Goal: Task Accomplishment & Management: Manage account settings

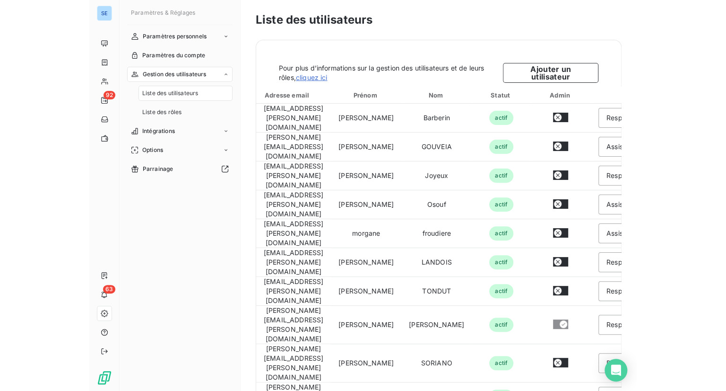
scroll to position [31, 0]
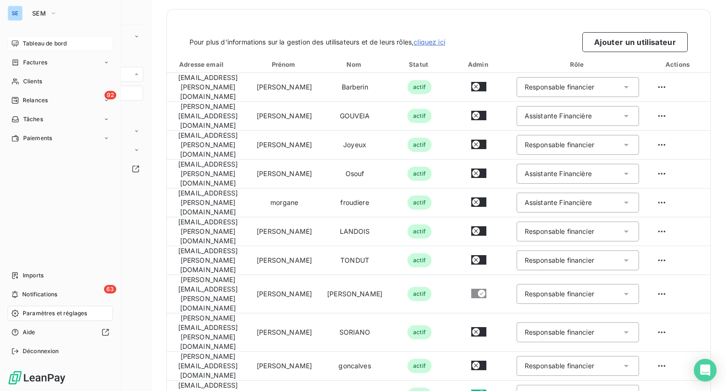
click at [37, 41] on span "Tableau de bord" at bounding box center [45, 43] width 44 height 9
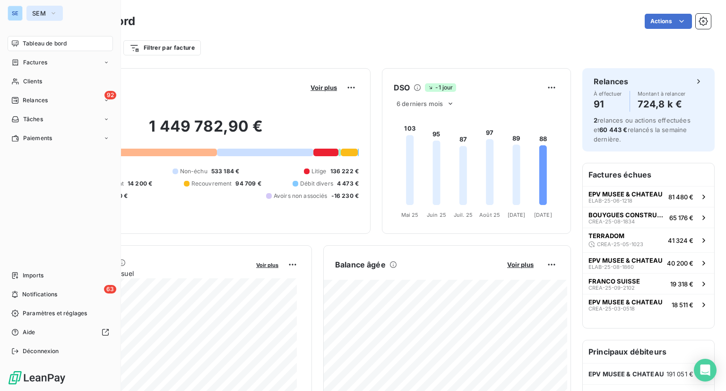
click at [34, 9] on span "SEM" at bounding box center [39, 13] width 14 height 8
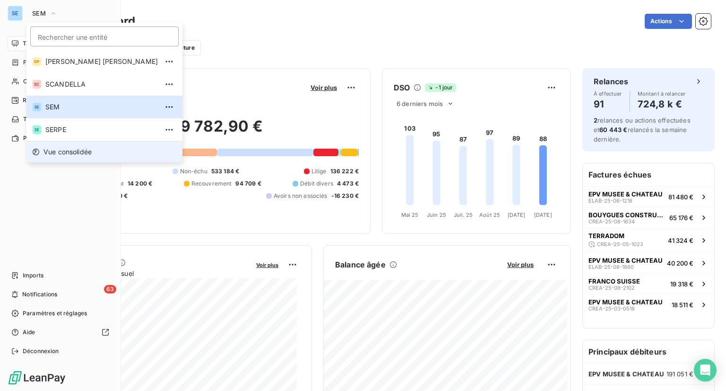
click at [80, 146] on li "Vue consolidée" at bounding box center [104, 151] width 156 height 21
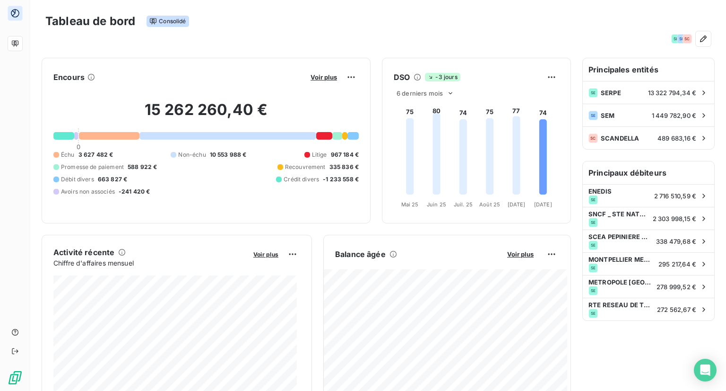
click at [205, 9] on div "Tableau de bord Consolidé SE SE SC" at bounding box center [378, 26] width 696 height 52
click at [198, 25] on div "Tableau de bord Consolidé" at bounding box center [378, 21] width 666 height 20
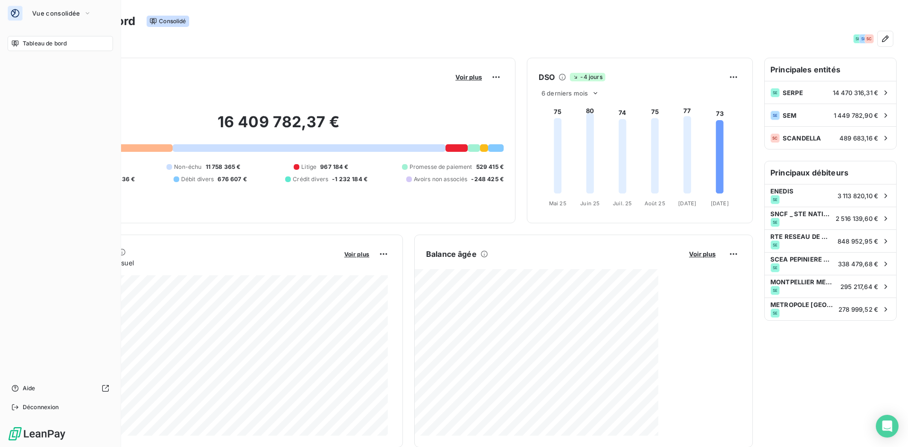
click at [24, 43] on span "Tableau de bord" at bounding box center [45, 43] width 44 height 9
click at [57, 9] on span "Vue consolidée" at bounding box center [56, 13] width 48 height 8
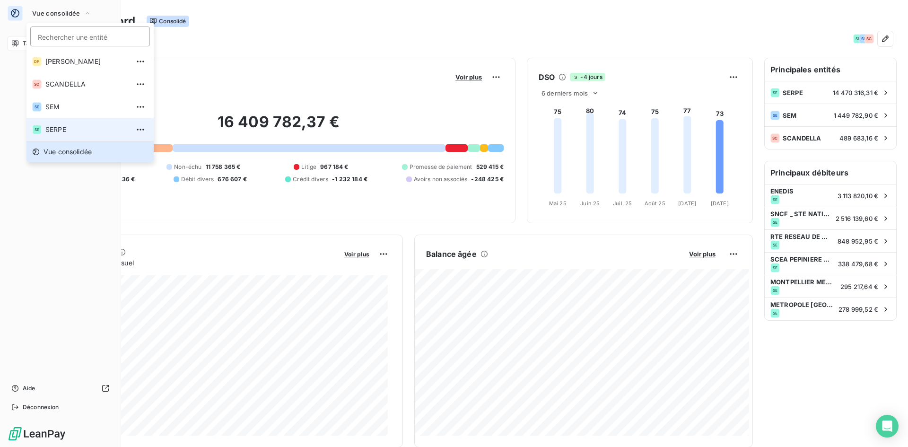
click at [71, 128] on span "SERPE" at bounding box center [87, 129] width 84 height 9
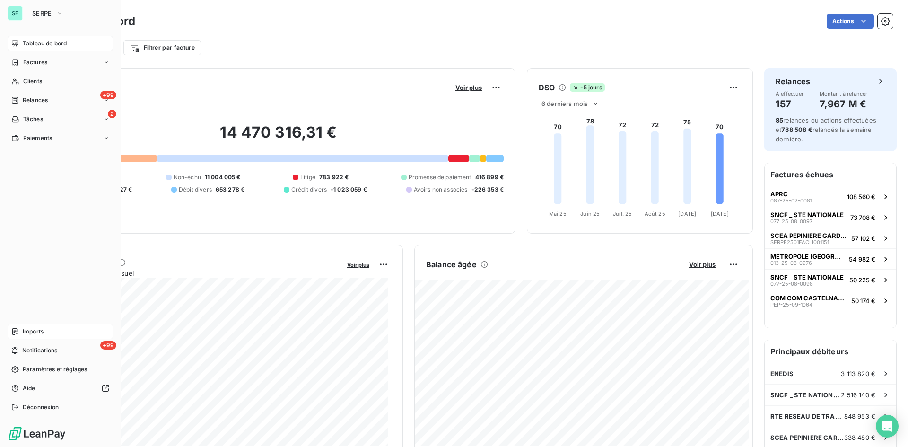
click at [39, 333] on span "Imports" at bounding box center [33, 331] width 21 height 9
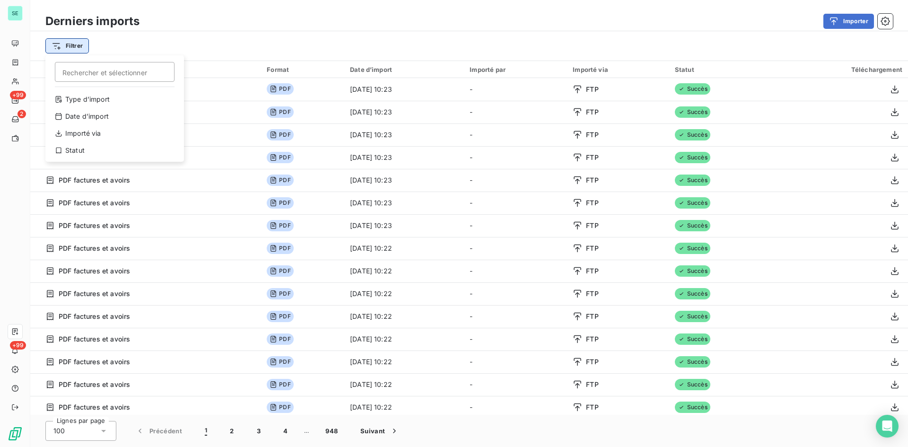
click at [78, 44] on html "SE +99 2 +99 Derniers imports Importer Filtrer Rechercher et sélectionner Type …" at bounding box center [454, 223] width 908 height 447
click at [108, 99] on div "Type d’import" at bounding box center [114, 99] width 131 height 15
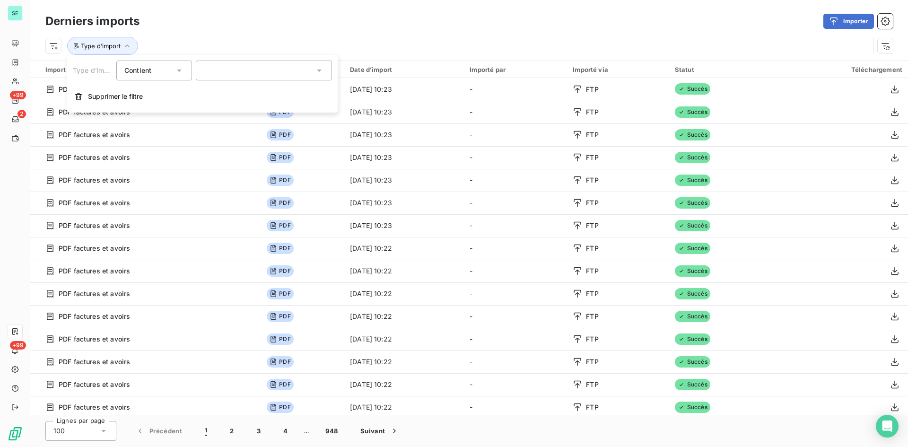
click at [235, 73] on div at bounding box center [264, 71] width 136 height 20
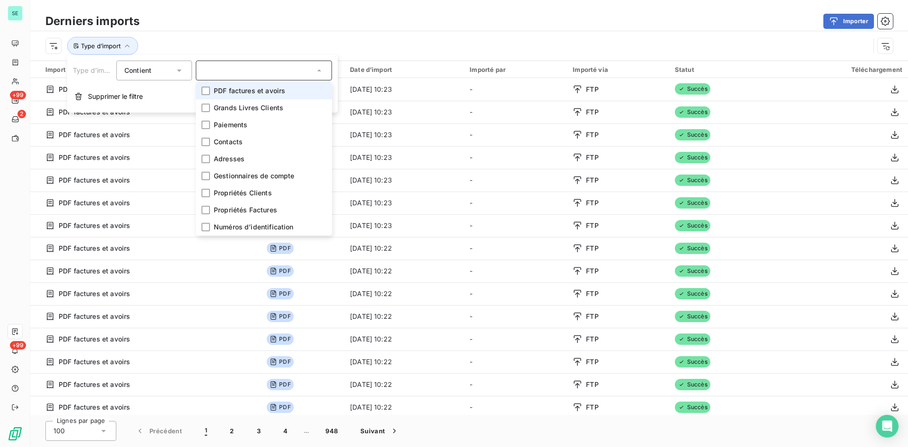
click at [235, 73] on div at bounding box center [264, 71] width 136 height 20
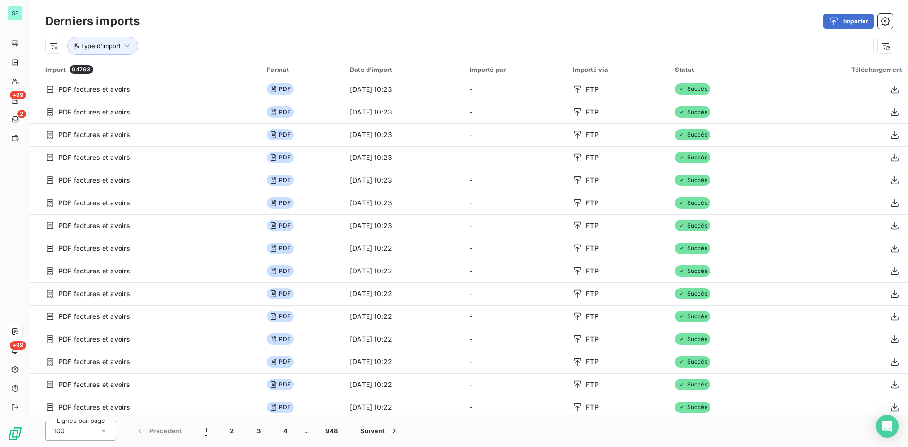
click at [227, 43] on div "Type d’import" at bounding box center [457, 46] width 824 height 18
click at [96, 43] on span "Type d’import" at bounding box center [101, 46] width 40 height 8
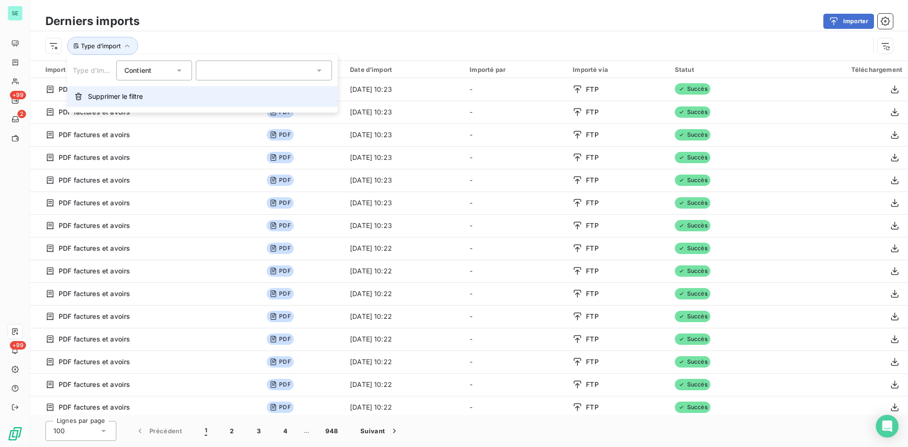
click at [104, 96] on span "Supprimer le filtre" at bounding box center [115, 96] width 55 height 9
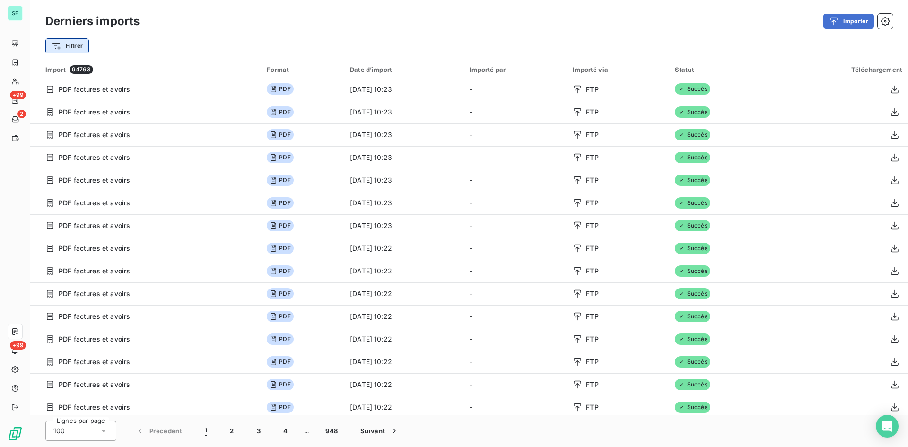
click at [69, 46] on html "SE +99 2 +99 Derniers imports Importer Filtrer Import 94763 Format Date d’impor…" at bounding box center [454, 223] width 908 height 447
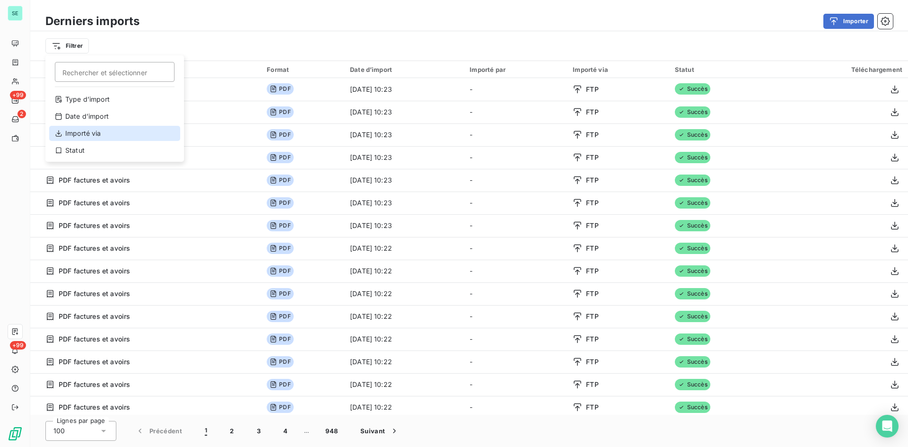
click at [85, 137] on div "Importé via" at bounding box center [114, 133] width 131 height 15
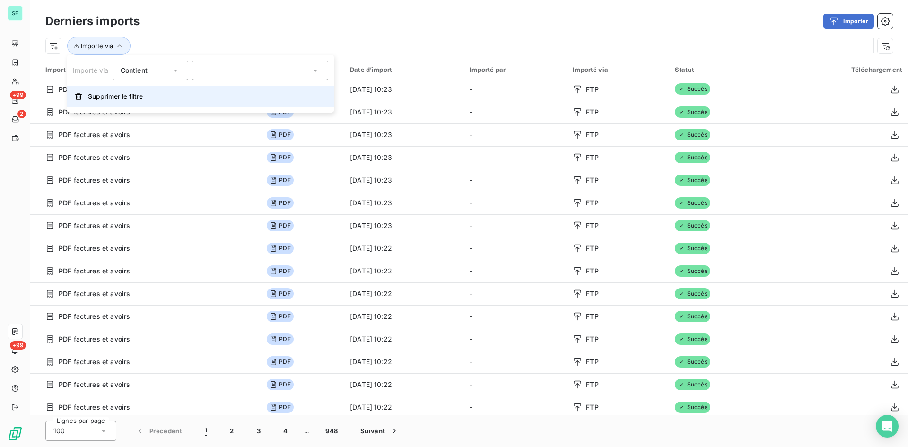
click at [87, 96] on button "Supprimer le filtre" at bounding box center [200, 96] width 267 height 21
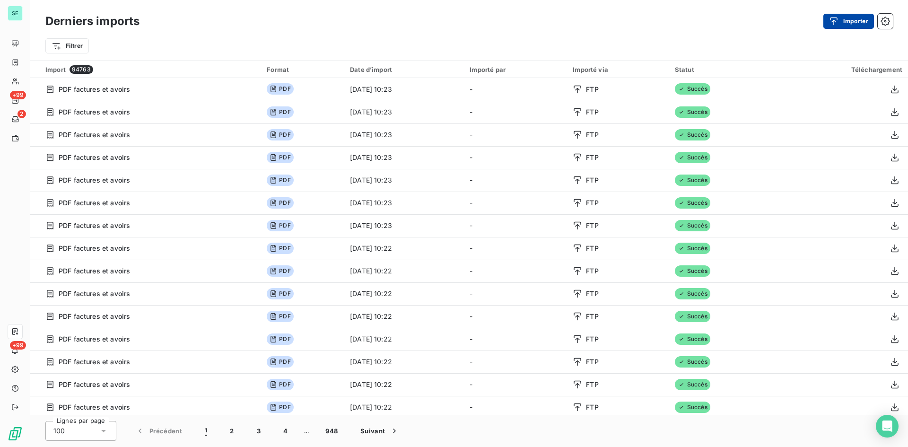
click at [824, 17] on button "Importer" at bounding box center [848, 21] width 51 height 15
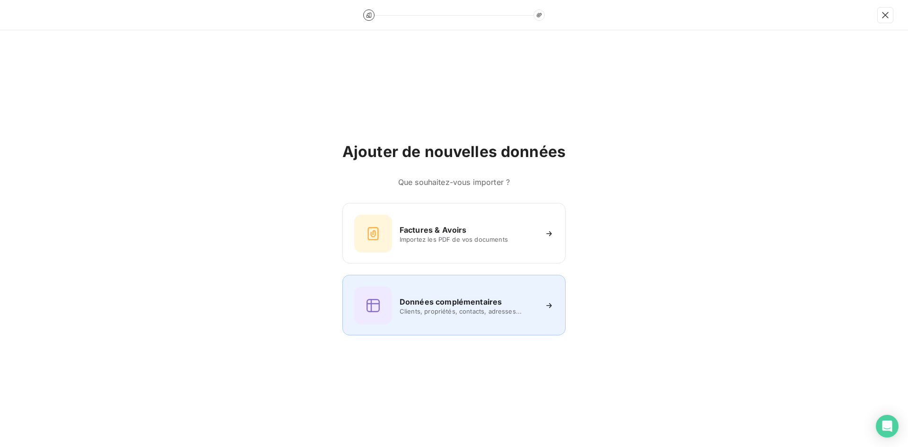
click at [484, 308] on span "Clients, propriétés, contacts, adresses..." at bounding box center [468, 311] width 137 height 8
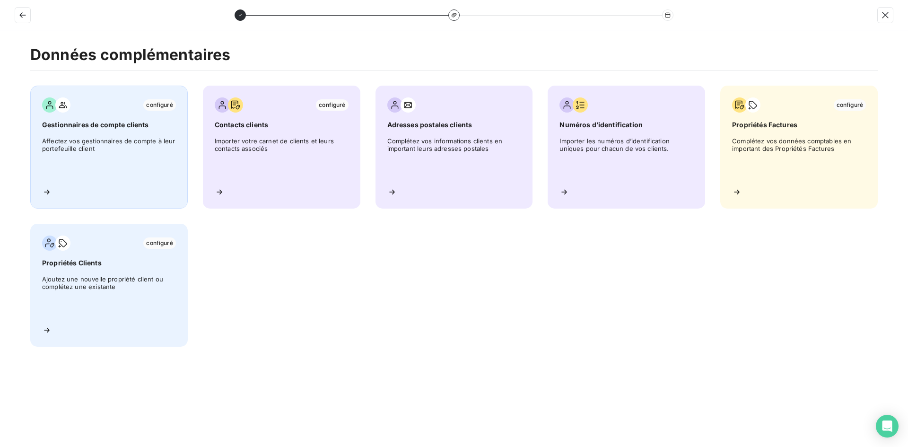
click at [162, 175] on span "Affectez vos gestionnaires de compte à leur portefeuille client" at bounding box center [109, 158] width 134 height 43
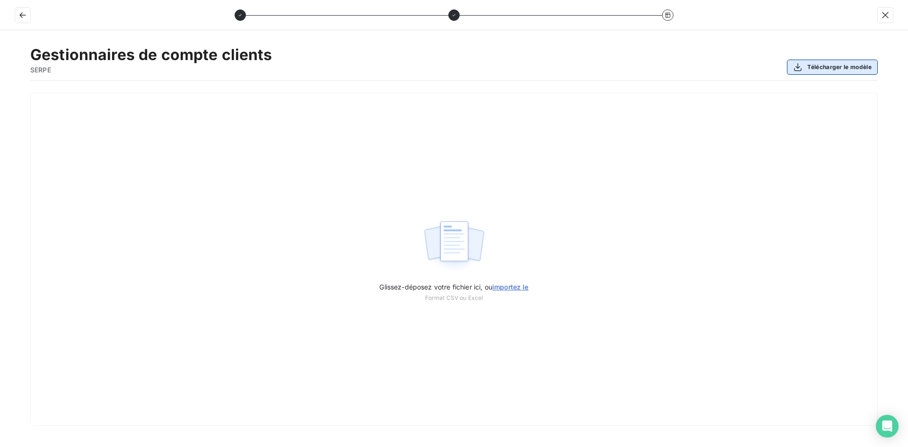
click at [834, 70] on button "Télécharger le modèle" at bounding box center [832, 67] width 91 height 15
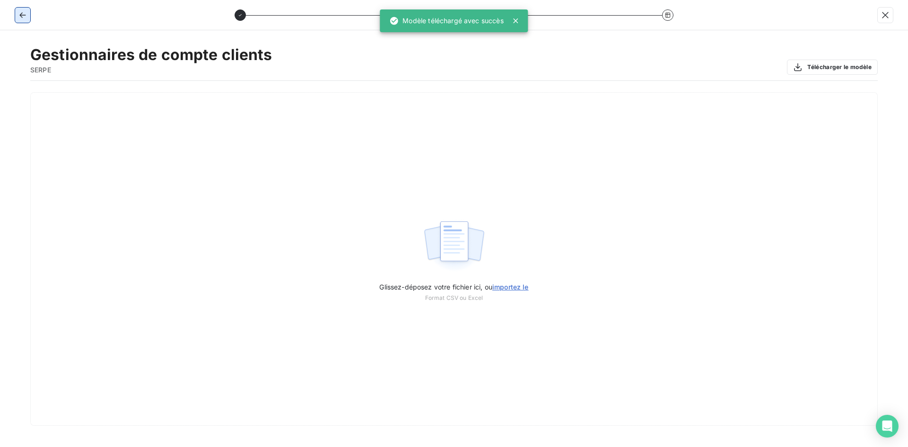
click at [23, 12] on icon "button" at bounding box center [22, 14] width 9 height 9
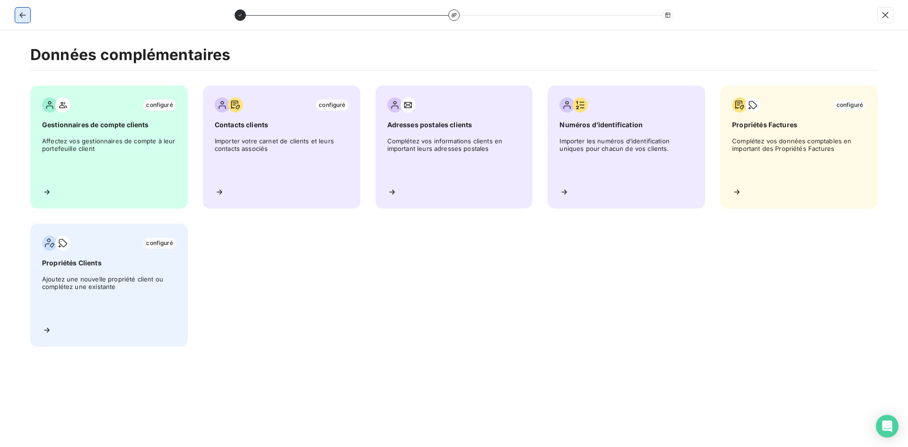
click at [23, 12] on icon "button" at bounding box center [22, 14] width 9 height 9
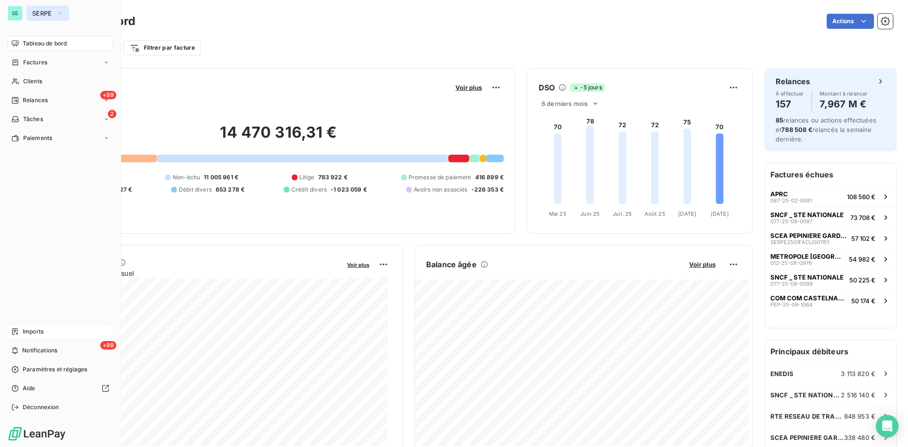
click at [53, 12] on button "SERPE" at bounding box center [47, 13] width 43 height 15
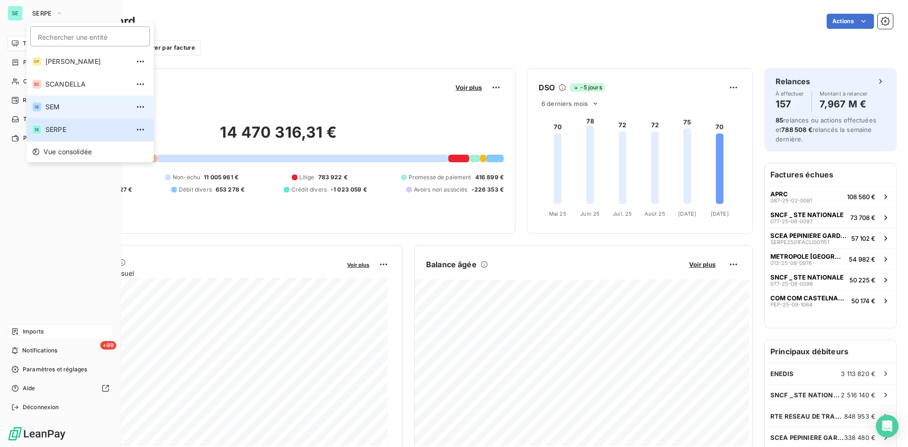
click at [62, 104] on span "SEM" at bounding box center [87, 106] width 84 height 9
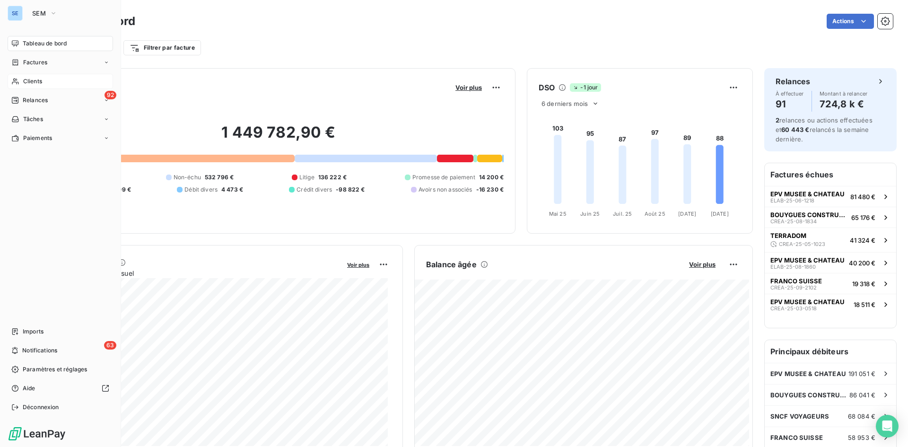
click at [26, 78] on span "Clients" at bounding box center [32, 81] width 19 height 9
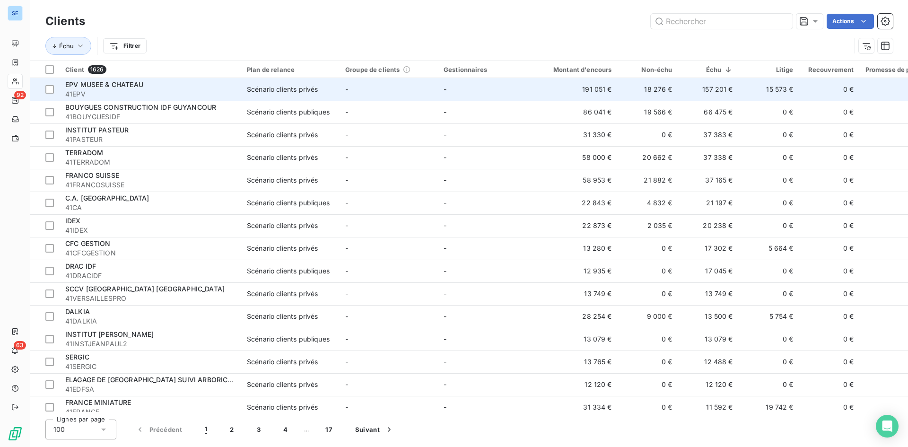
click at [131, 83] on span "EPV MUSEE & CHATEAU" at bounding box center [104, 84] width 78 height 8
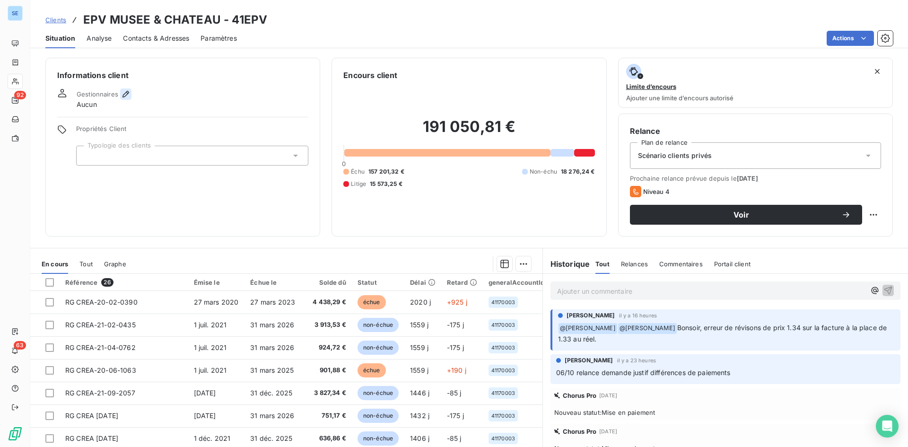
click at [128, 94] on icon "button" at bounding box center [125, 93] width 9 height 9
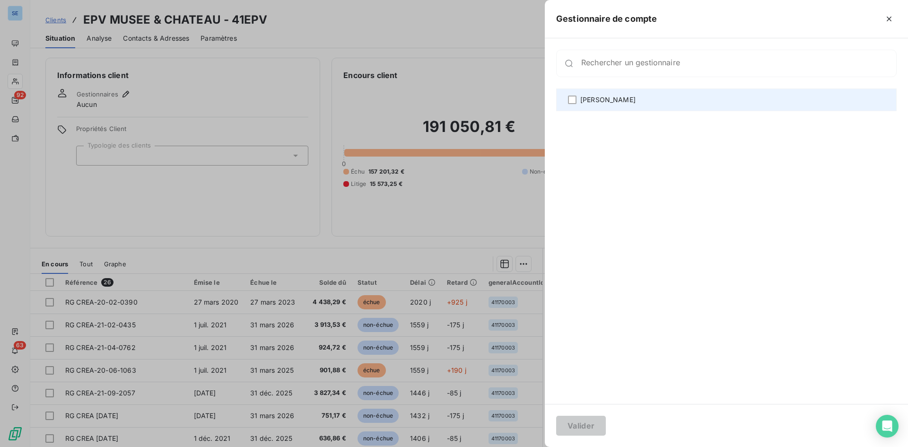
click at [595, 103] on span "[PERSON_NAME]" at bounding box center [607, 99] width 55 height 9
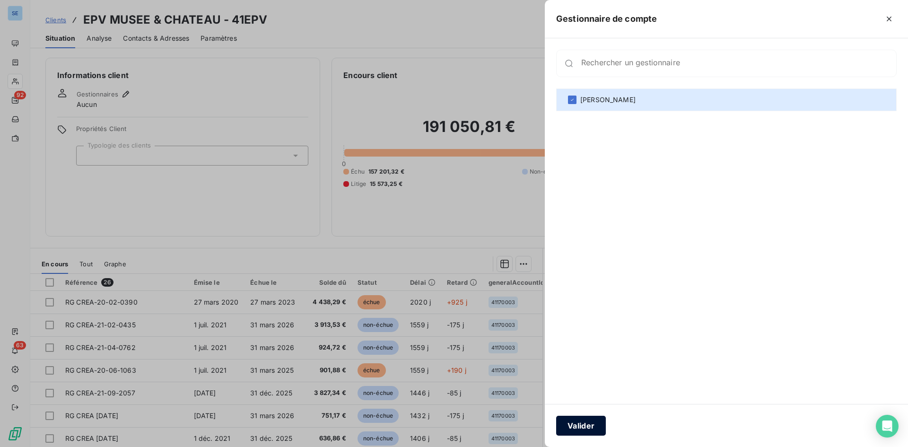
click at [594, 426] on button "Valider" at bounding box center [581, 426] width 50 height 20
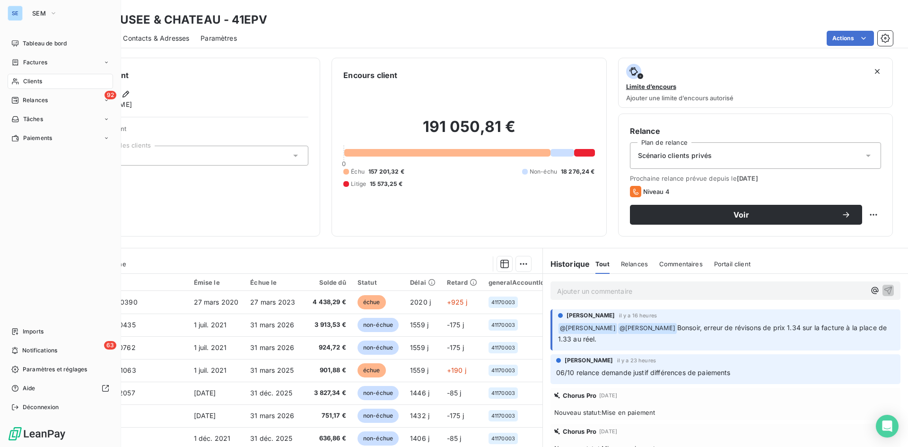
click at [28, 84] on span "Clients" at bounding box center [32, 81] width 19 height 9
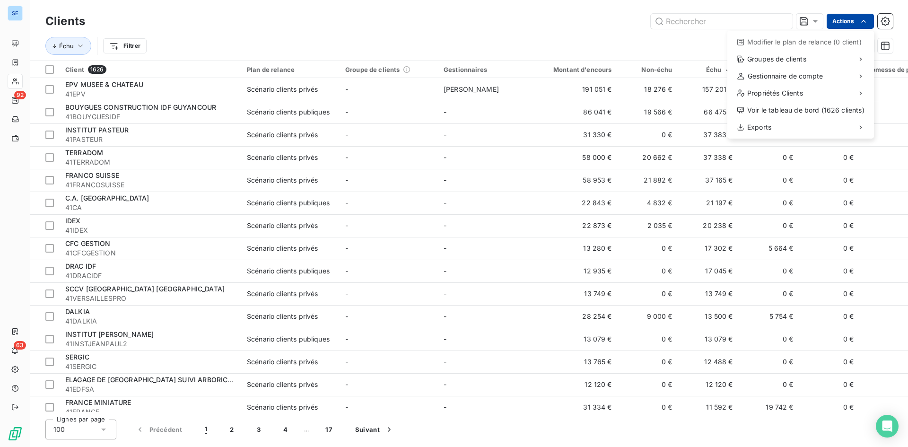
click at [864, 16] on html "SE 92 63 Clients Actions Modifier le plan de relance (0 client) Groupes de clie…" at bounding box center [454, 223] width 908 height 447
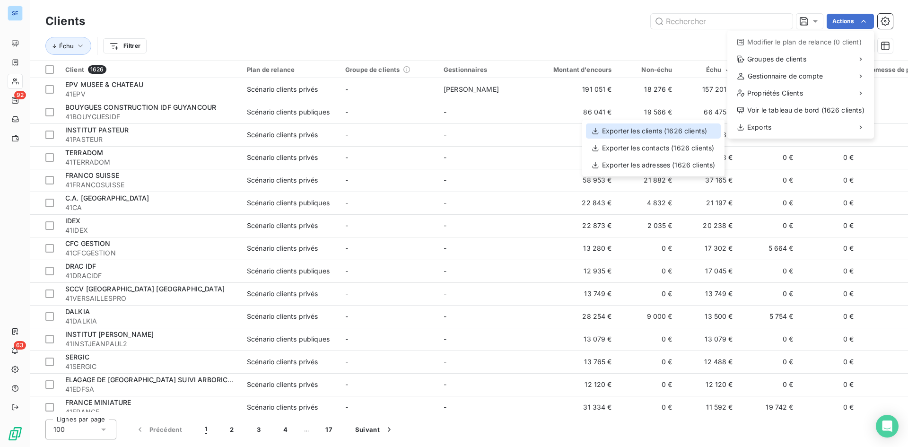
click at [652, 127] on div "Exporter les clients (1626 clients)" at bounding box center [653, 130] width 135 height 15
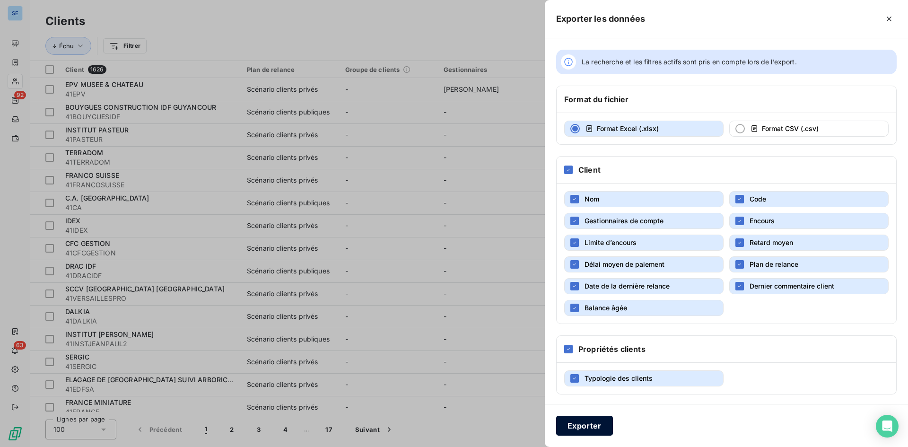
click at [588, 423] on button "Exporter" at bounding box center [584, 426] width 57 height 20
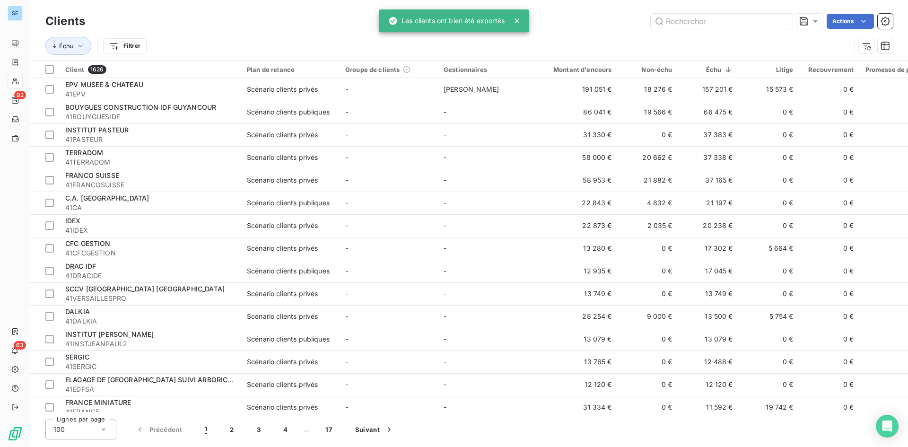
click at [518, 20] on icon at bounding box center [516, 20] width 5 height 5
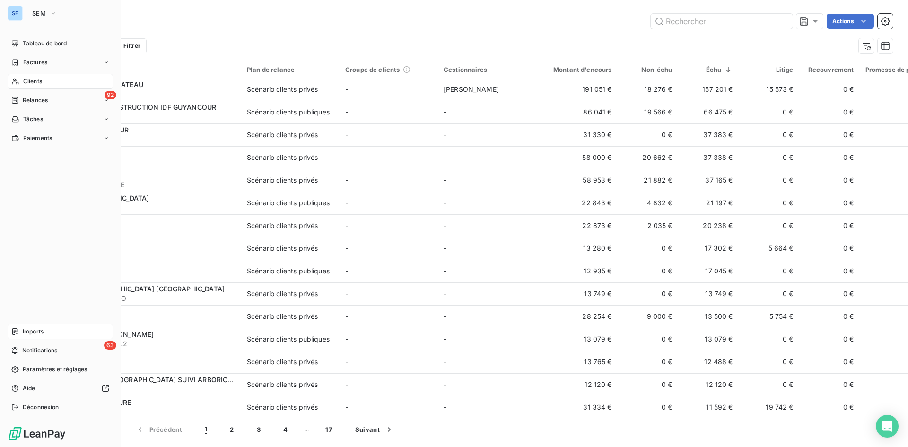
click at [37, 328] on span "Imports" at bounding box center [33, 331] width 21 height 9
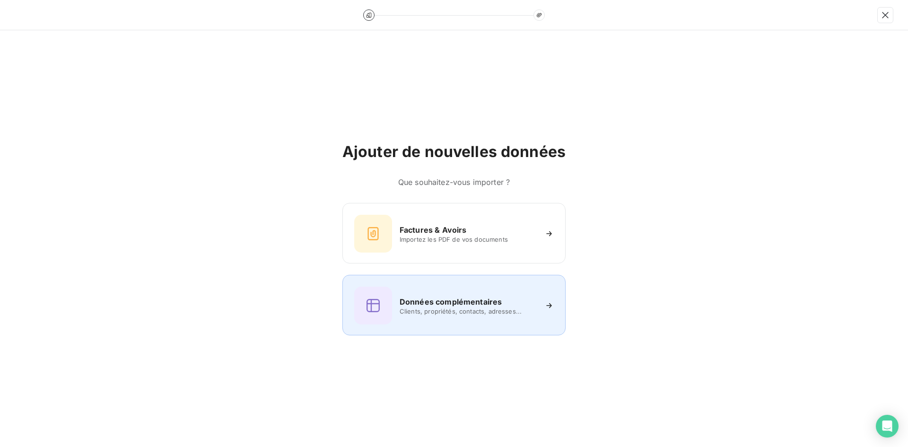
click at [454, 308] on span "Clients, propriétés, contacts, adresses..." at bounding box center [468, 311] width 137 height 8
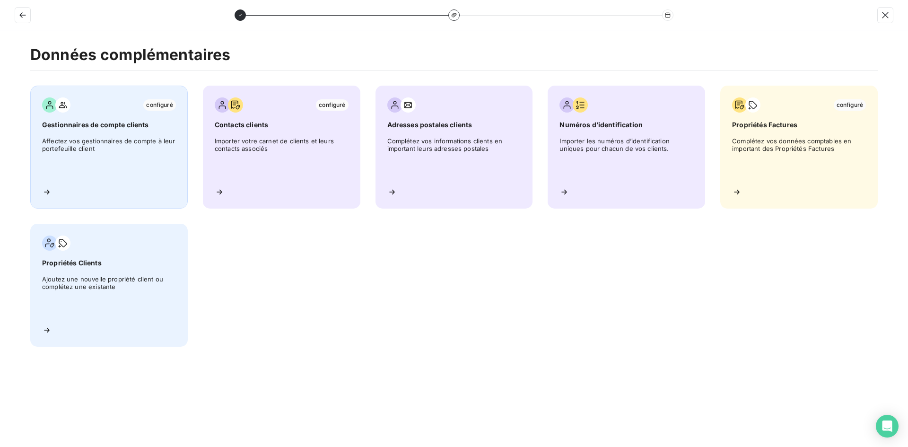
click at [116, 141] on span "Affectez vos gestionnaires de compte à leur portefeuille client" at bounding box center [109, 158] width 134 height 43
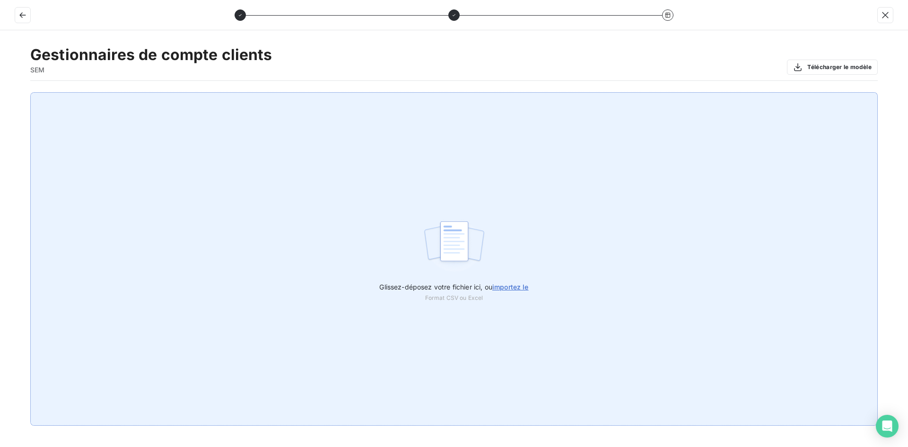
click at [519, 286] on span "importez le" at bounding box center [510, 287] width 36 height 8
click at [0, 93] on input "Glissez-déposez votre fichier ici, ou importez le" at bounding box center [0, 92] width 0 height 0
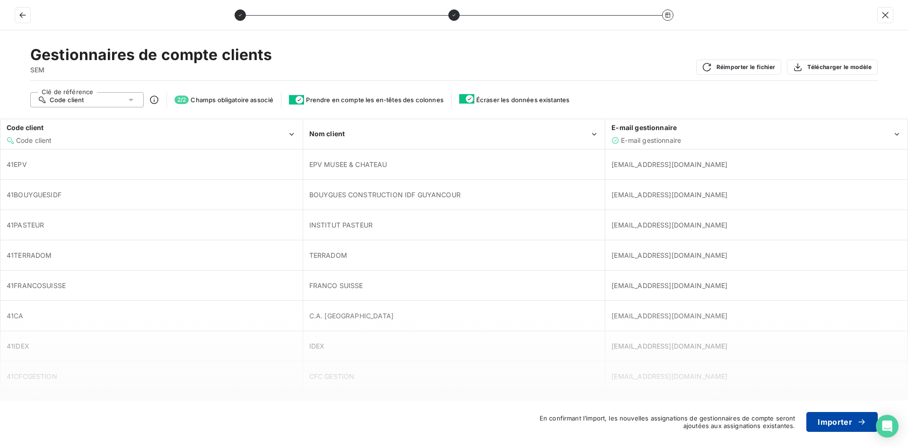
click at [829, 420] on button "Importer" at bounding box center [841, 422] width 71 height 20
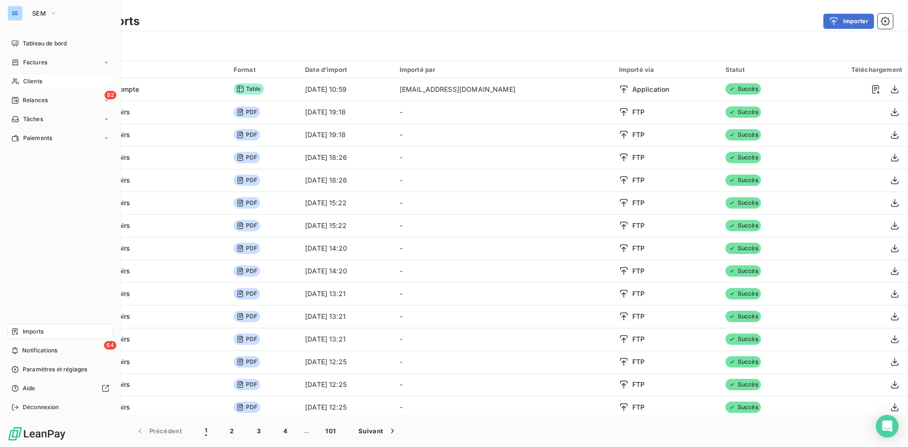
click at [45, 80] on div "Clients" at bounding box center [60, 81] width 105 height 15
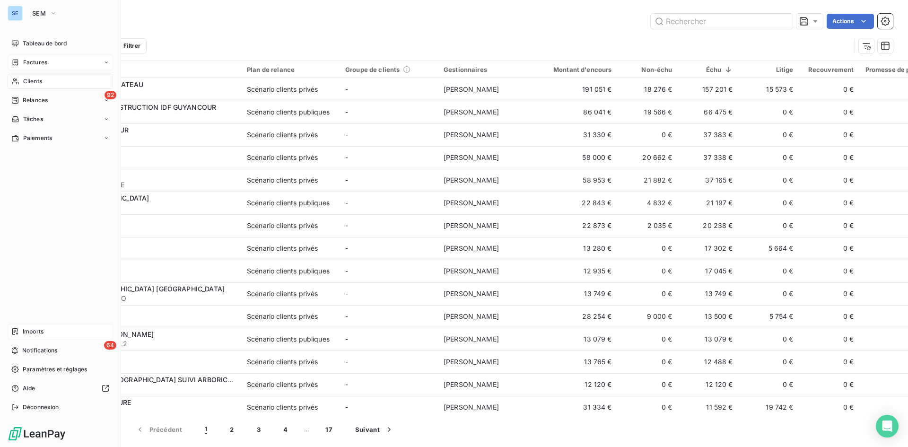
click at [49, 61] on div "Factures" at bounding box center [60, 62] width 105 height 15
click at [50, 44] on span "Tableau de bord" at bounding box center [45, 43] width 44 height 9
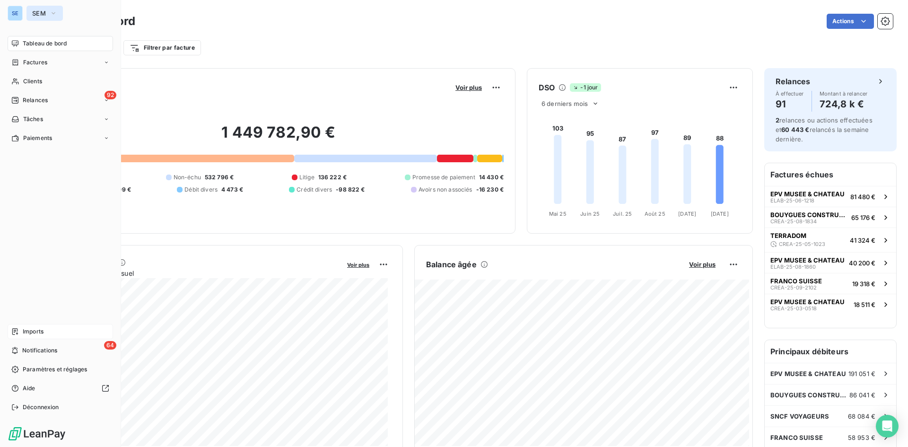
click at [49, 14] on button "SEM" at bounding box center [44, 13] width 36 height 15
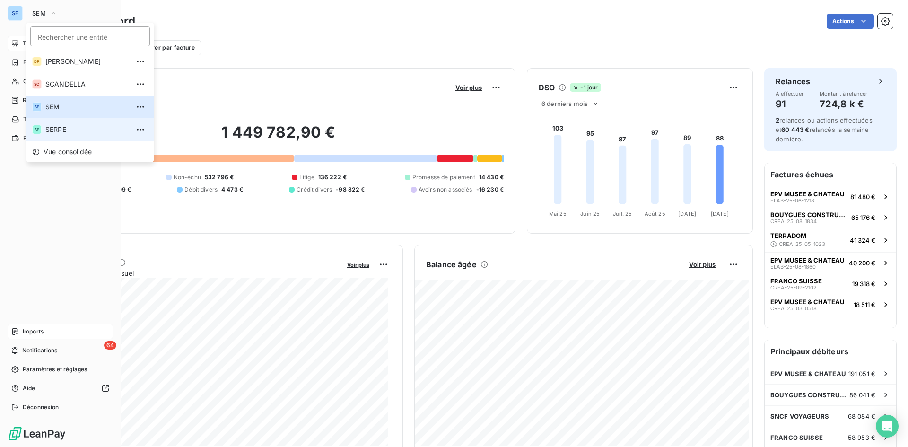
click at [57, 136] on li "SE SERPE" at bounding box center [89, 129] width 127 height 23
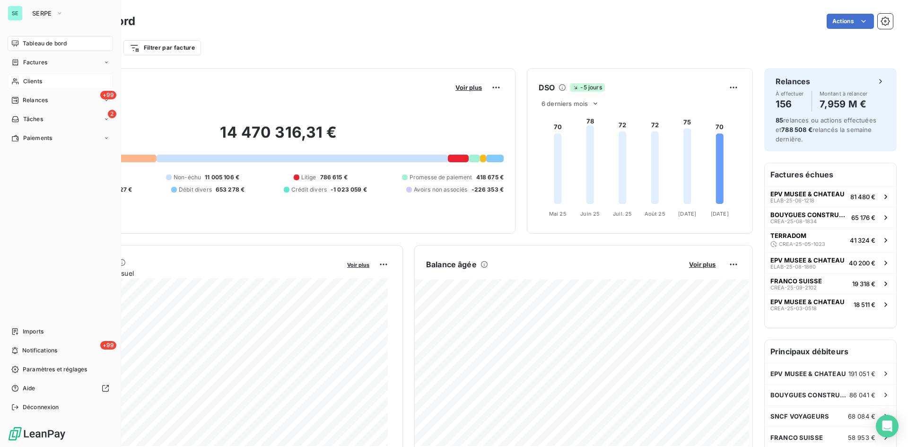
click at [33, 77] on div "Clients" at bounding box center [60, 81] width 105 height 15
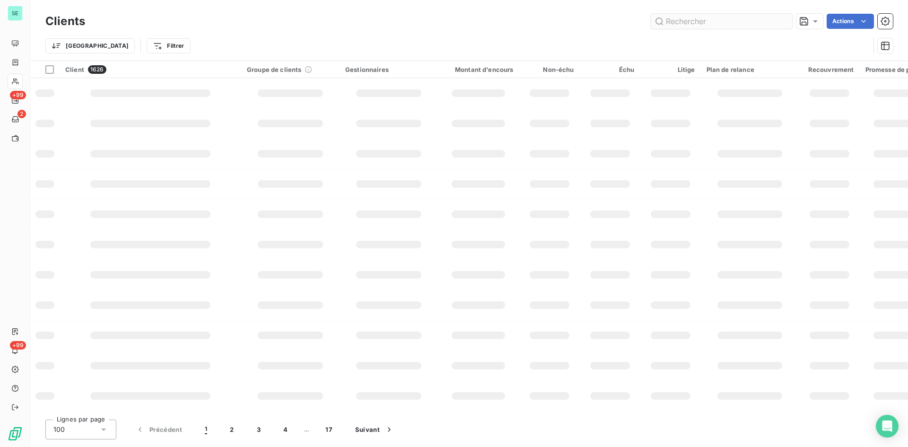
click at [725, 23] on input "text" at bounding box center [722, 21] width 142 height 15
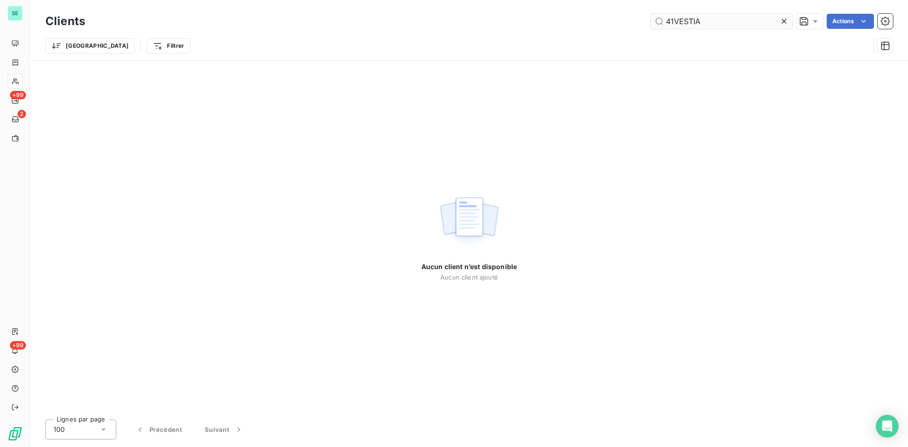
click at [720, 23] on input "41VESTIA" at bounding box center [722, 21] width 142 height 15
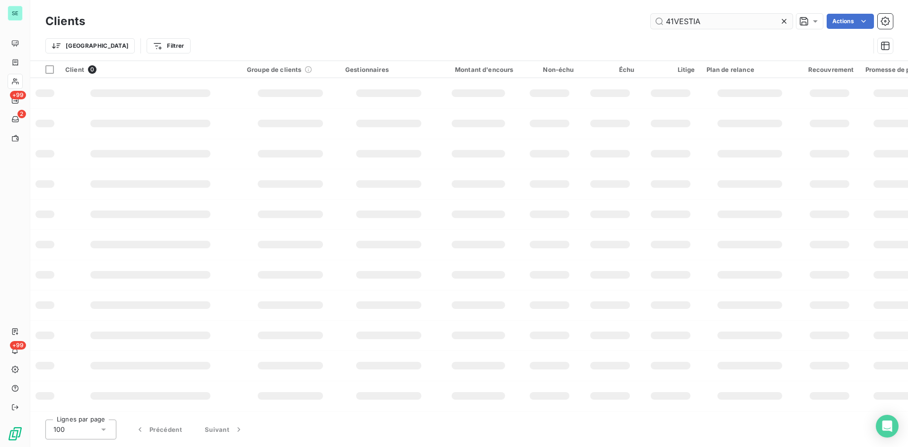
type input "41VESTIA"
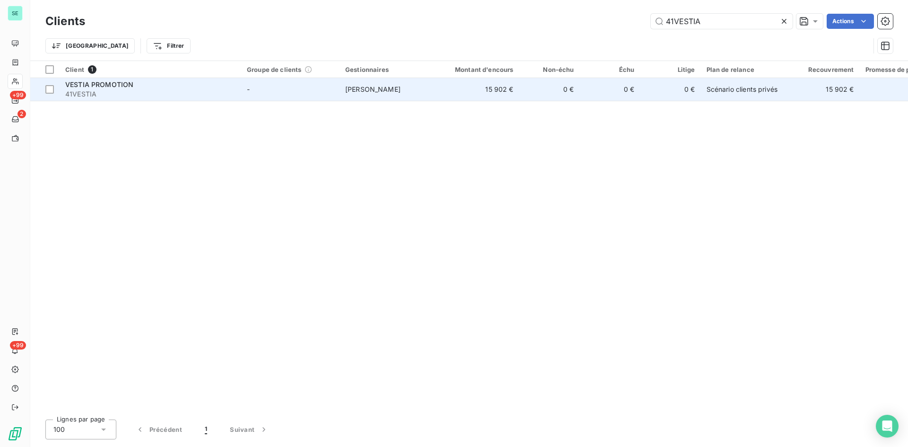
click at [119, 87] on span "VESTIA PROMOTION" at bounding box center [99, 84] width 68 height 8
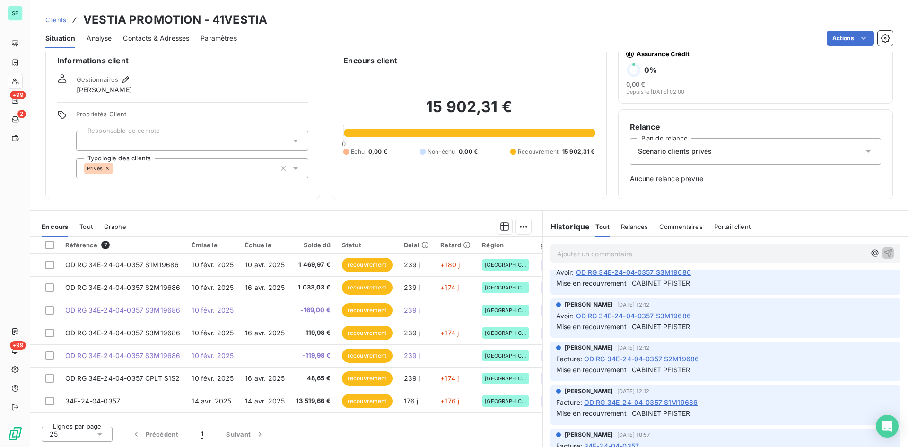
scroll to position [473, 0]
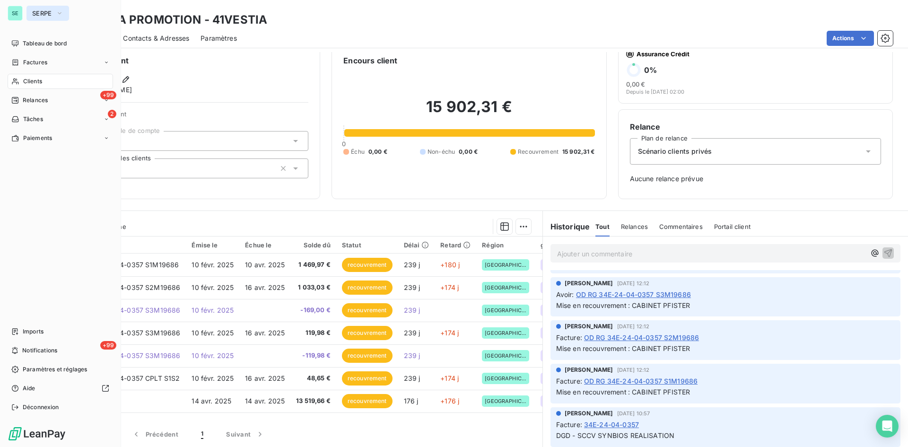
click at [41, 13] on span "SERPE" at bounding box center [42, 13] width 20 height 8
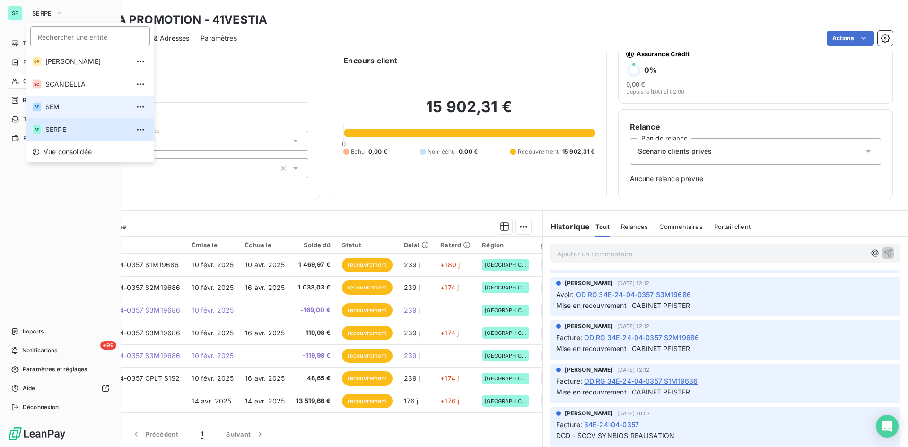
click at [56, 98] on li "SE SEM" at bounding box center [89, 107] width 127 height 23
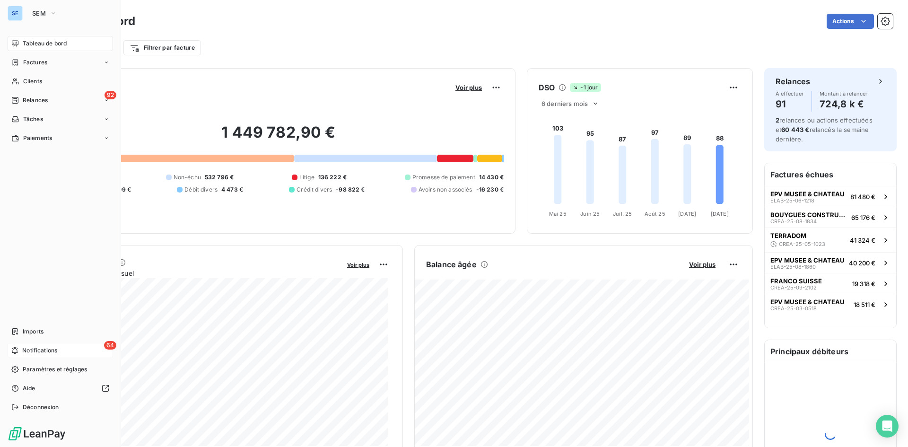
click at [66, 356] on div "64 Notifications" at bounding box center [60, 350] width 105 height 15
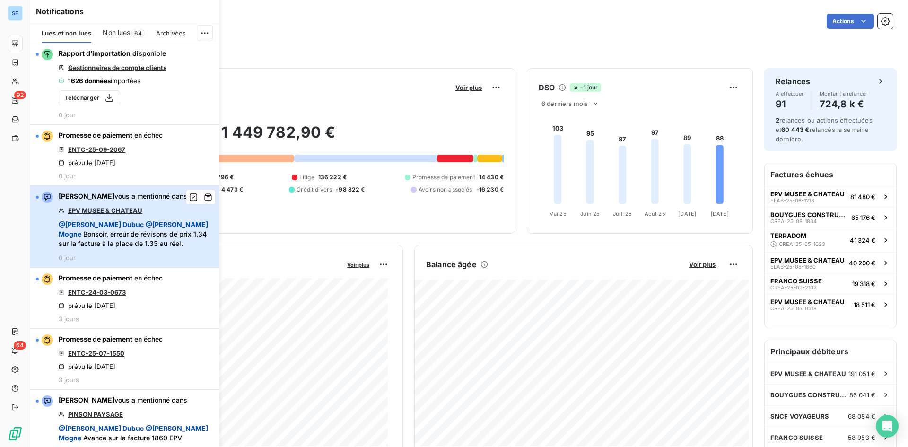
click at [158, 216] on div "[PERSON_NAME] vous a mentionné dans EPV MUSEE & CHATEAU @ [PERSON_NAME] @ [PERS…" at bounding box center [136, 226] width 155 height 70
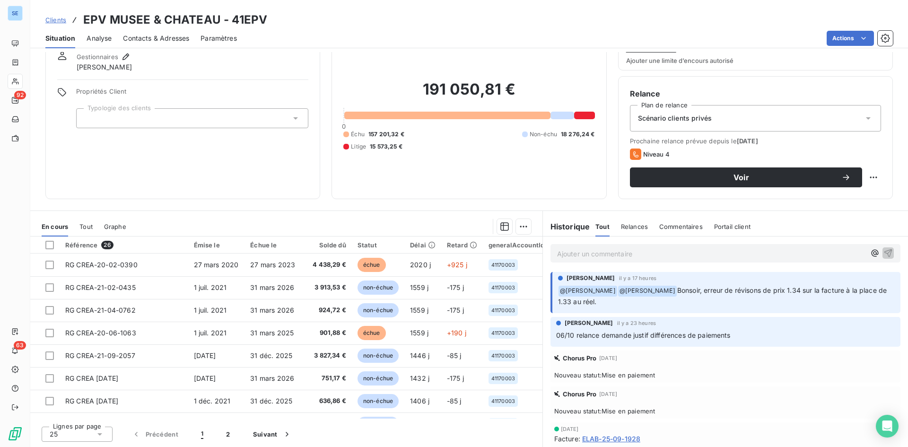
click at [685, 293] on span "Bonsoir, erreur de révisons de prix 1.34 sur la facture à la place de 1.33 au r…" at bounding box center [723, 295] width 331 height 19
click at [747, 289] on span "Bonsoir, erreur de révisons de prix 1.34 sur la facture à la place de 1.33 au r…" at bounding box center [723, 295] width 331 height 19
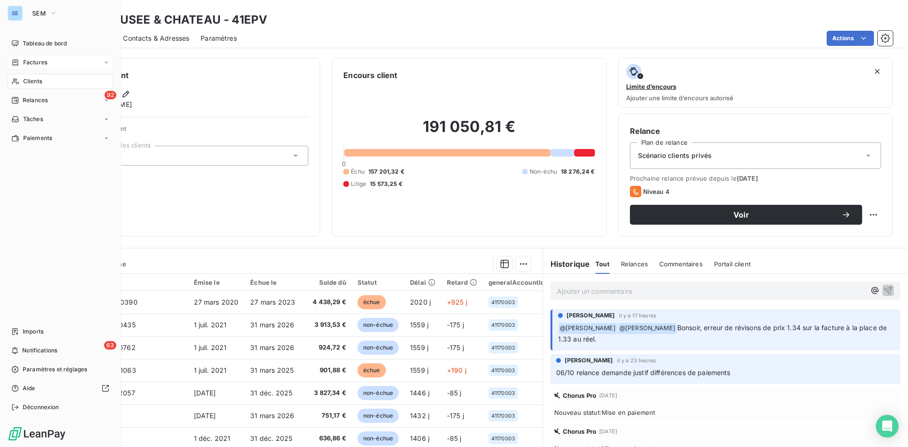
click at [40, 63] on span "Factures" at bounding box center [35, 62] width 24 height 9
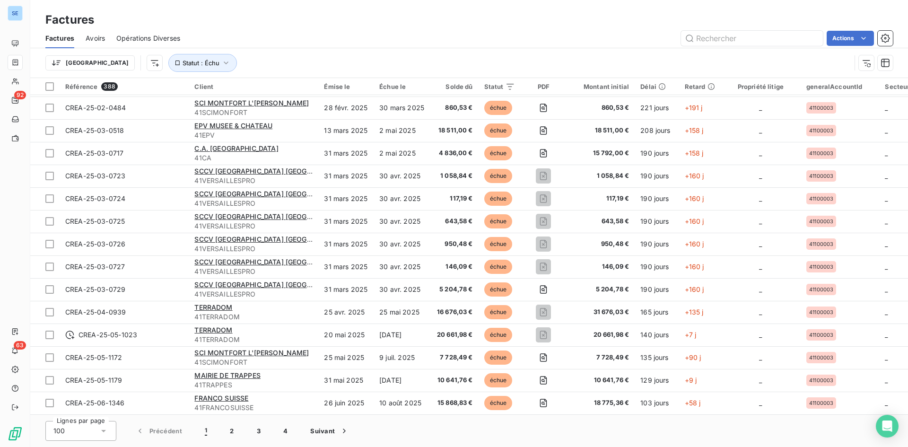
scroll to position [189, 0]
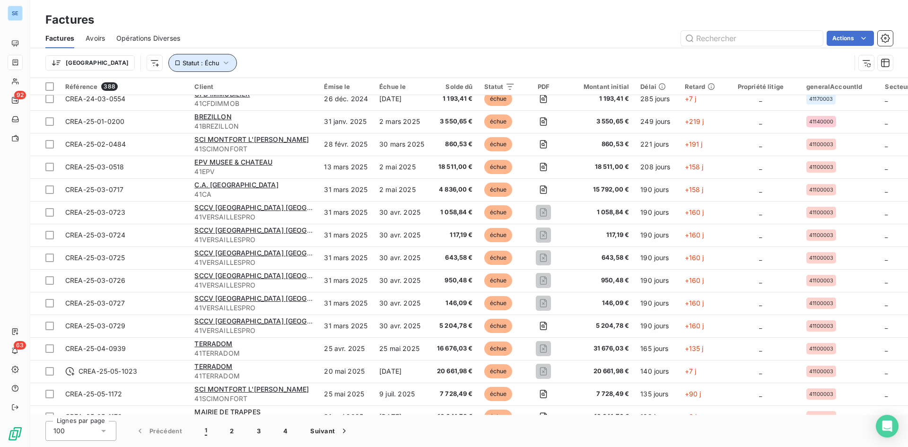
click at [168, 68] on button "Statut : Échu" at bounding box center [202, 63] width 69 height 18
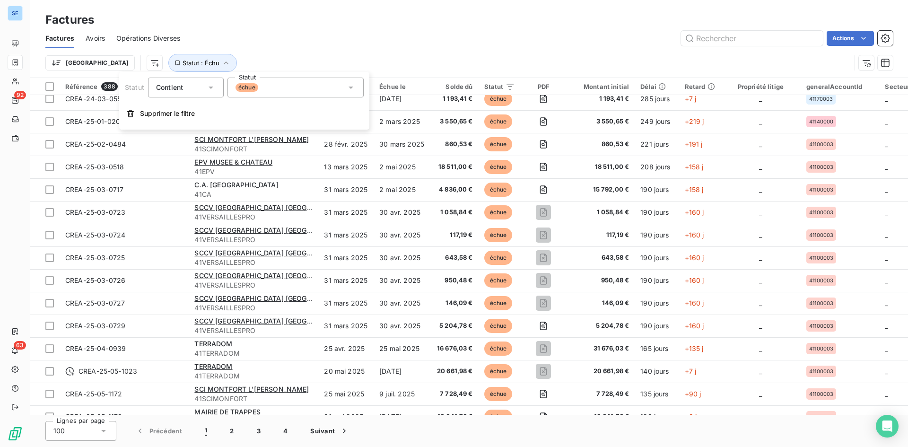
click at [297, 92] on div "échue" at bounding box center [295, 88] width 136 height 20
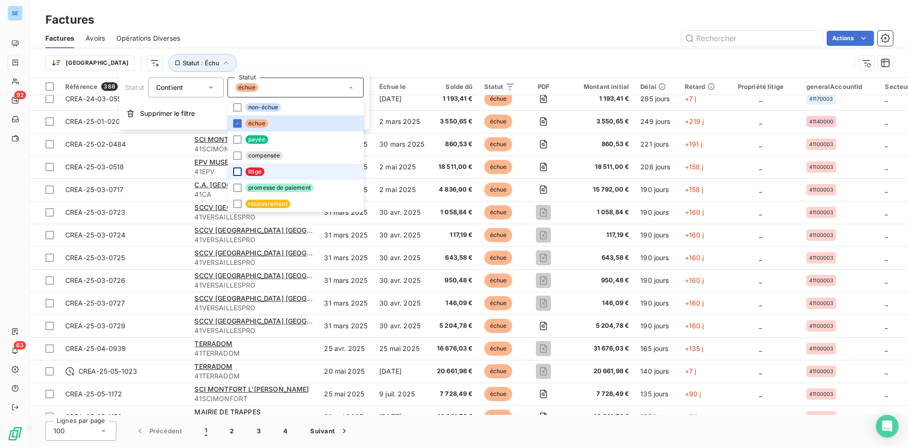
click at [240, 171] on div at bounding box center [237, 171] width 9 height 9
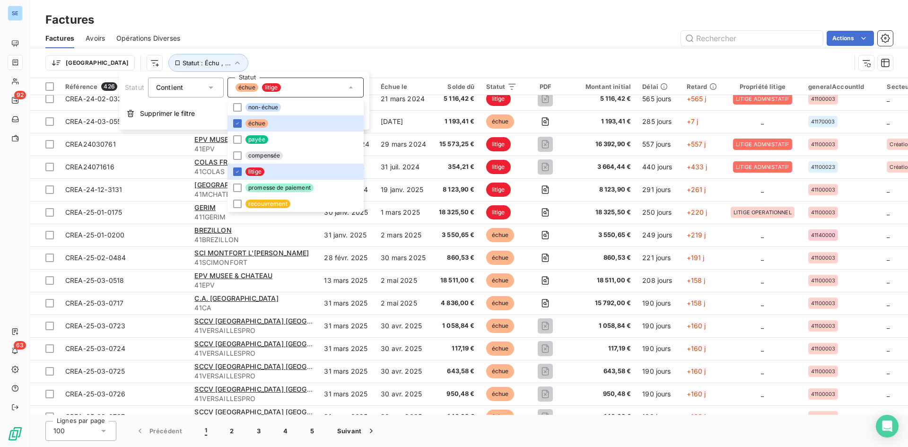
click at [388, 26] on div "Factures" at bounding box center [469, 19] width 878 height 17
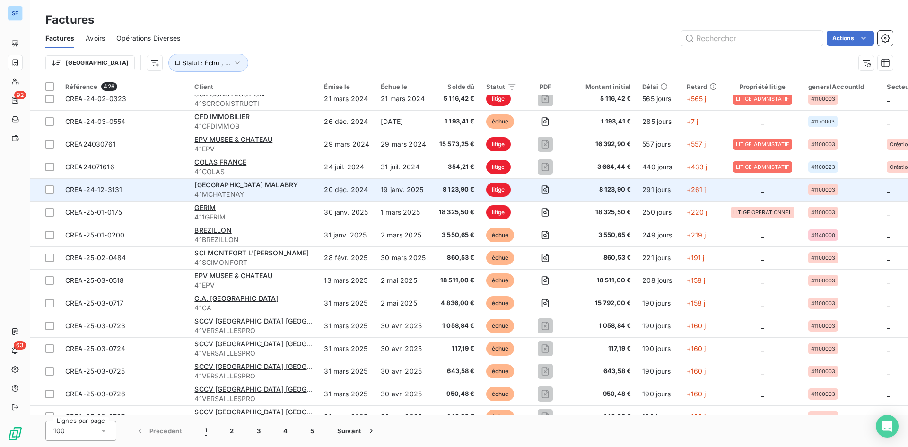
click at [452, 188] on span "8 123,90 €" at bounding box center [455, 189] width 37 height 9
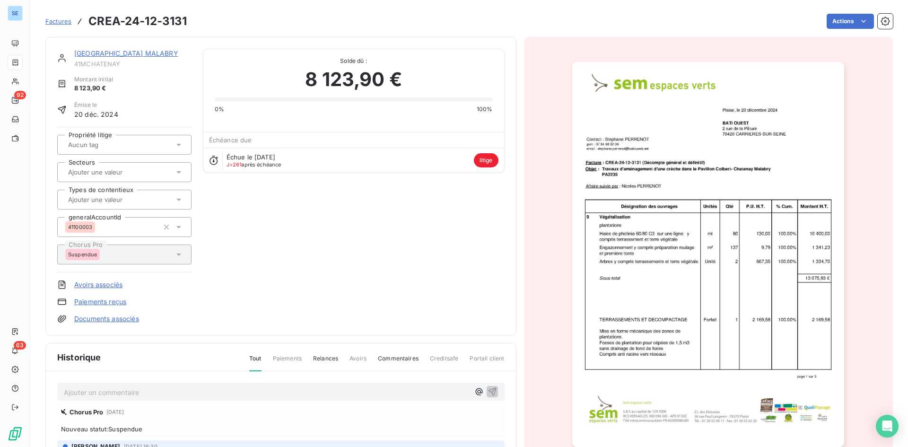
click at [450, 153] on div "Échue le [DATE] J+261 après échéance litige" at bounding box center [353, 160] width 301 height 25
click at [451, 156] on div "Échue le [DATE] J+261 après échéance litige" at bounding box center [353, 160] width 301 height 25
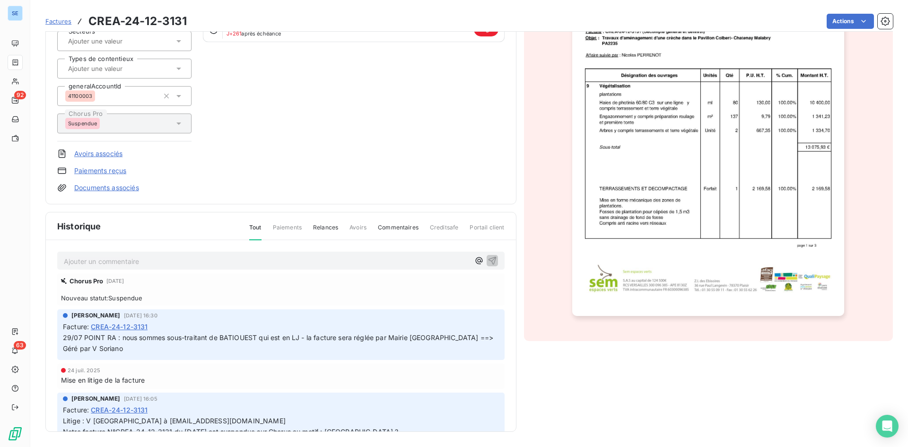
click at [186, 127] on div "Suspendue" at bounding box center [124, 123] width 134 height 20
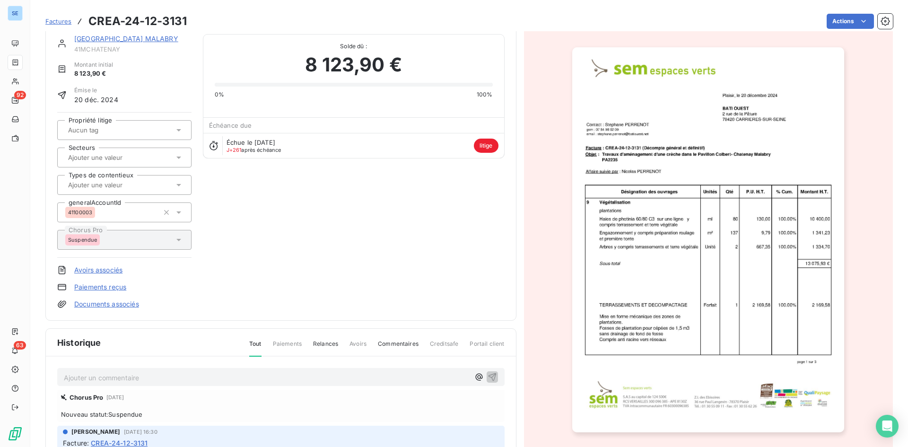
scroll to position [0, 0]
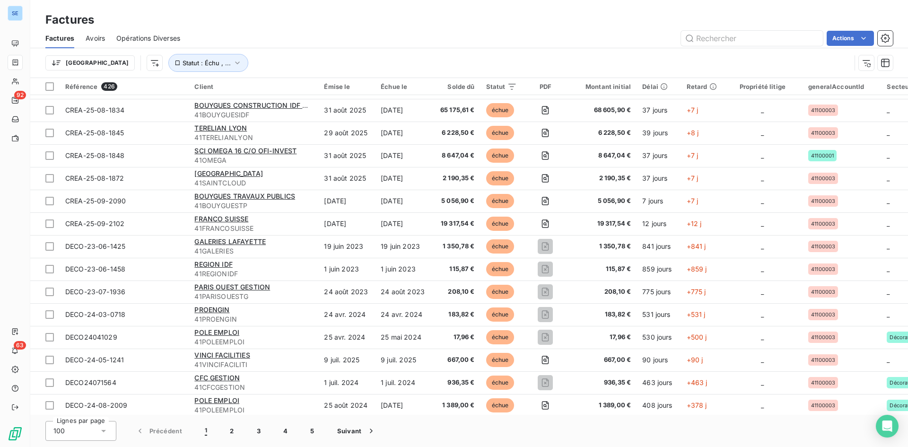
scroll to position [567, 0]
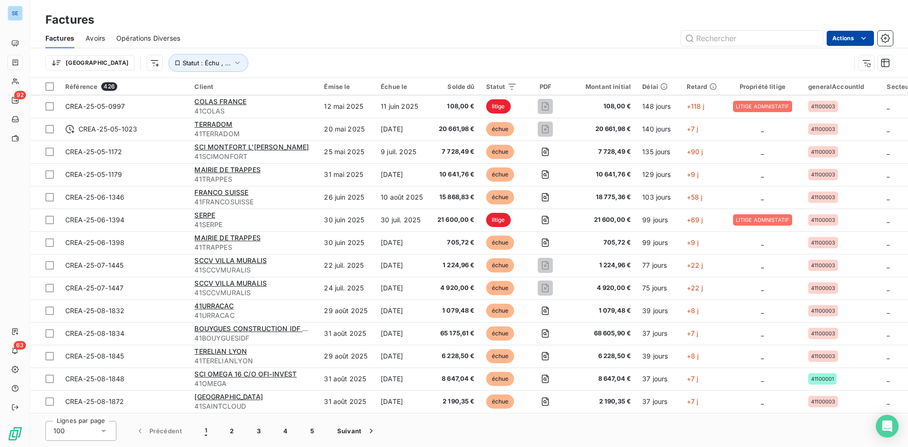
click at [856, 35] on html "SE 92 63 Factures Factures Avoirs Opérations Diverses Actions Trier Statut : Éc…" at bounding box center [454, 223] width 908 height 447
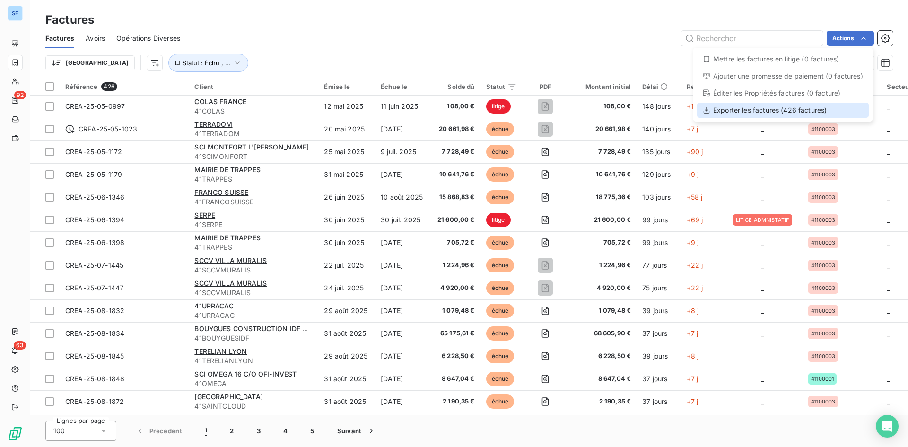
click at [772, 106] on div "Exporter les factures (426 factures)" at bounding box center [783, 110] width 172 height 15
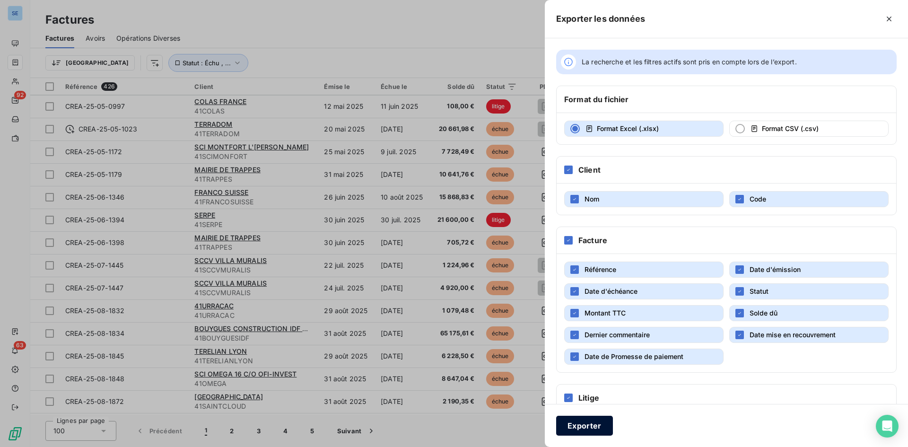
click at [594, 424] on button "Exporter" at bounding box center [584, 426] width 57 height 20
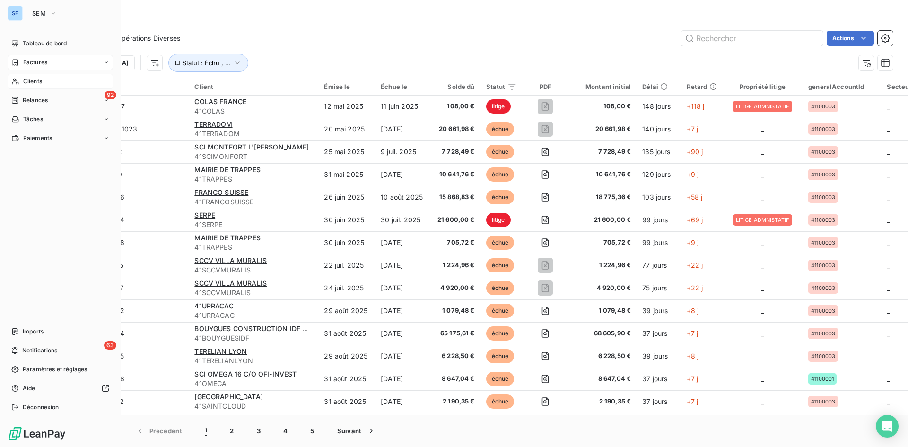
click at [23, 82] on span "Clients" at bounding box center [32, 81] width 19 height 9
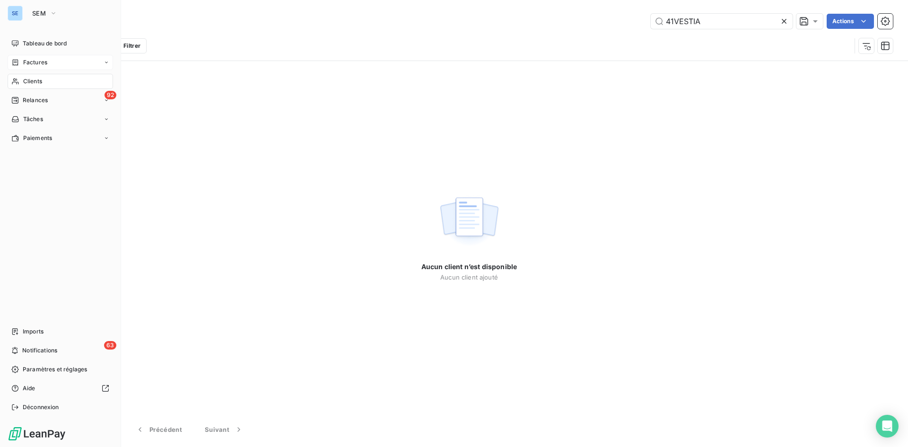
click at [36, 63] on span "Factures" at bounding box center [35, 62] width 24 height 9
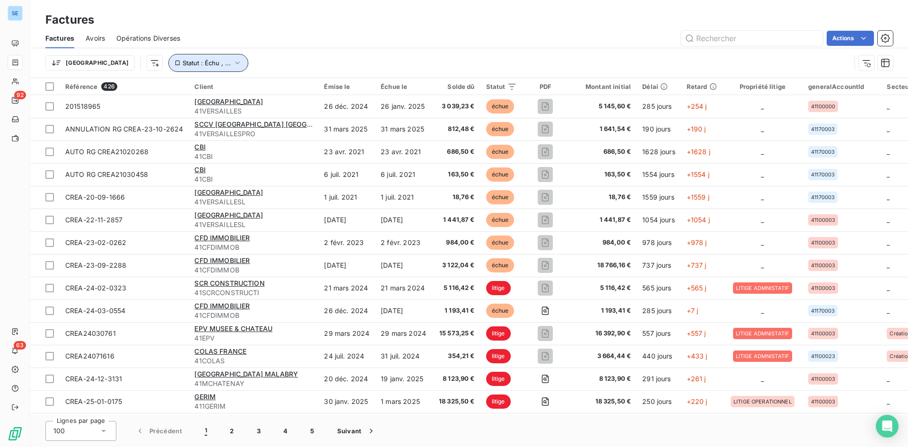
click at [193, 63] on button "Statut : Échu , ..." at bounding box center [208, 63] width 80 height 18
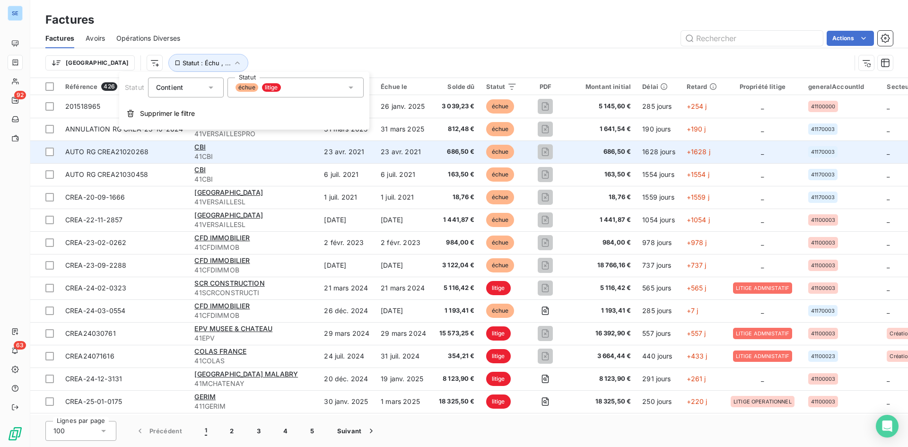
click at [407, 151] on td "23 avr. 2021" at bounding box center [403, 151] width 57 height 23
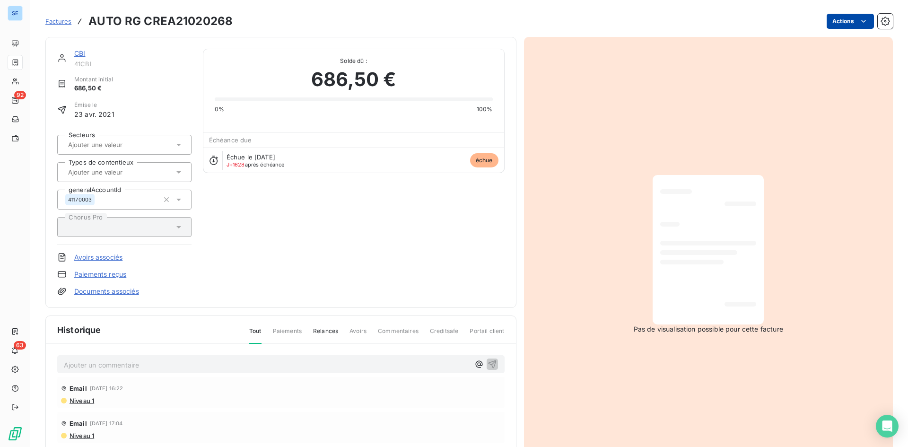
click at [863, 17] on html "SE 92 63 Factures AUTO RG CREA21020268 Actions CBI 41CBI Montant initial 686,50…" at bounding box center [454, 223] width 908 height 447
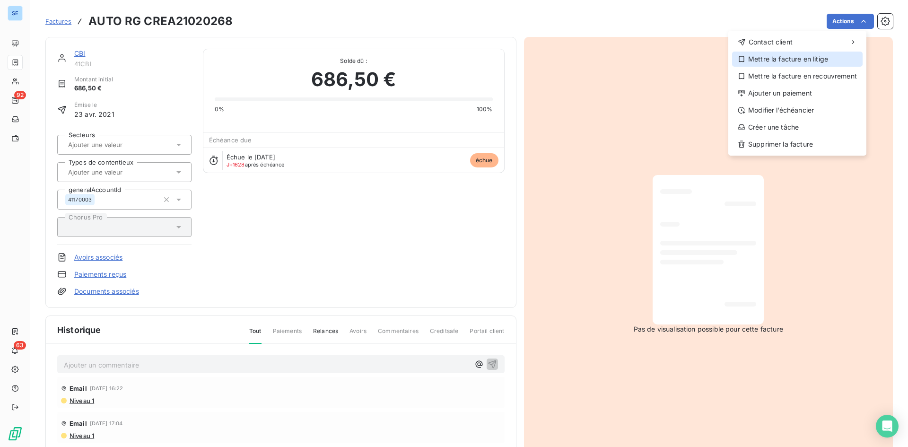
click at [792, 61] on div "Mettre la facture en litige" at bounding box center [797, 59] width 130 height 15
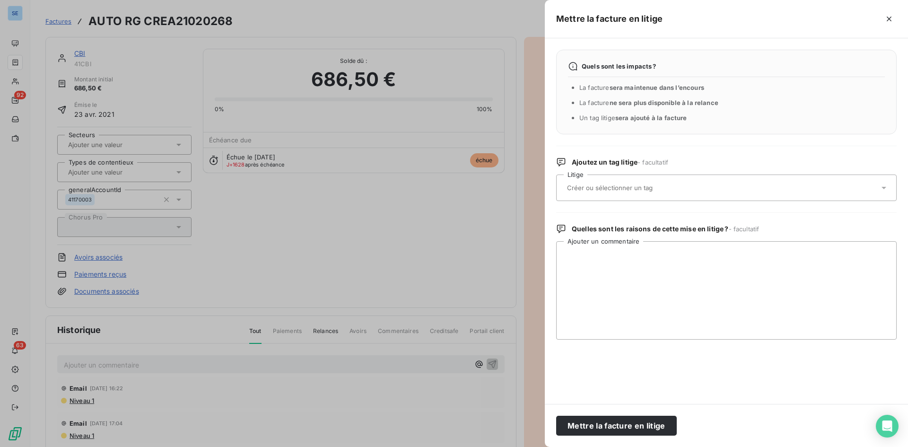
click at [634, 194] on div at bounding box center [721, 188] width 315 height 20
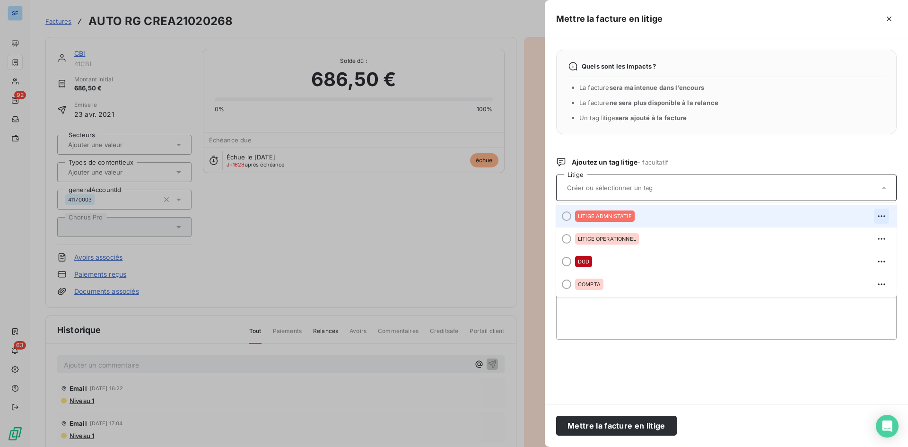
click at [885, 215] on icon "button" at bounding box center [881, 215] width 9 height 9
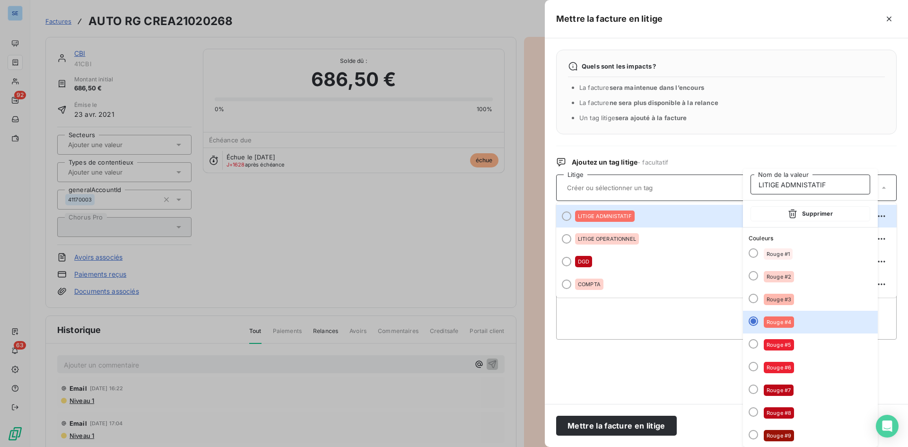
click at [815, 186] on input "LITIGE ADMNISTATIF" at bounding box center [810, 184] width 120 height 20
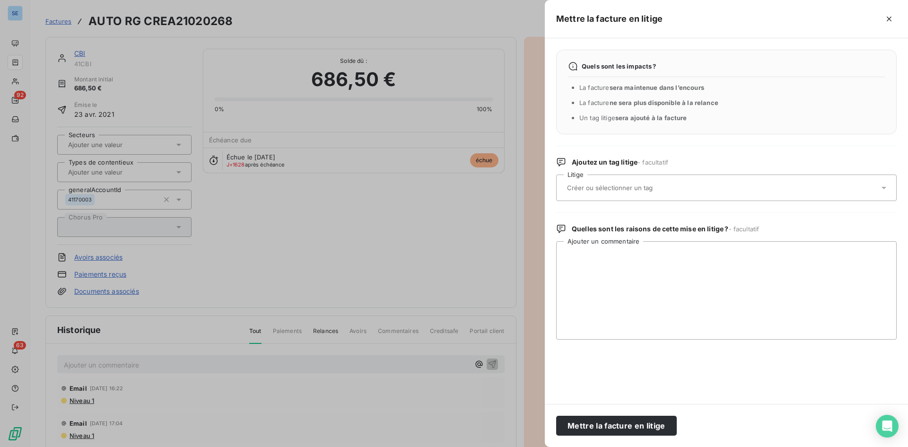
click at [811, 187] on div at bounding box center [721, 188] width 315 height 20
type input "LITIGE ADMINISTRATIF"
click at [757, 191] on div at bounding box center [721, 188] width 315 height 20
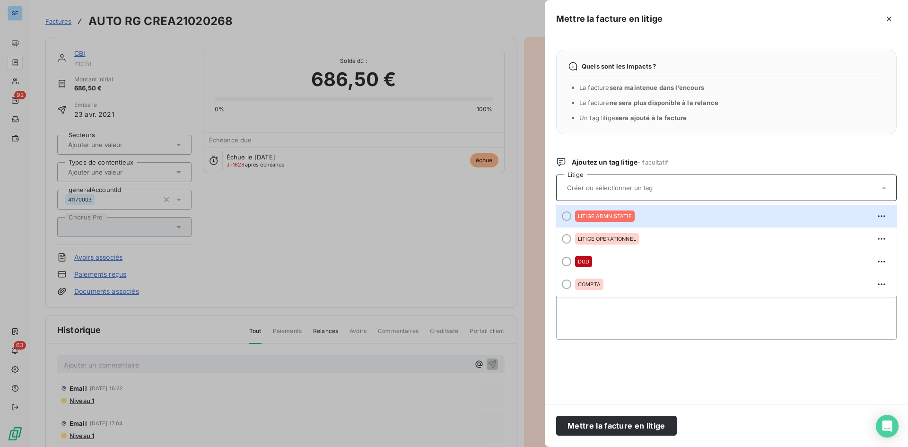
click at [652, 192] on div at bounding box center [721, 188] width 315 height 20
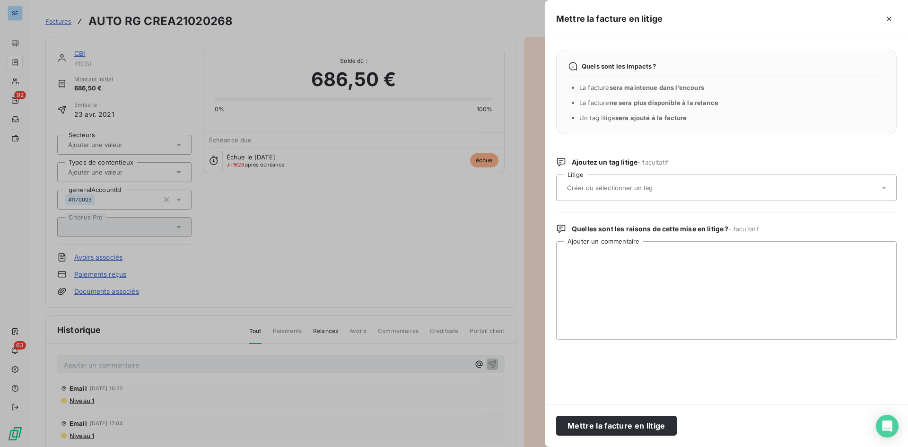
type input "L"
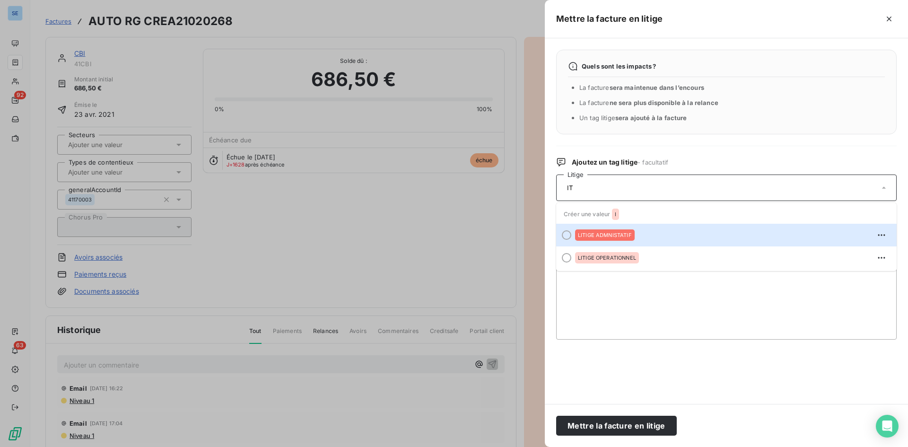
type input "I"
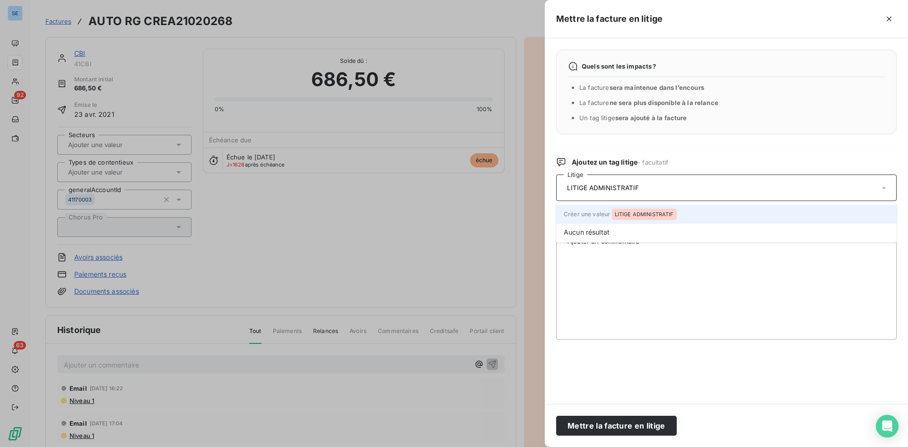
type input "LITIGE ADMINISTRATIF"
click at [652, 209] on div "LITIGE ADMINISTRATIF" at bounding box center [644, 214] width 65 height 11
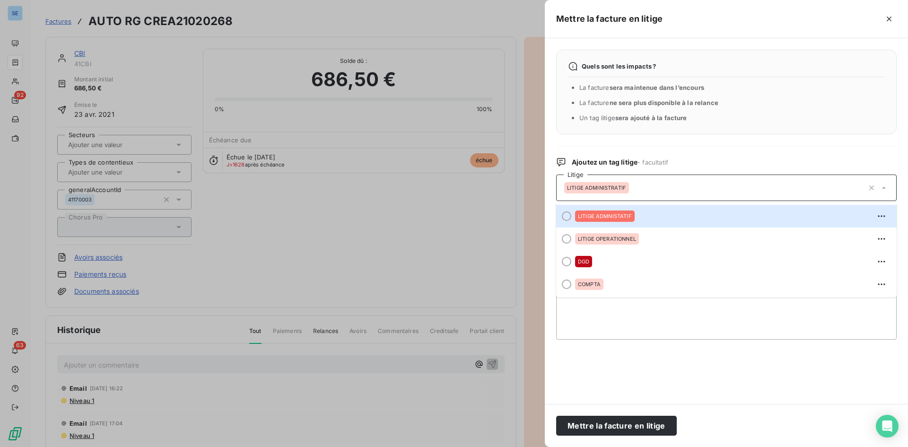
click at [691, 158] on div "Ajoutez un tag litige - facultatif" at bounding box center [726, 161] width 340 height 9
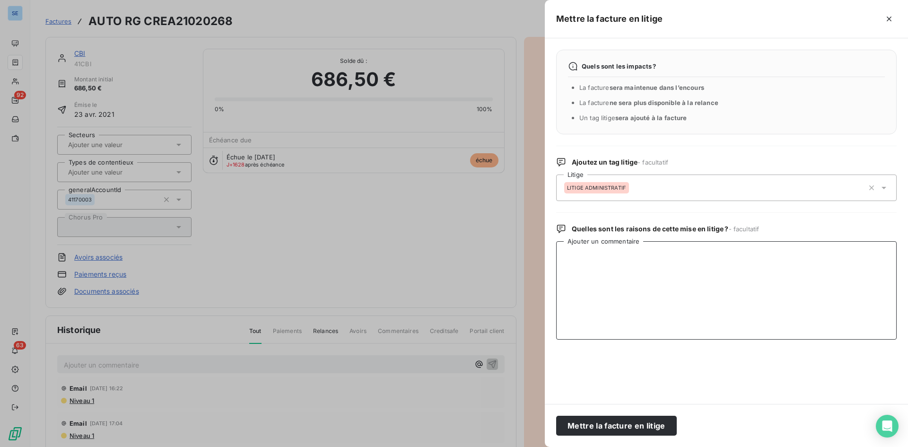
click at [635, 274] on textarea "Ajouter un commentaire" at bounding box center [726, 290] width 340 height 98
click at [650, 424] on button "Mettre la facture en litige" at bounding box center [616, 426] width 121 height 20
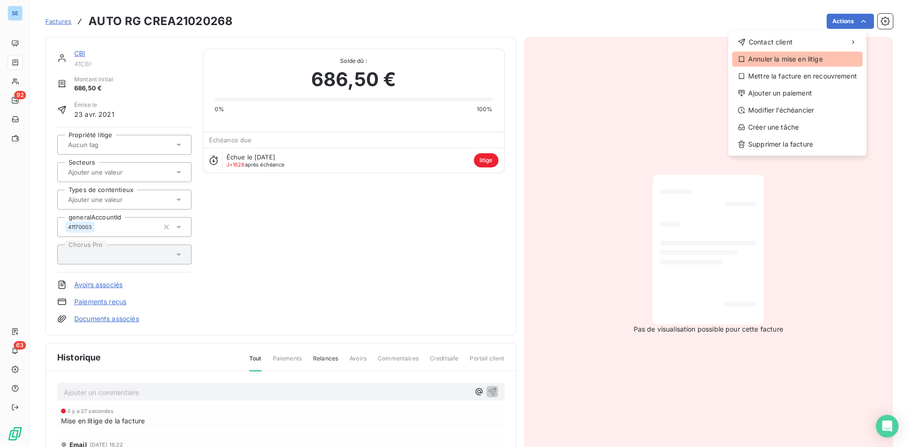
click at [779, 60] on div "Annuler la mise en litige" at bounding box center [797, 59] width 130 height 15
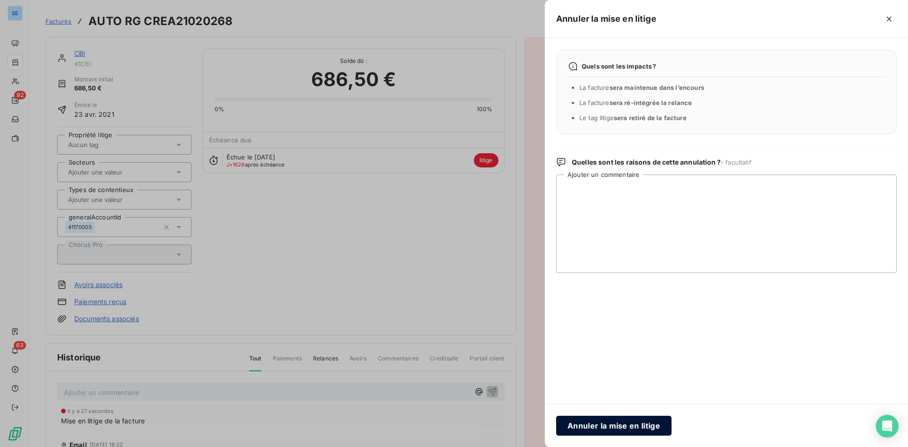
click at [610, 425] on button "Annuler la mise en litige" at bounding box center [613, 426] width 115 height 20
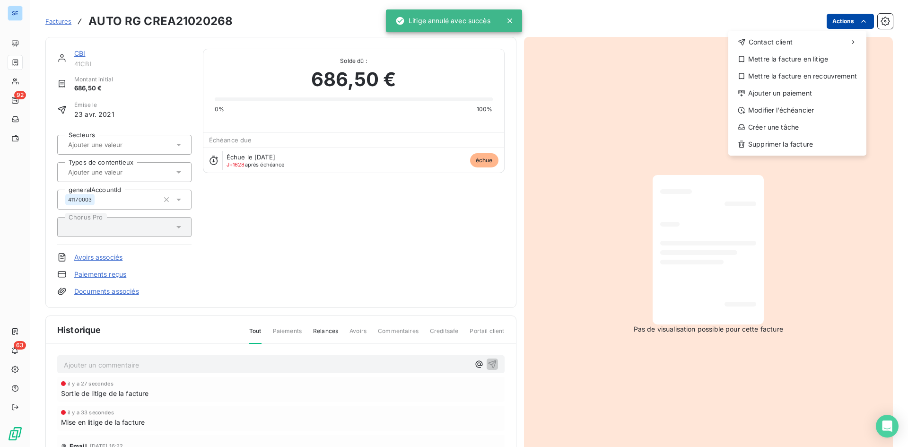
click at [850, 17] on html "SE 92 63 Factures AUTO RG CREA21020268 Actions Contact client Mettre la facture…" at bounding box center [454, 223] width 908 height 447
click at [791, 56] on div "Mettre la facture en litige" at bounding box center [797, 59] width 130 height 15
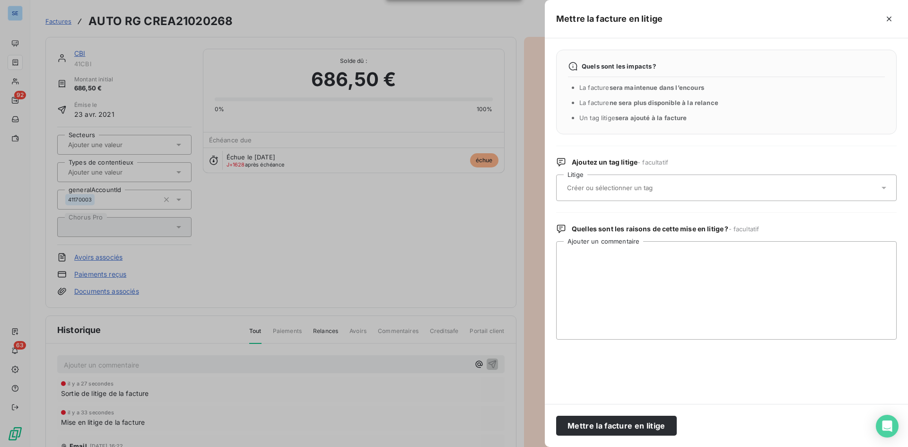
click at [727, 191] on div at bounding box center [721, 188] width 315 height 20
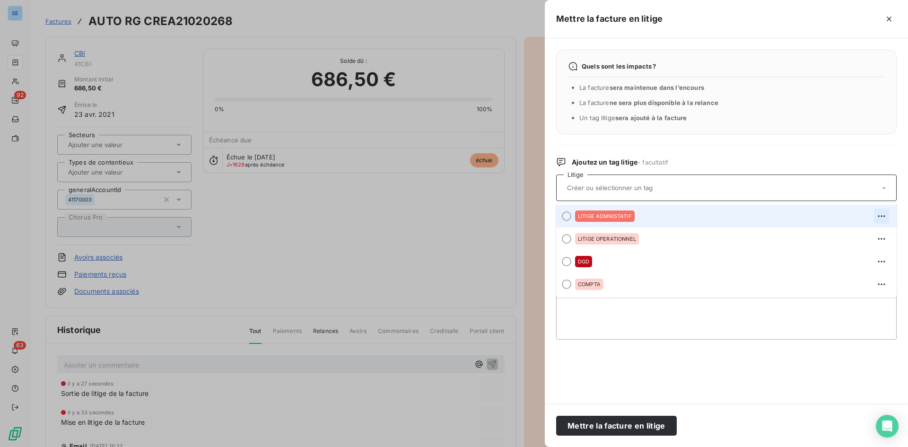
click at [884, 215] on icon "button" at bounding box center [881, 215] width 9 height 9
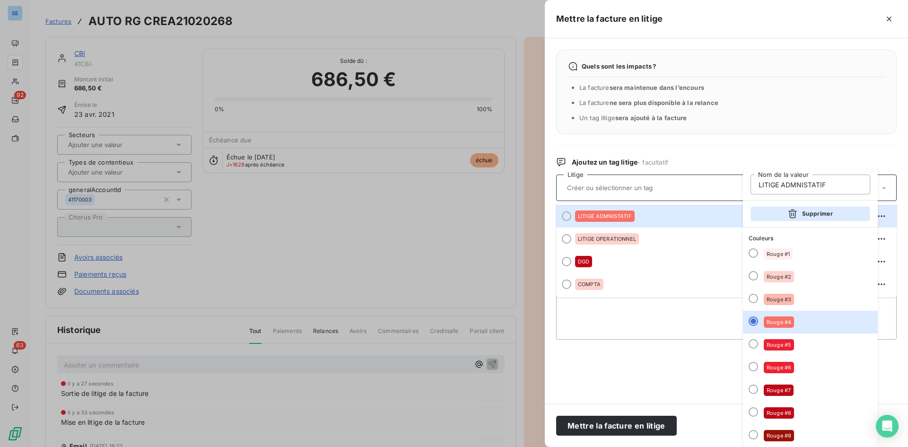
click at [809, 209] on button "Supprimer" at bounding box center [810, 213] width 120 height 15
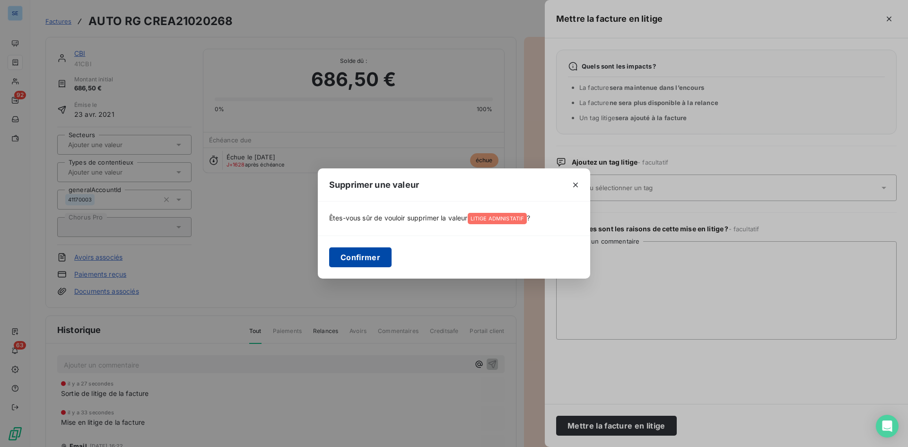
click at [348, 254] on button "Confirmer" at bounding box center [360, 257] width 62 height 20
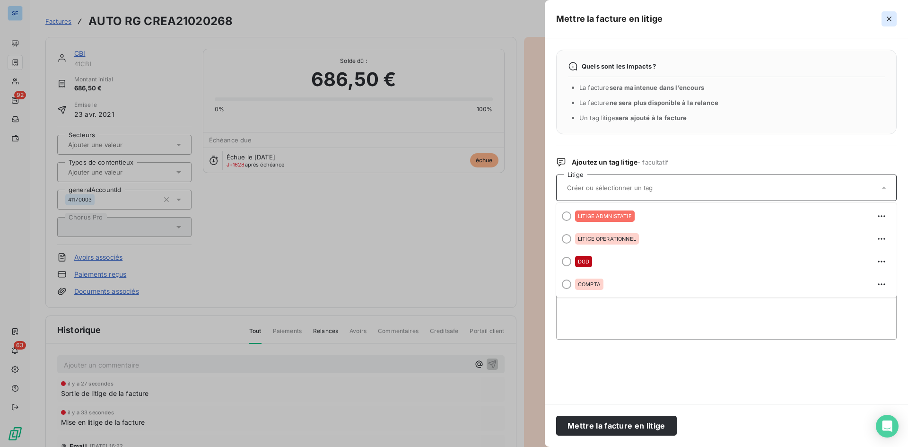
click at [884, 17] on button "button" at bounding box center [888, 18] width 15 height 15
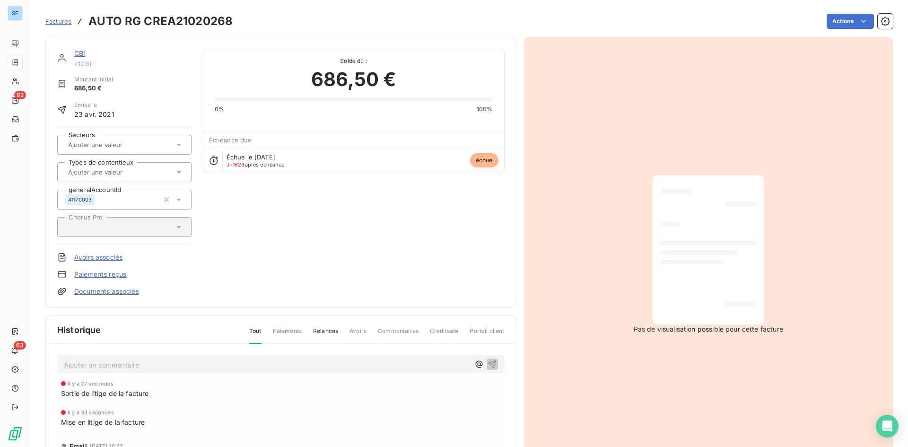
click at [448, 225] on div "CBI 41CBI Montant initial 686,50 € Émise le [DATE] Secteurs Types de contentieu…" at bounding box center [280, 172] width 447 height 247
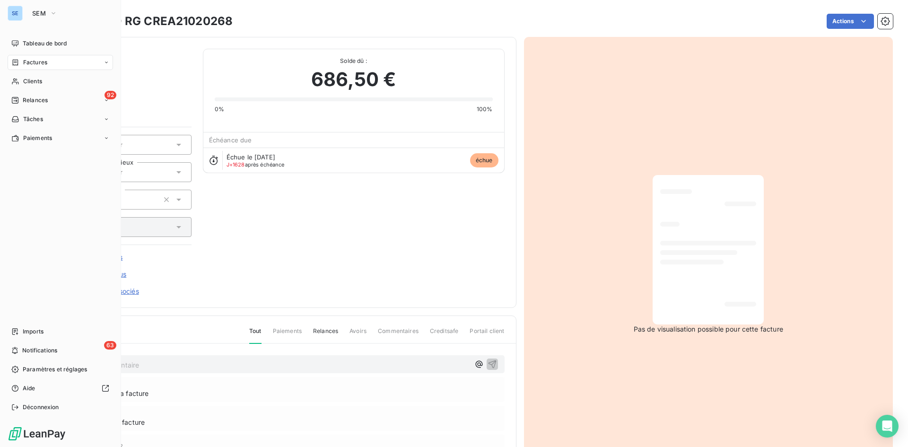
click at [27, 64] on span "Factures" at bounding box center [35, 62] width 24 height 9
click at [46, 64] on span "Factures" at bounding box center [35, 62] width 24 height 9
click at [37, 80] on span "Factures" at bounding box center [35, 81] width 24 height 9
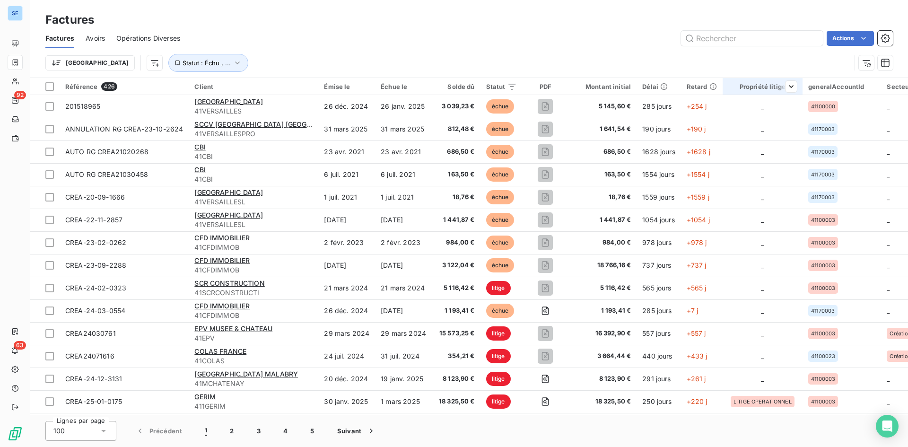
click at [767, 91] on th "Propriété litige" at bounding box center [762, 86] width 80 height 17
click at [772, 116] on icon at bounding box center [770, 111] width 9 height 9
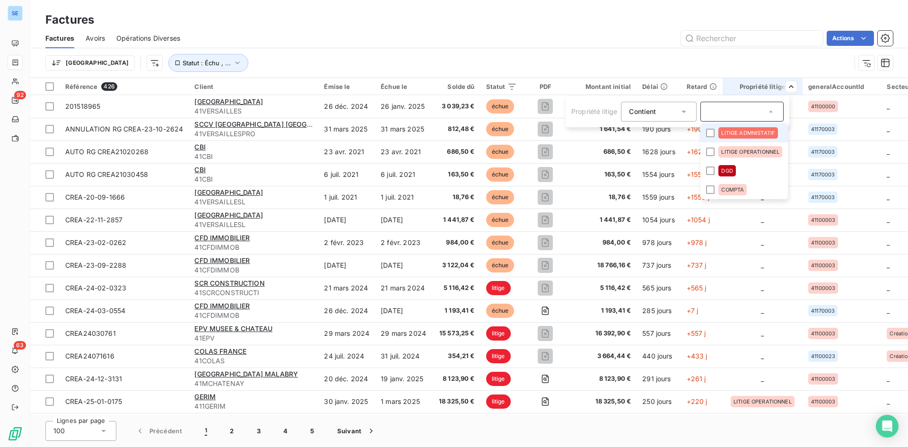
click at [739, 133] on span "LITIGE ADMNISTATIF" at bounding box center [748, 133] width 54 height 6
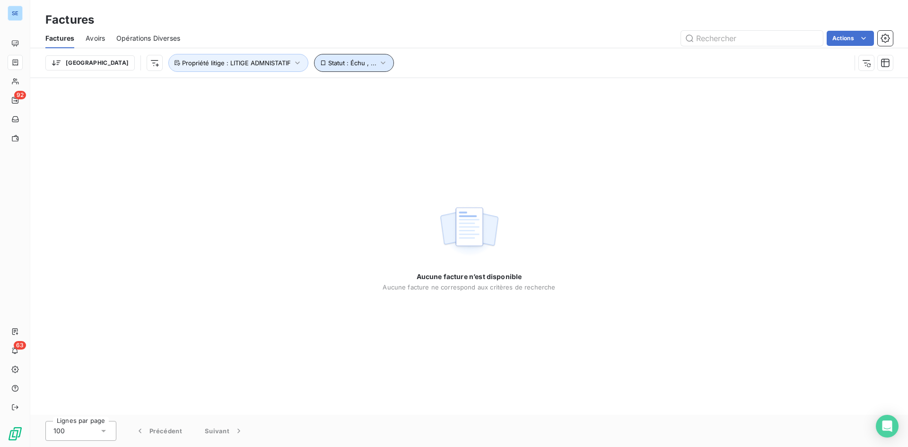
click at [342, 64] on button "Statut : Échu , ..." at bounding box center [354, 63] width 80 height 18
click at [243, 66] on button "Propriété litige : LITIGE ADMNISTATIF" at bounding box center [238, 63] width 140 height 18
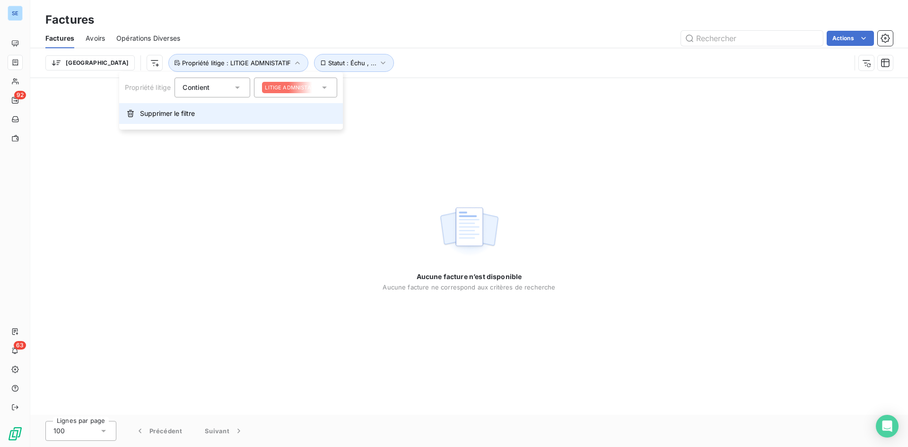
click at [180, 113] on span "Supprimer le filtre" at bounding box center [167, 113] width 55 height 9
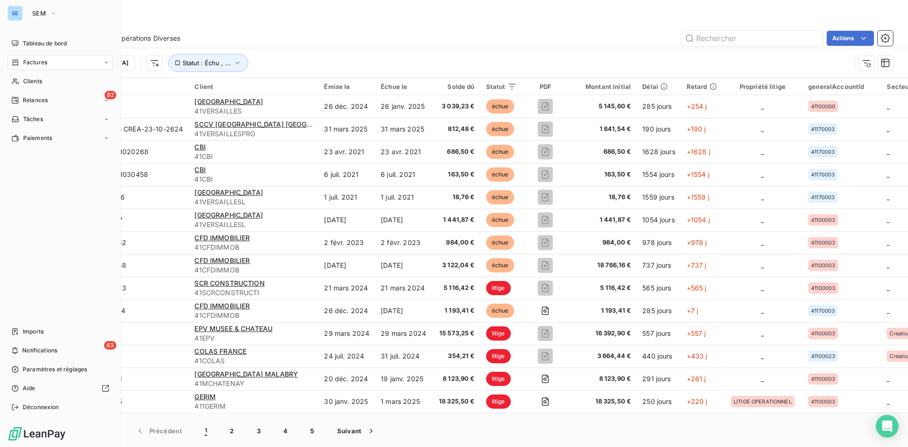
click at [29, 61] on span "Factures" at bounding box center [35, 62] width 24 height 9
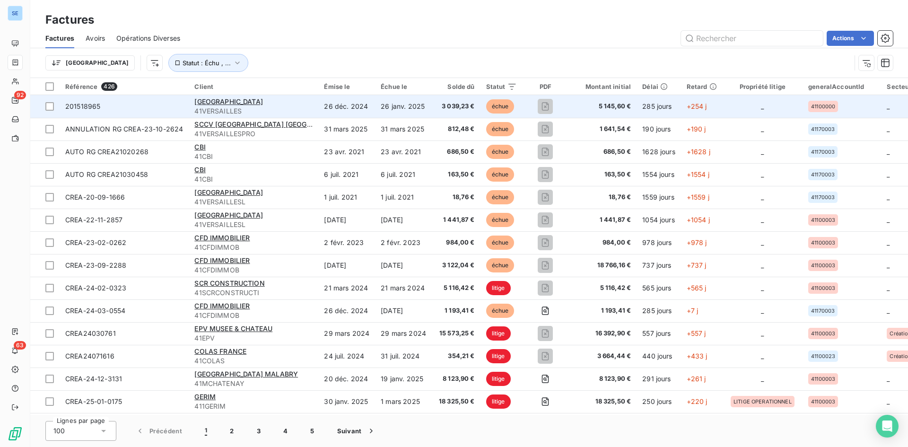
click at [448, 105] on span "3 039,23 €" at bounding box center [455, 106] width 37 height 9
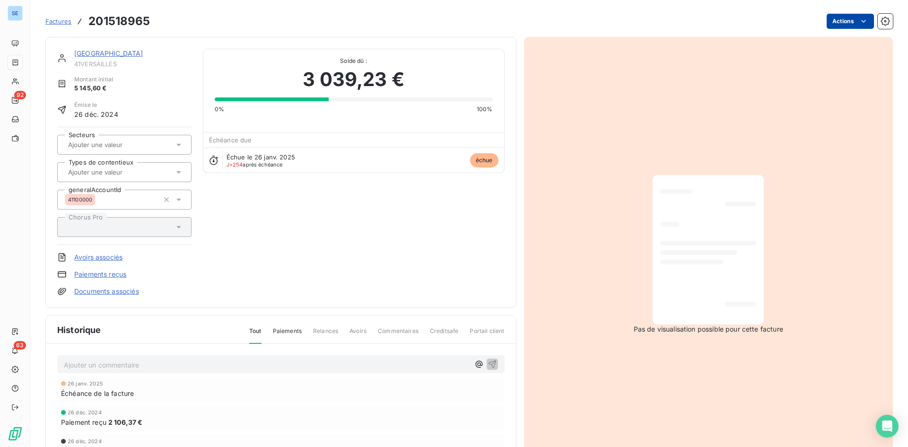
click at [864, 19] on html "SE 92 63 Factures 201518965 Actions [GEOGRAPHIC_DATA] 41VERSAILLES Montant init…" at bounding box center [454, 223] width 908 height 447
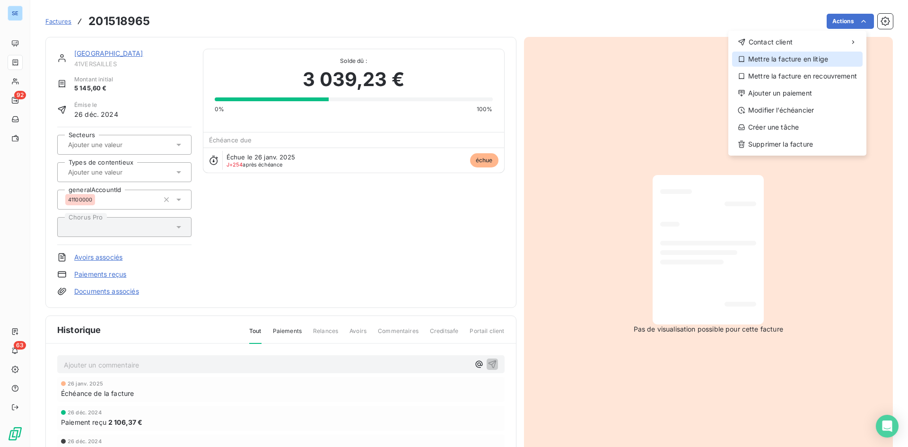
click at [783, 62] on div "Mettre la facture en litige" at bounding box center [797, 59] width 130 height 15
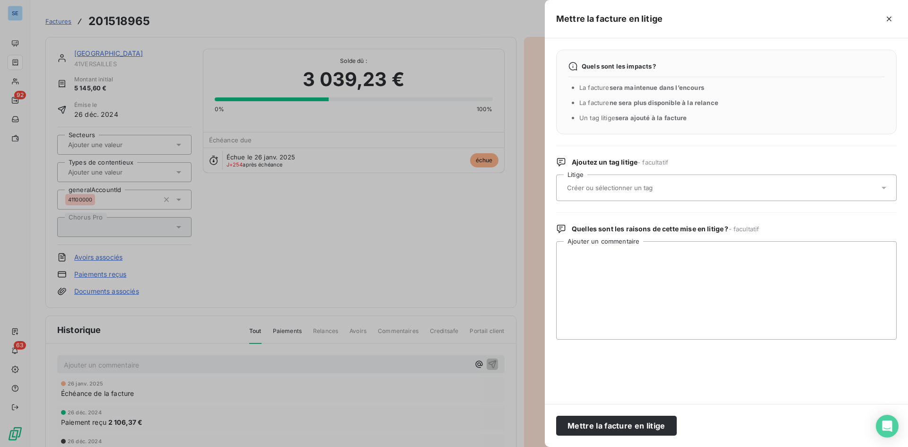
click at [639, 193] on div at bounding box center [721, 188] width 315 height 20
click at [890, 17] on icon "button" at bounding box center [888, 19] width 5 height 5
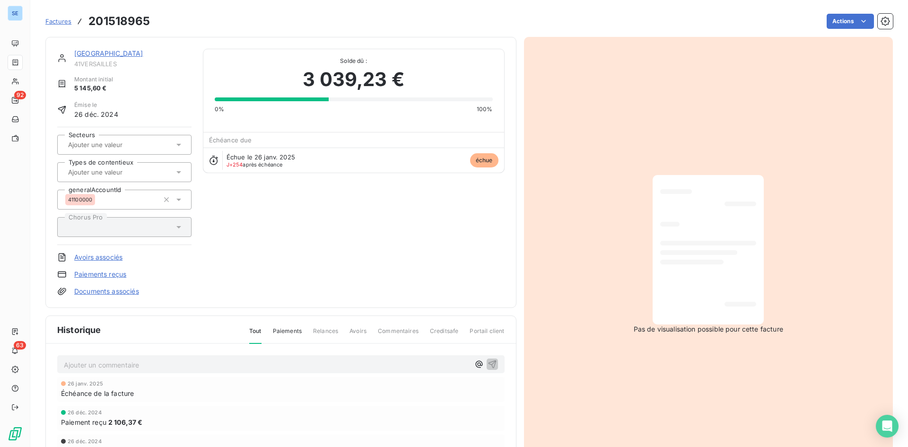
click at [49, 18] on span "Factures" at bounding box center [58, 21] width 26 height 8
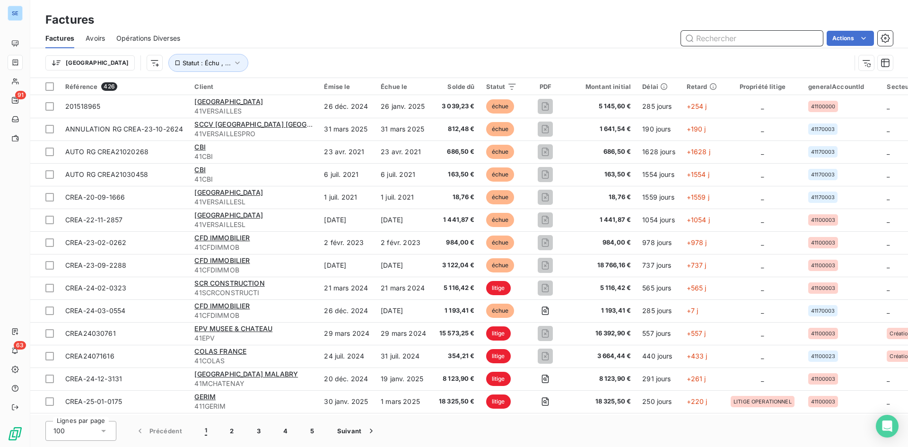
click at [758, 40] on input "text" at bounding box center [752, 38] width 142 height 15
paste input "CREA-24-02-0323"
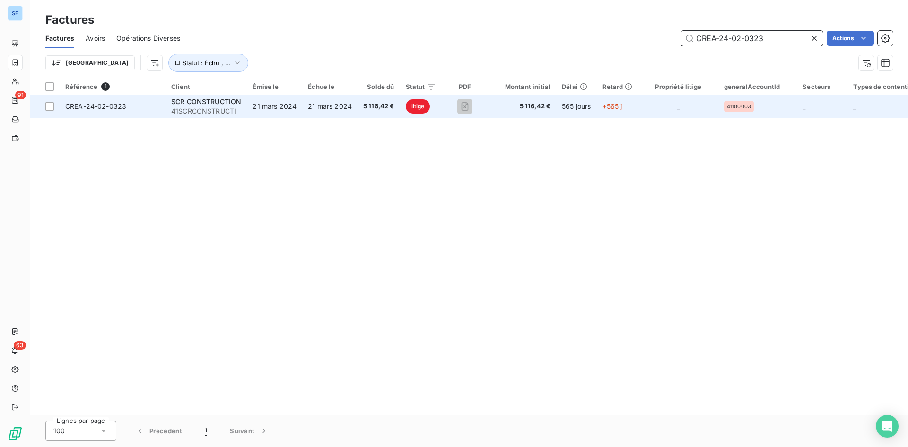
type input "CREA-24-02-0323"
click at [433, 108] on td "litige" at bounding box center [421, 106] width 42 height 23
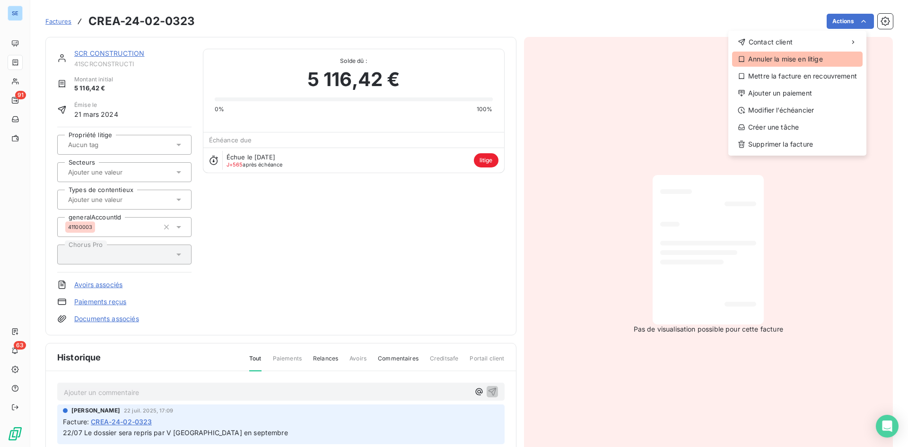
click at [796, 61] on div "Annuler la mise en litige" at bounding box center [797, 59] width 130 height 15
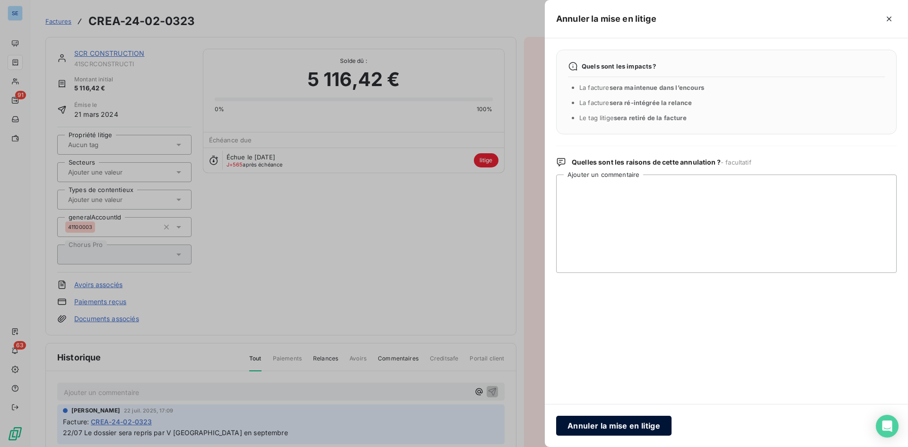
click at [626, 421] on button "Annuler la mise en litige" at bounding box center [613, 426] width 115 height 20
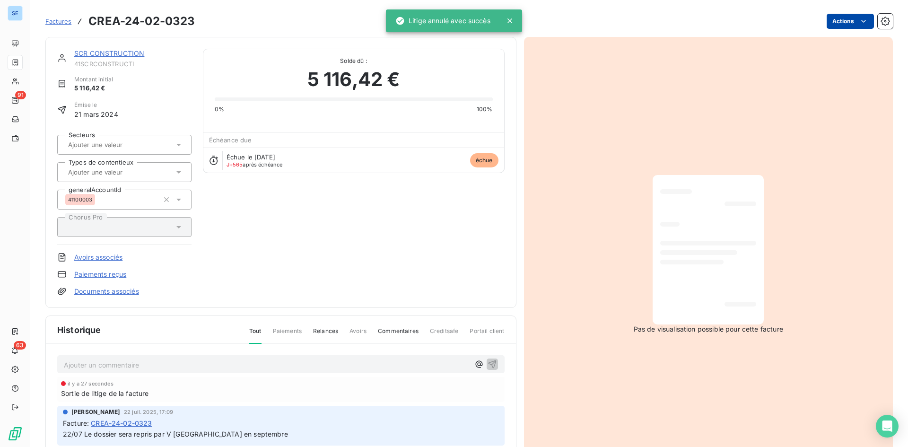
click at [851, 14] on html "SE 91 63 Factures CREA-24-02-0323 Actions SCR CONSTRUCTION 41SCRCONSTRUCTI Mont…" at bounding box center [454, 223] width 908 height 447
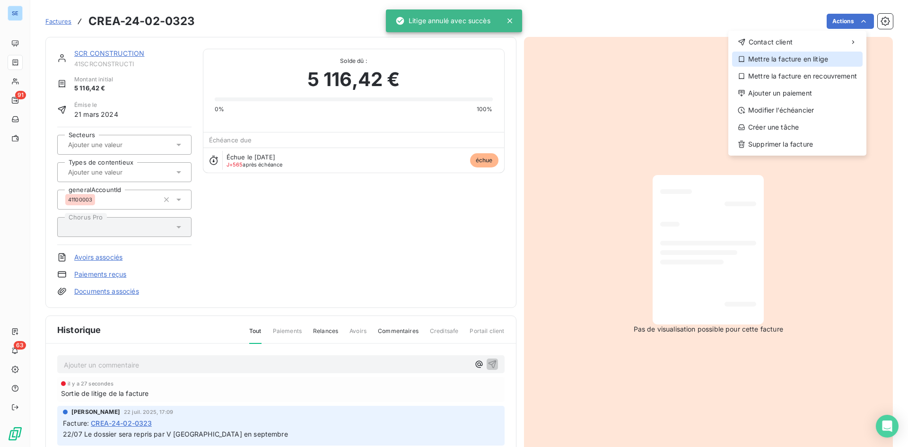
click at [794, 61] on div "Mettre la facture en litige" at bounding box center [797, 59] width 130 height 15
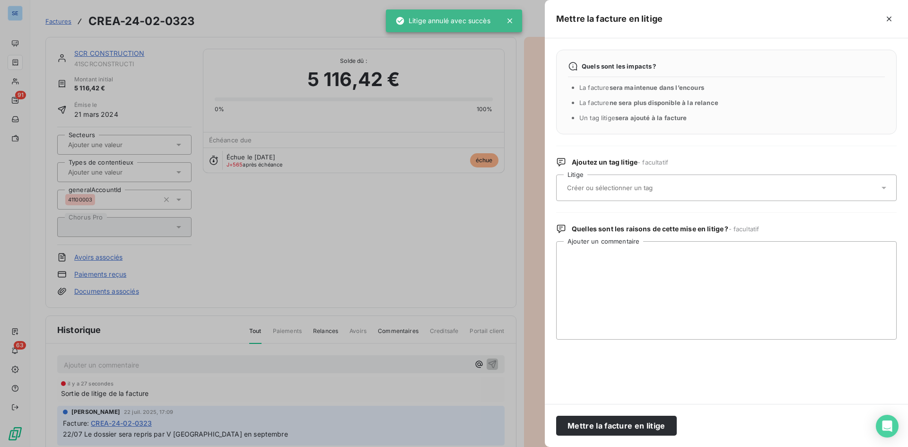
click at [639, 189] on input "text" at bounding box center [635, 187] width 138 height 9
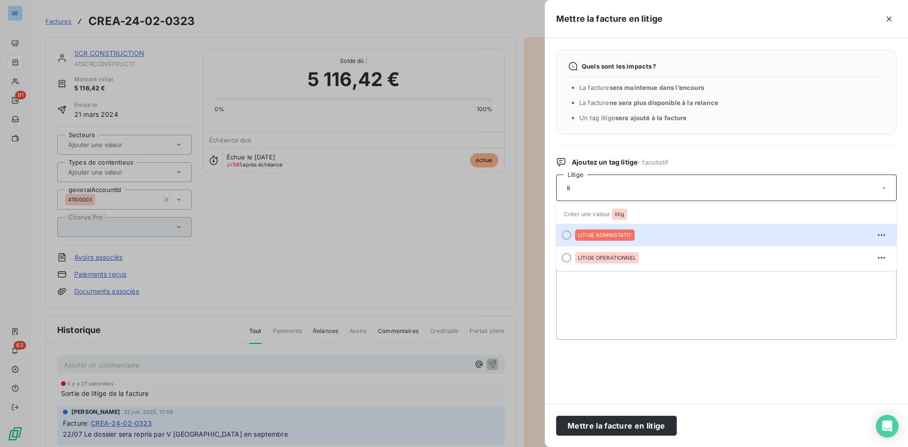
type input "l"
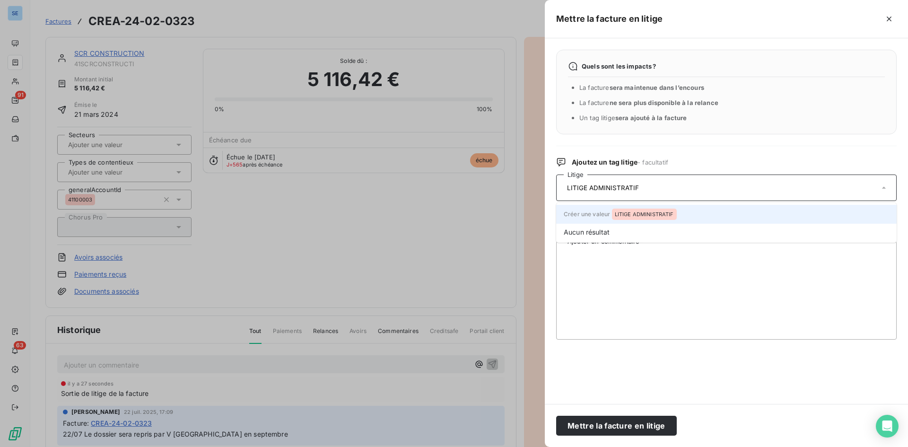
type input "LITIGE ADMINISTRATIF"
click at [663, 217] on span "LITIGE ADMINISTRATIF" at bounding box center [644, 214] width 59 height 6
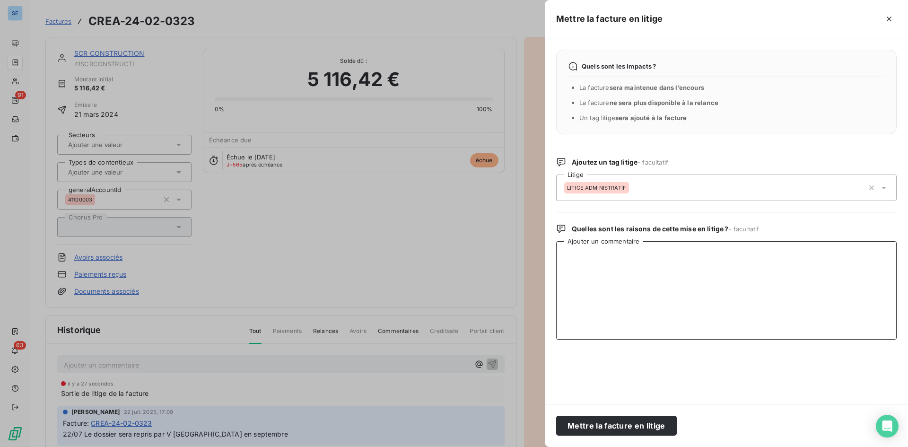
click at [644, 257] on textarea "Ajouter un commentaire" at bounding box center [726, 290] width 340 height 98
type textarea "a"
paste textarea "22/07 Le dossier sera repris par V [GEOGRAPHIC_DATA] en septembre"
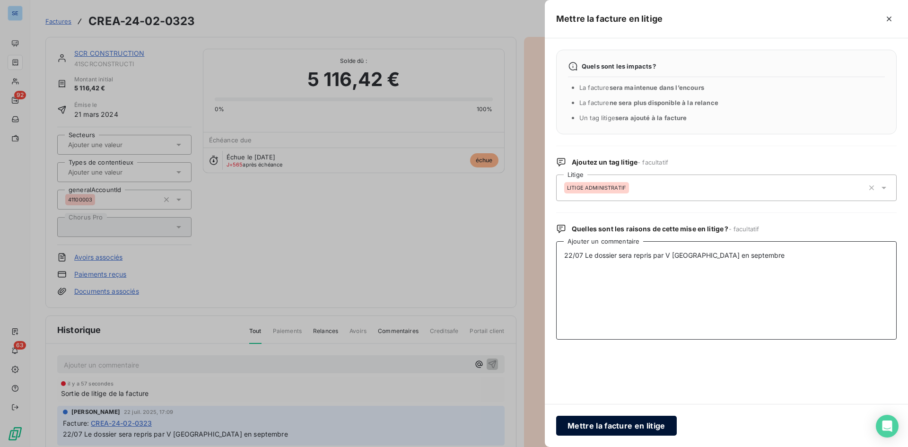
type textarea "22/07 Le dossier sera repris par V [GEOGRAPHIC_DATA] en septembre"
click at [635, 425] on button "Mettre la facture en litige" at bounding box center [616, 426] width 121 height 20
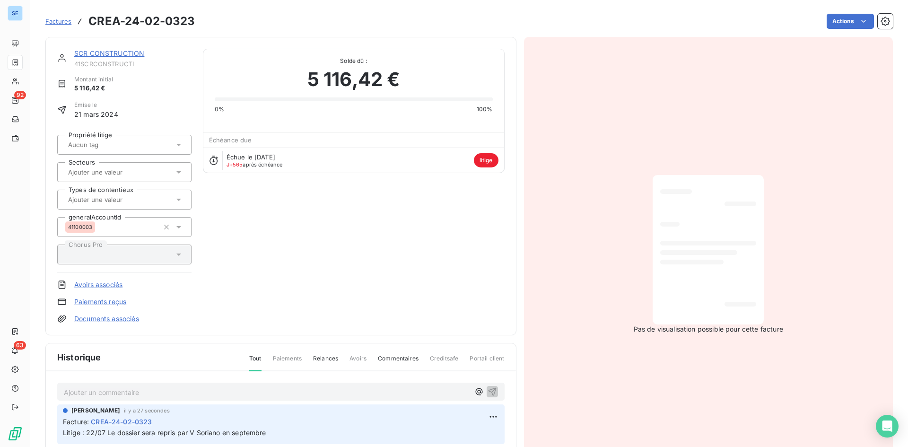
click at [63, 17] on link "Factures" at bounding box center [58, 21] width 26 height 9
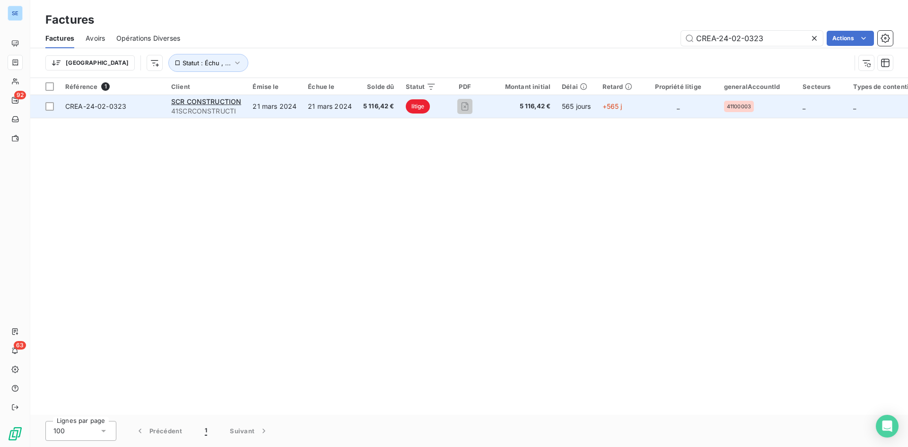
click at [677, 109] on span "_" at bounding box center [678, 106] width 3 height 8
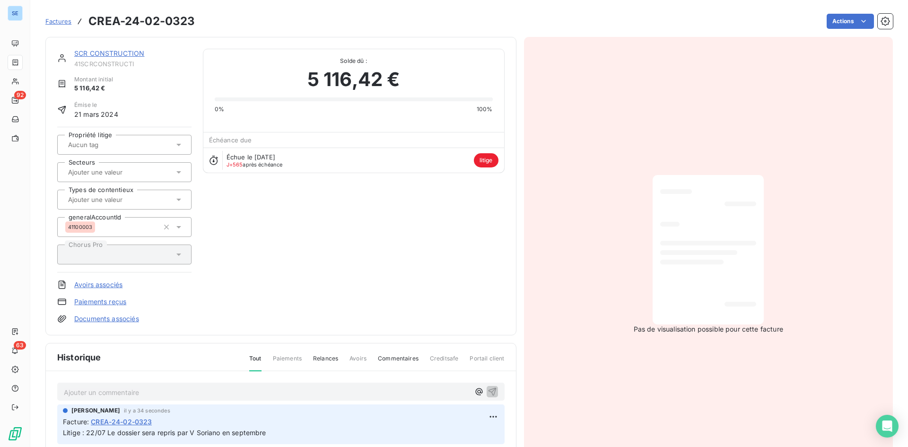
click at [420, 239] on html "SE 92 63 Factures CREA-24-02-0323 Actions SCR CONSTRUCTION 41SCRCONSTRUCTI Mont…" at bounding box center [454, 223] width 908 height 447
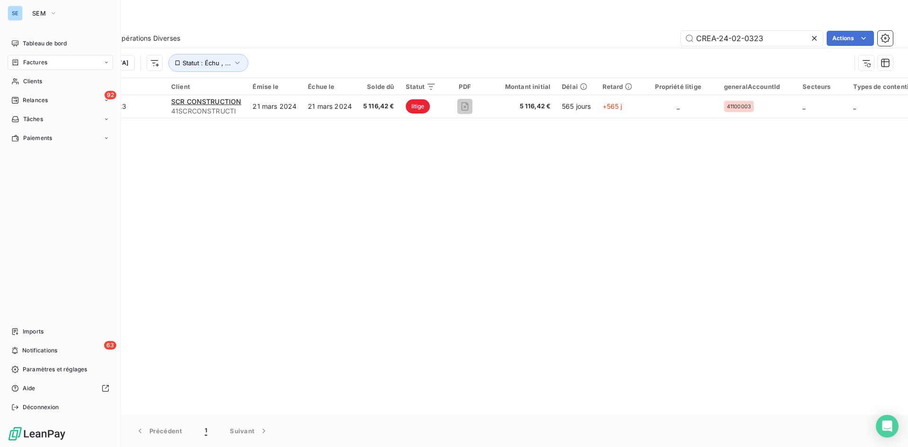
click at [47, 59] on span "Factures" at bounding box center [35, 62] width 24 height 9
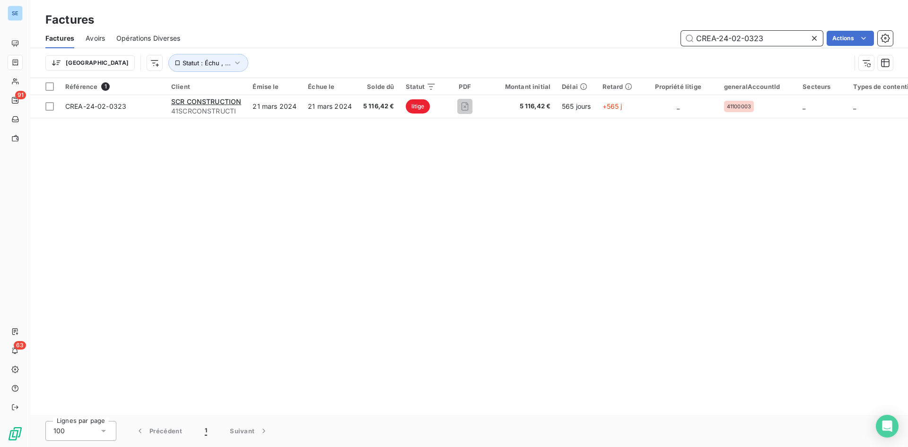
click at [768, 39] on input "CREA-24-02-0323" at bounding box center [752, 38] width 142 height 15
drag, startPoint x: 780, startPoint y: 39, endPoint x: 637, endPoint y: 42, distance: 142.8
click at [637, 42] on div "CREA-24-02-0323 Actions" at bounding box center [541, 38] width 701 height 15
paste input "24030761"
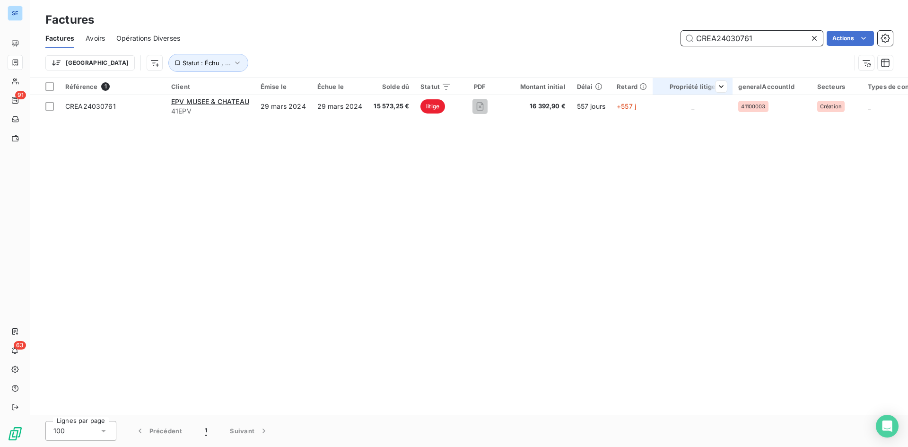
type input "CREA24030761"
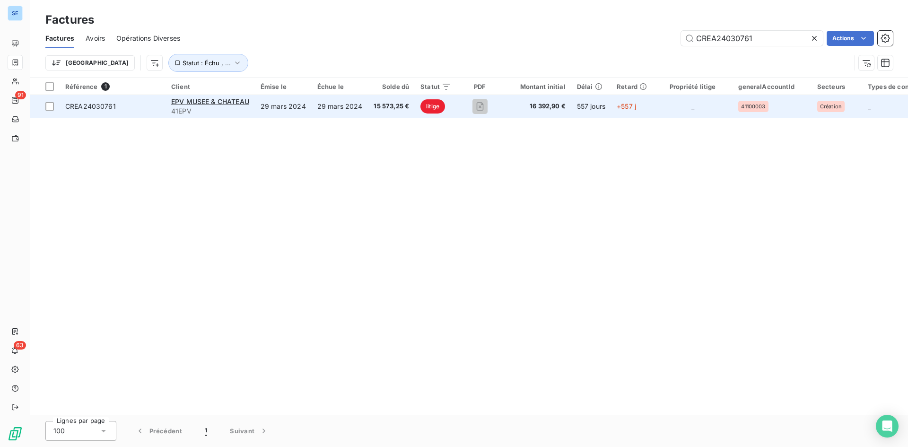
click at [387, 106] on span "15 573,25 €" at bounding box center [391, 106] width 35 height 9
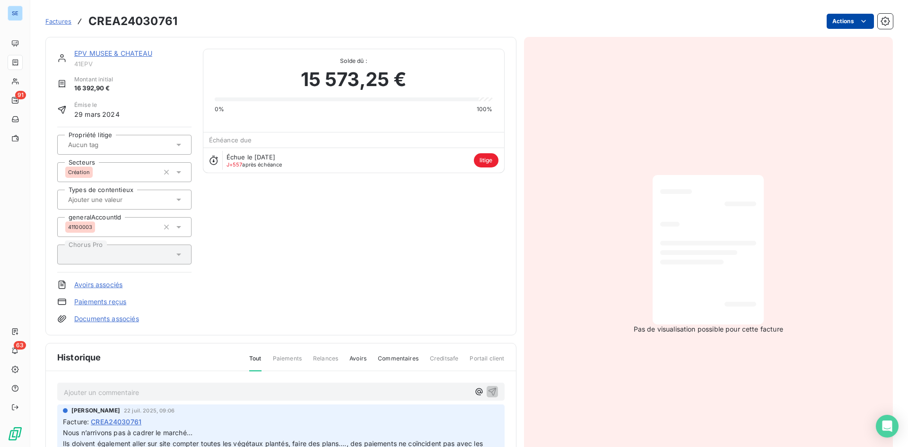
click at [844, 24] on html "SE 91 63 Factures CREA24030761 Actions EPV MUSEE & CHATEAU 41EPV Montant initia…" at bounding box center [454, 223] width 908 height 447
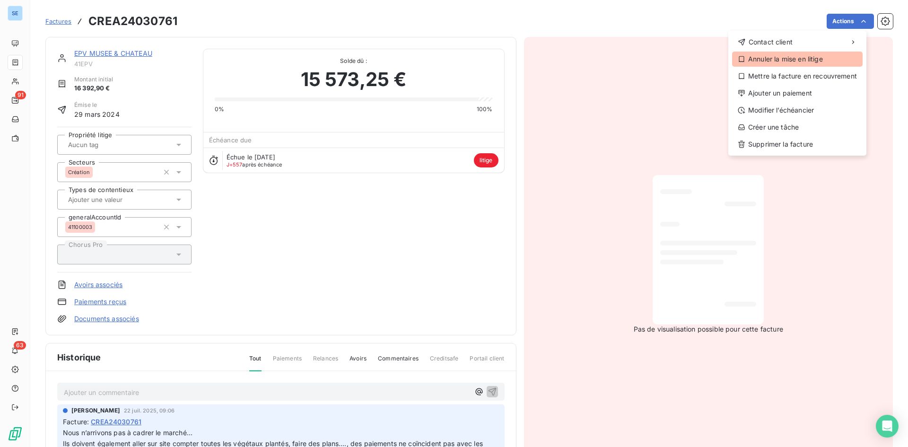
click at [774, 55] on div "Annuler la mise en litige" at bounding box center [797, 59] width 130 height 15
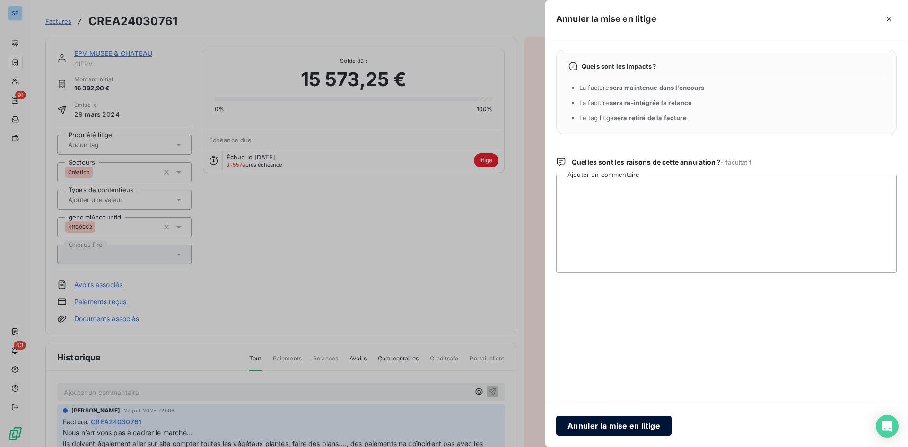
click at [598, 422] on button "Annuler la mise en litige" at bounding box center [613, 426] width 115 height 20
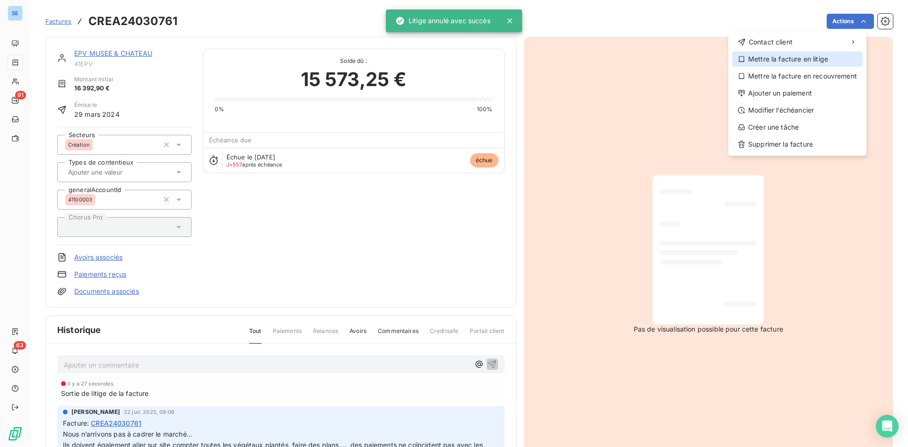
click at [821, 58] on div "Mettre la facture en litige" at bounding box center [797, 59] width 130 height 15
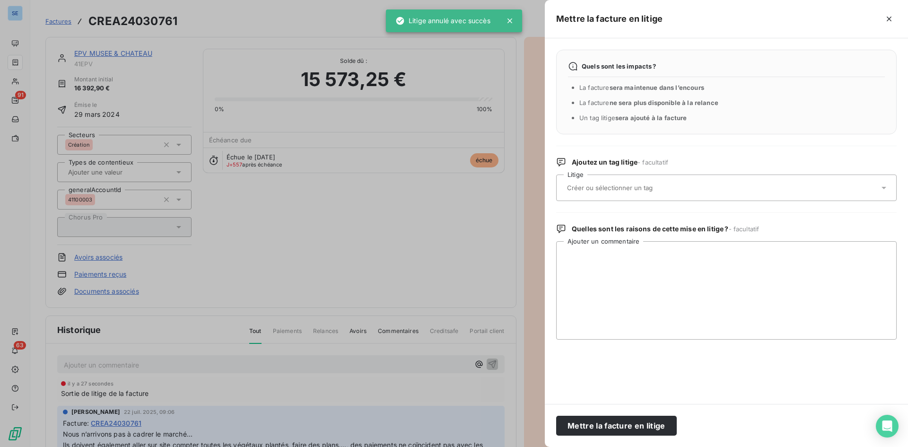
click at [668, 188] on input "text" at bounding box center [635, 187] width 138 height 9
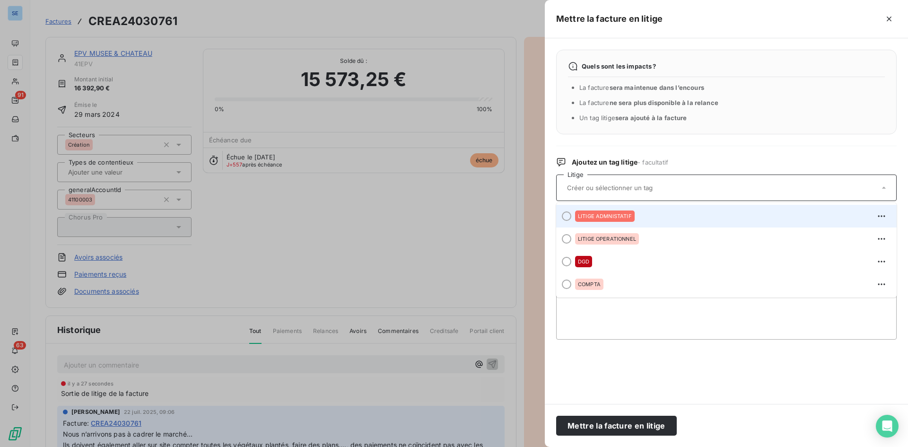
click at [608, 217] on span "LITIGE ADMNISTATIF" at bounding box center [605, 216] width 54 height 6
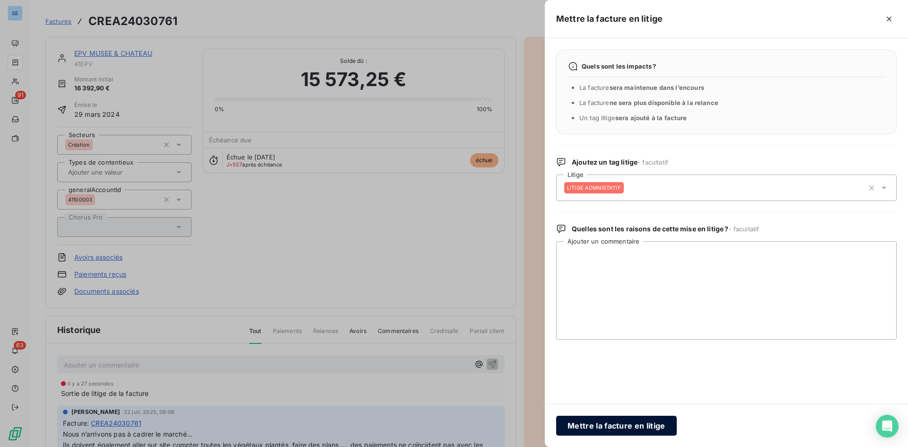
click at [617, 424] on button "Mettre la facture en litige" at bounding box center [616, 426] width 121 height 20
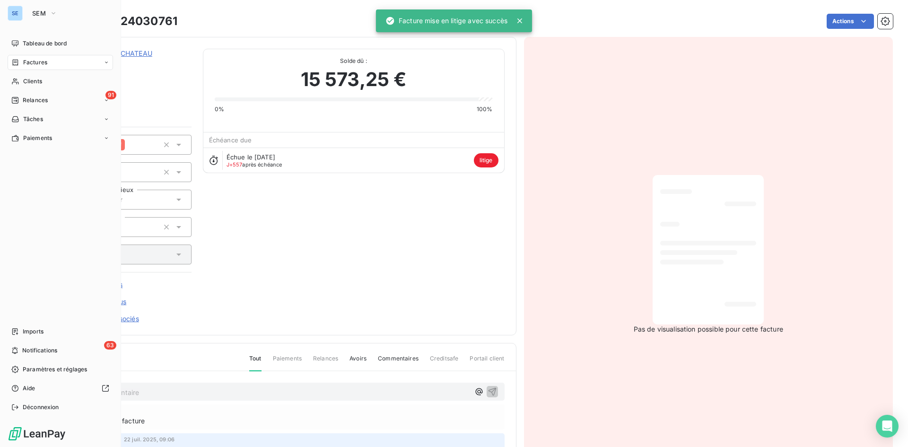
click at [33, 62] on span "Factures" at bounding box center [35, 62] width 24 height 9
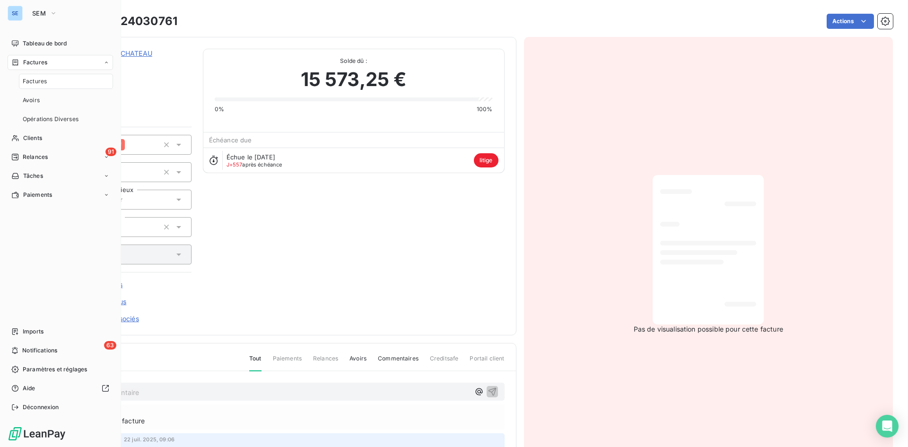
click at [42, 82] on span "Factures" at bounding box center [35, 81] width 24 height 9
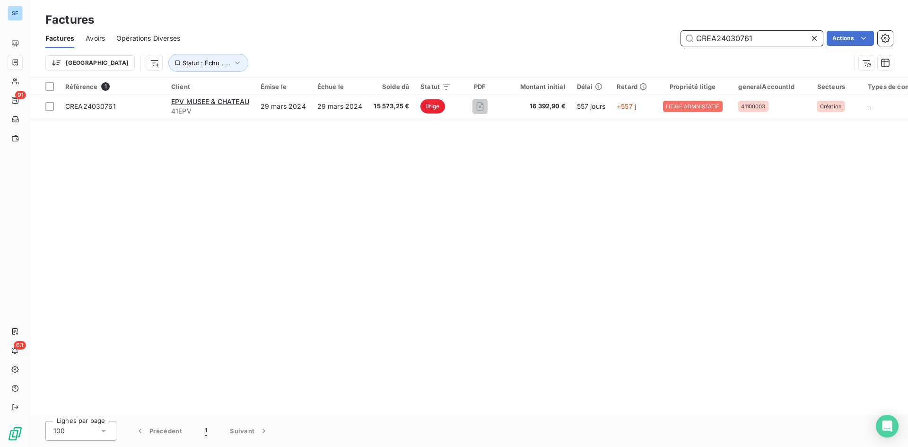
drag, startPoint x: 764, startPoint y: 37, endPoint x: 538, endPoint y: 26, distance: 226.3
click at [538, 26] on div "Factures Factures Avoirs Opérations Diverses CREA24030761 Actions Trier Statut …" at bounding box center [469, 39] width 878 height 78
paste input "71616"
type input "CREA24071616"
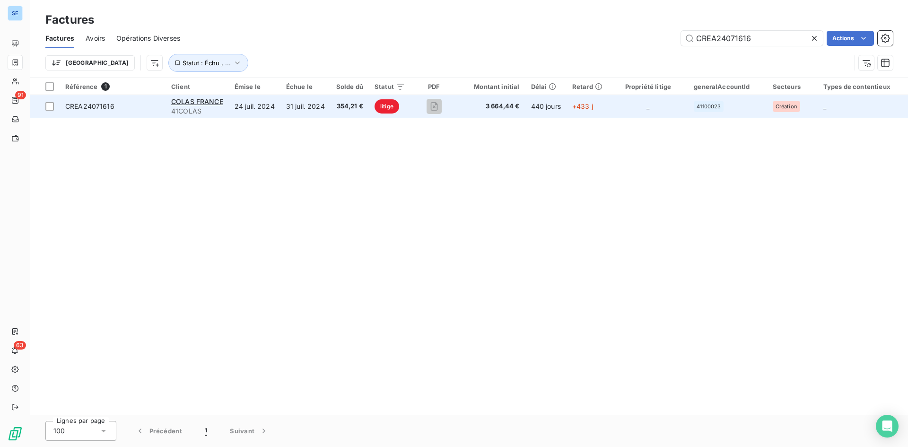
click at [493, 106] on span "3 664,44 €" at bounding box center [490, 106] width 57 height 9
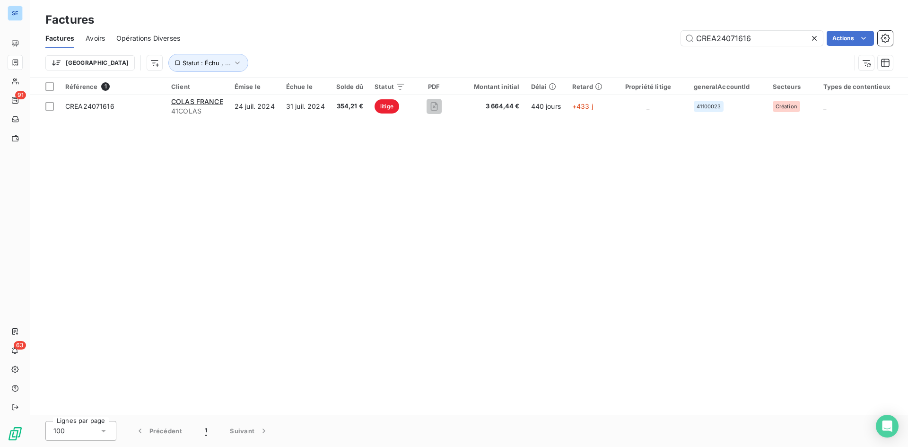
click at [812, 36] on icon at bounding box center [814, 38] width 5 height 5
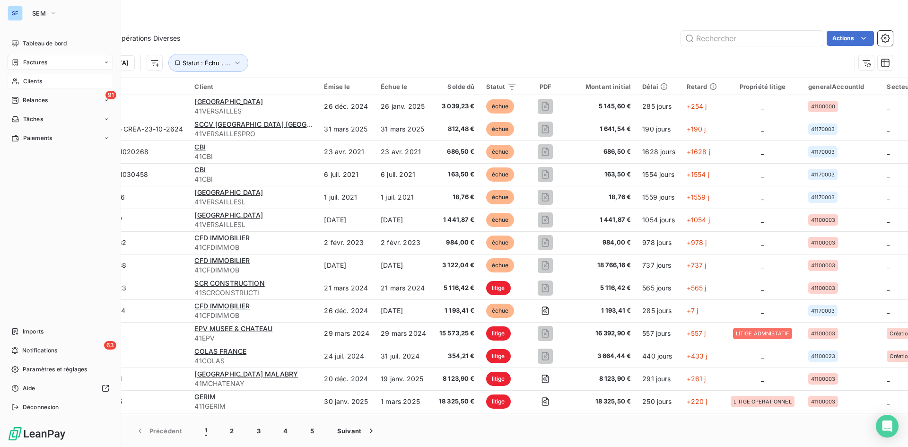
click at [17, 82] on icon at bounding box center [15, 82] width 8 height 8
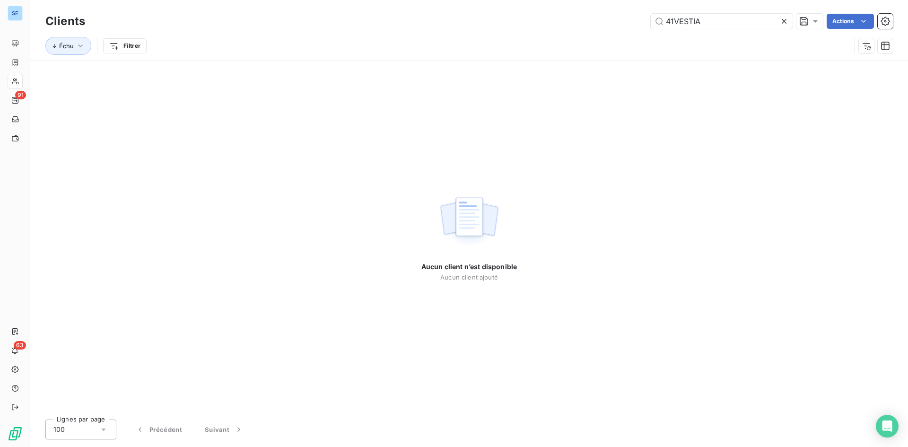
click at [781, 25] on icon at bounding box center [783, 21] width 9 height 9
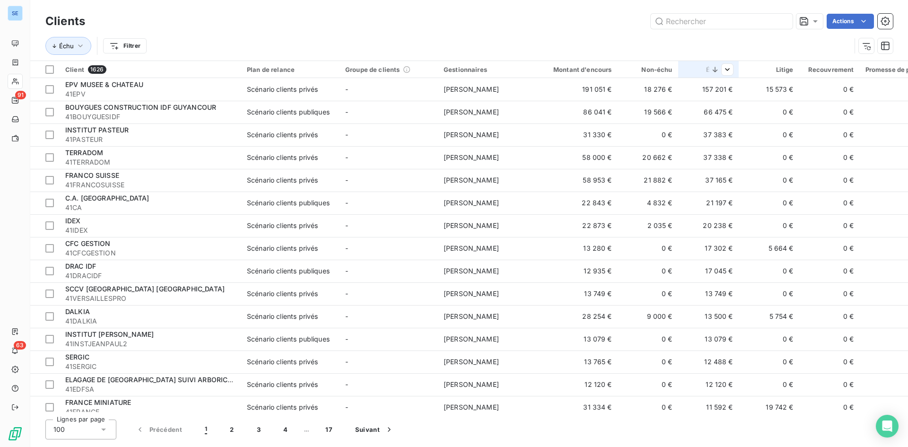
click at [712, 72] on icon at bounding box center [714, 69] width 9 height 9
click at [692, 91] on div "Trier par ordre croissant" at bounding box center [657, 89] width 147 height 21
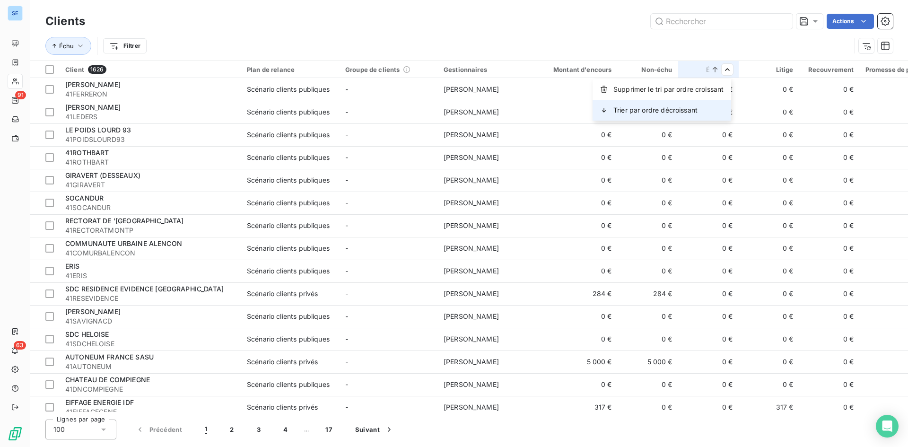
click at [681, 108] on span "Trier par ordre décroissant" at bounding box center [655, 109] width 84 height 9
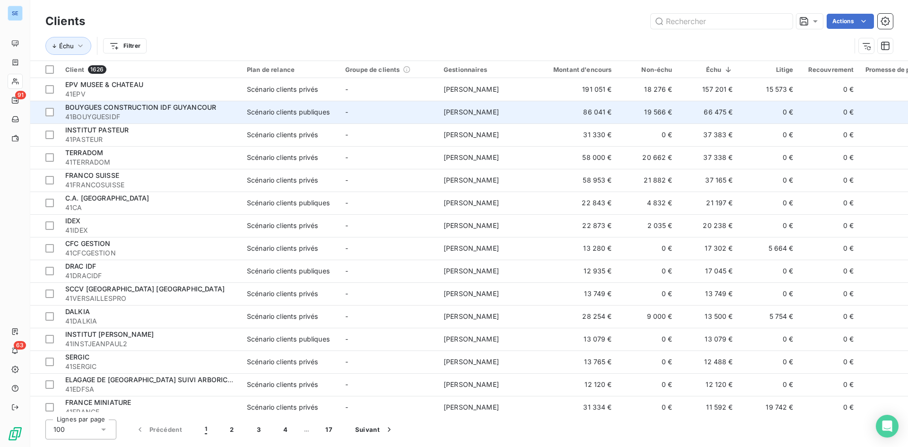
click at [130, 110] on span "BOUYGUES CONSTRUCTION IDF GUYANCOUR" at bounding box center [140, 107] width 151 height 8
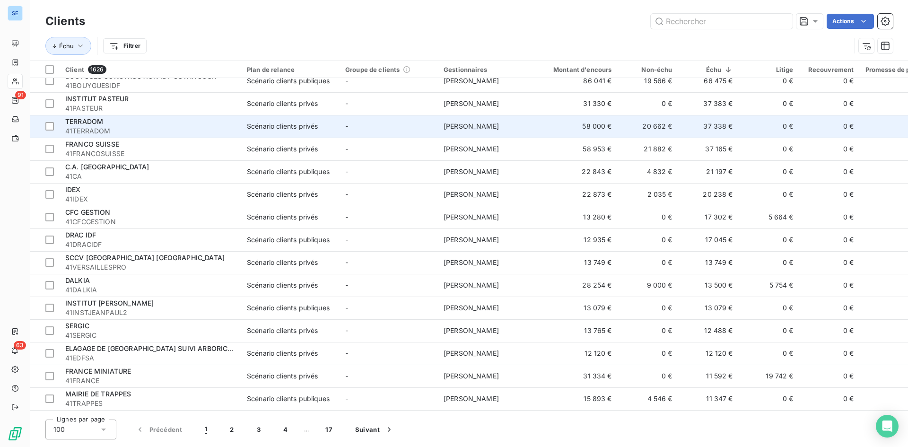
scroll to position [47, 0]
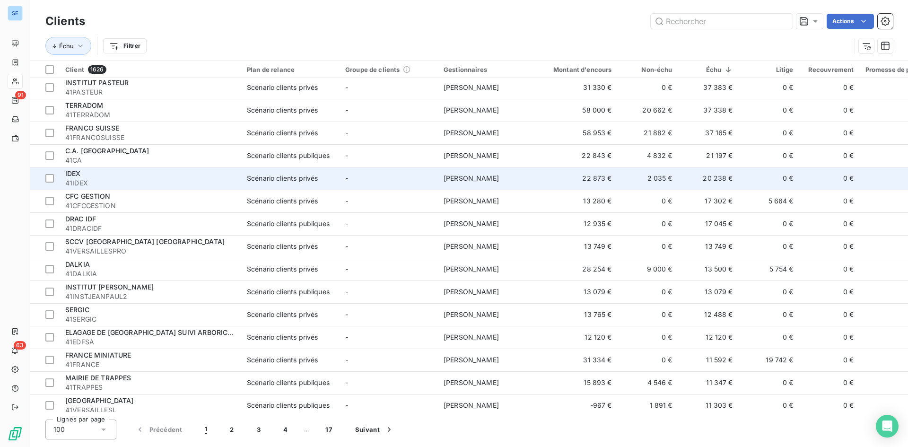
click at [495, 181] on span "[PERSON_NAME]" at bounding box center [470, 178] width 55 height 8
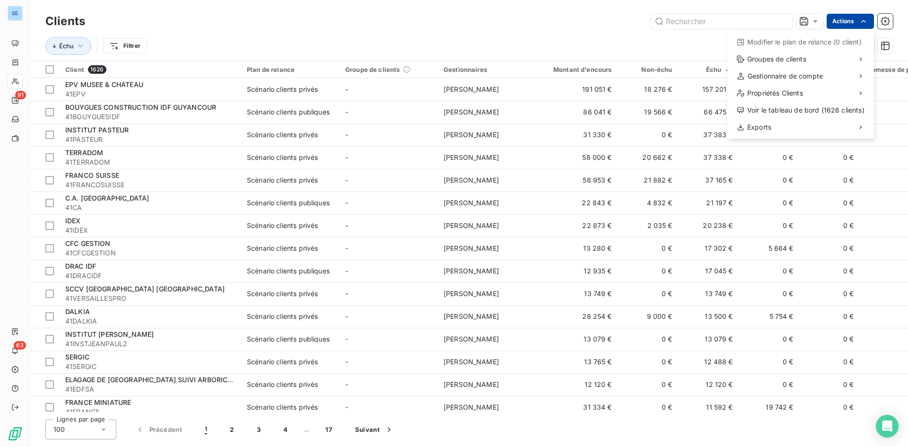
click at [857, 18] on html "SE 91 63 Clients Actions Modifier le plan de relance (0 client) Groupes de clie…" at bounding box center [454, 223] width 908 height 447
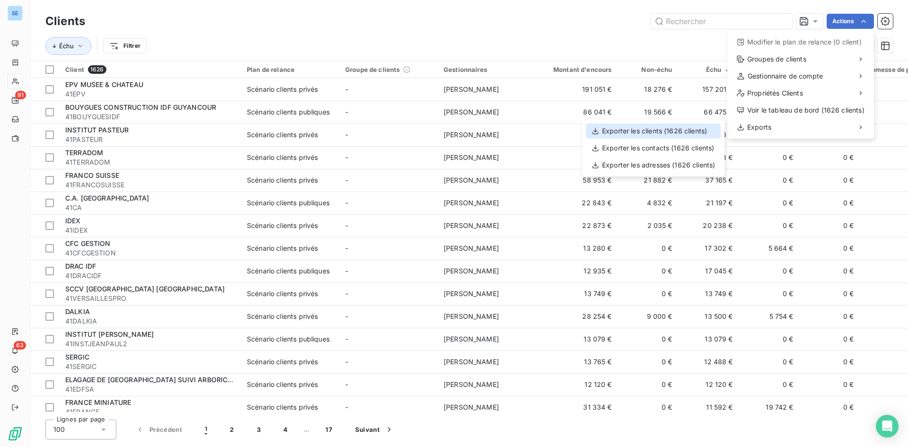
click at [695, 128] on div "Exporter les clients (1626 clients)" at bounding box center [653, 130] width 135 height 15
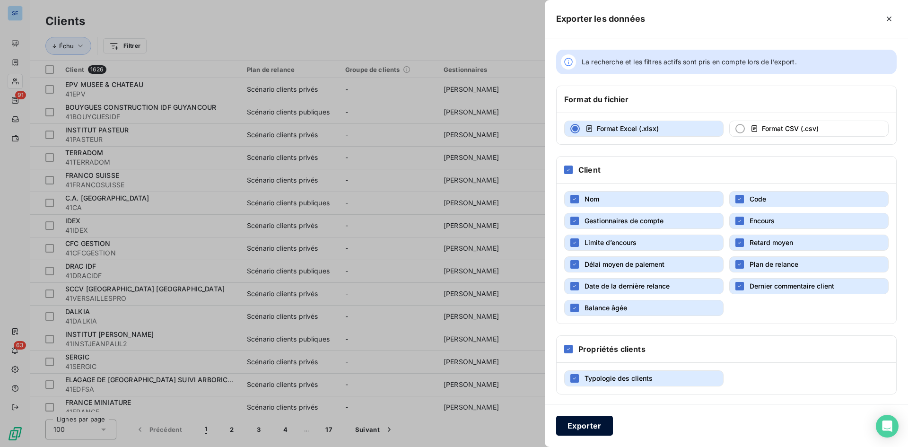
click at [595, 427] on button "Exporter" at bounding box center [584, 426] width 57 height 20
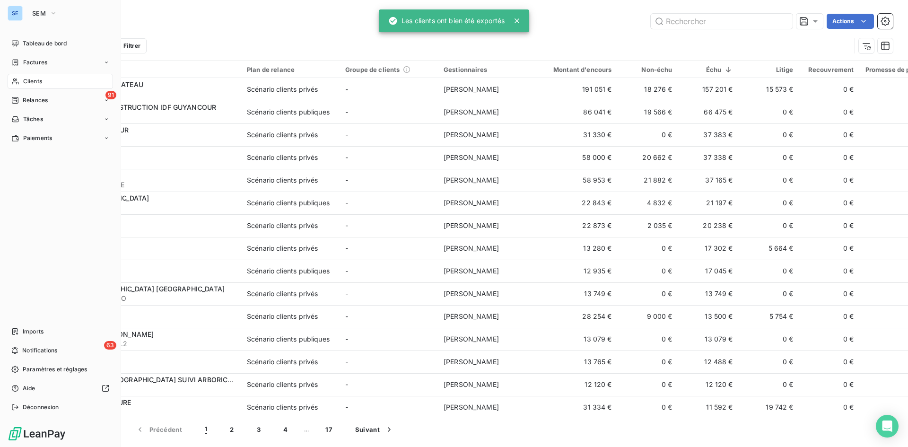
click at [42, 85] on span "Clients" at bounding box center [32, 81] width 19 height 9
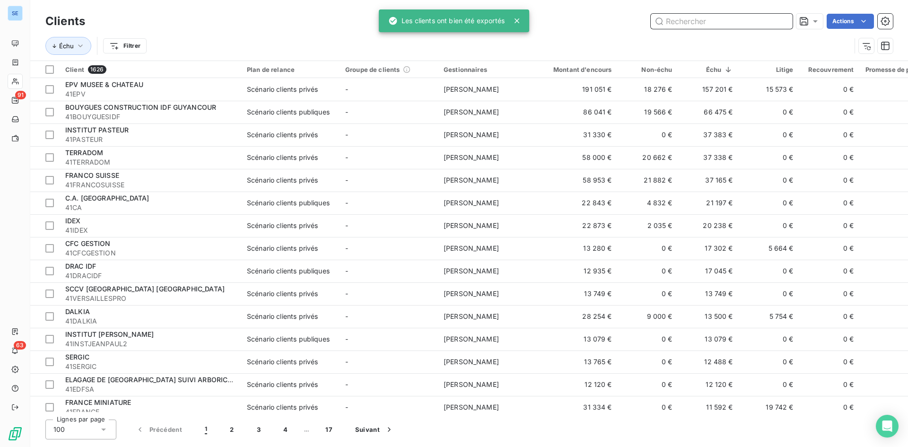
click at [704, 20] on input "text" at bounding box center [722, 21] width 142 height 15
paste input "41DALKIA"
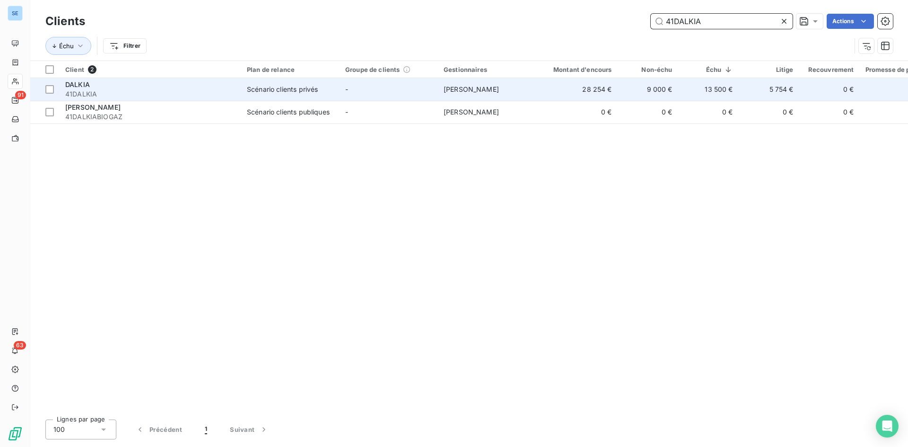
type input "41DALKIA"
click at [154, 90] on span "41DALKIA" at bounding box center [150, 93] width 170 height 9
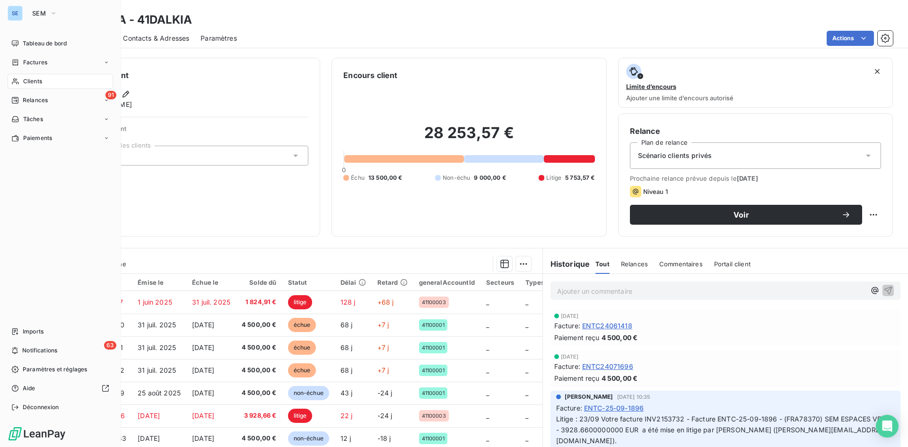
click at [26, 81] on span "Clients" at bounding box center [32, 81] width 19 height 9
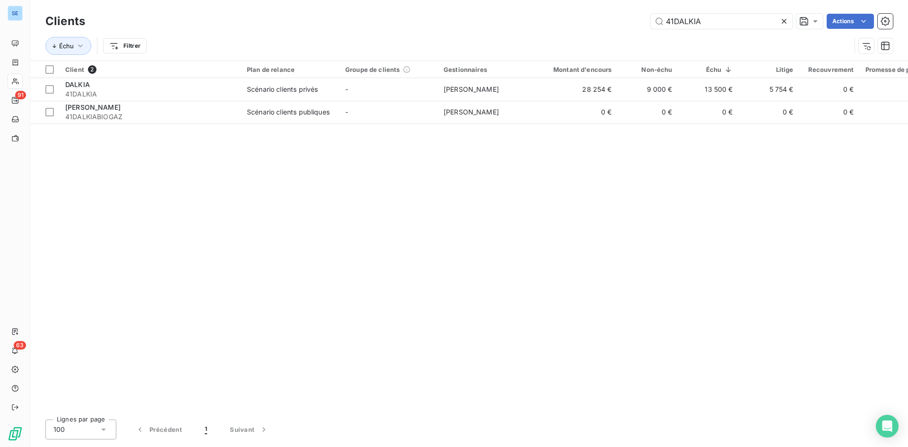
drag, startPoint x: 719, startPoint y: 23, endPoint x: 590, endPoint y: 22, distance: 129.5
click at [590, 22] on div "41DALKIA Actions" at bounding box center [494, 21] width 796 height 15
type input "41SCIKLHERITAGE"
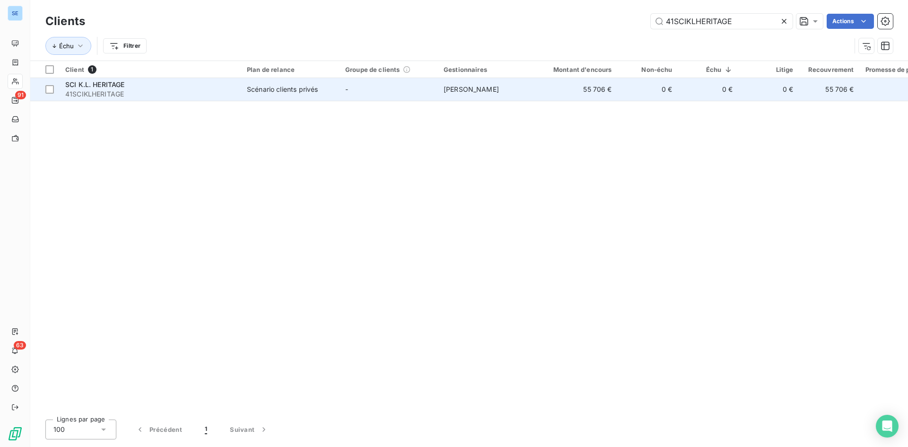
click at [291, 88] on div "Scénario clients privés" at bounding box center [282, 89] width 71 height 9
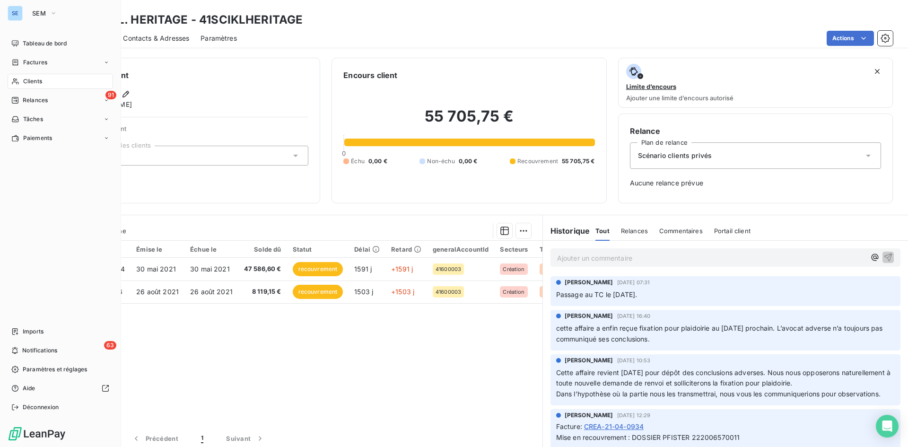
click at [42, 81] on span "Clients" at bounding box center [32, 81] width 19 height 9
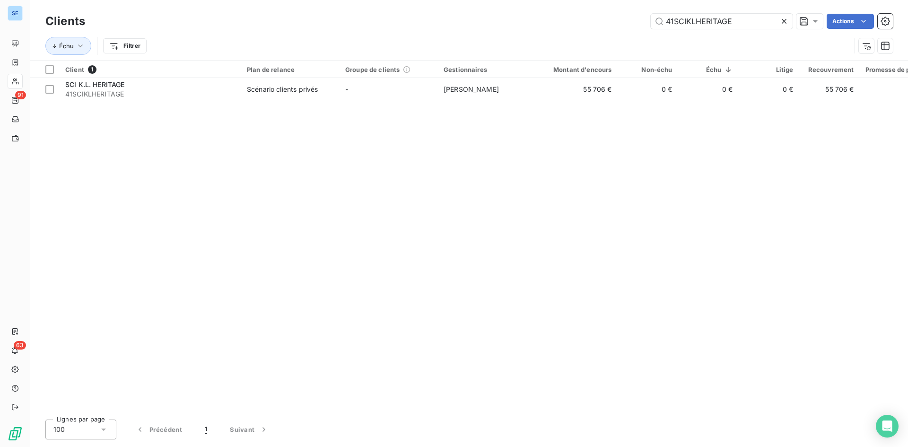
drag, startPoint x: 736, startPoint y: 21, endPoint x: 394, endPoint y: 25, distance: 342.3
click at [394, 25] on div "41SCIKLHERITAGE Actions" at bounding box center [494, 21] width 796 height 15
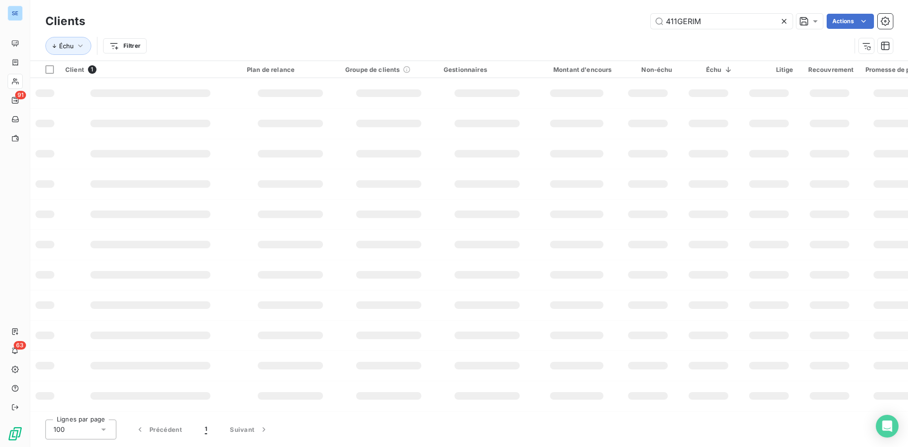
type input "411GERIM"
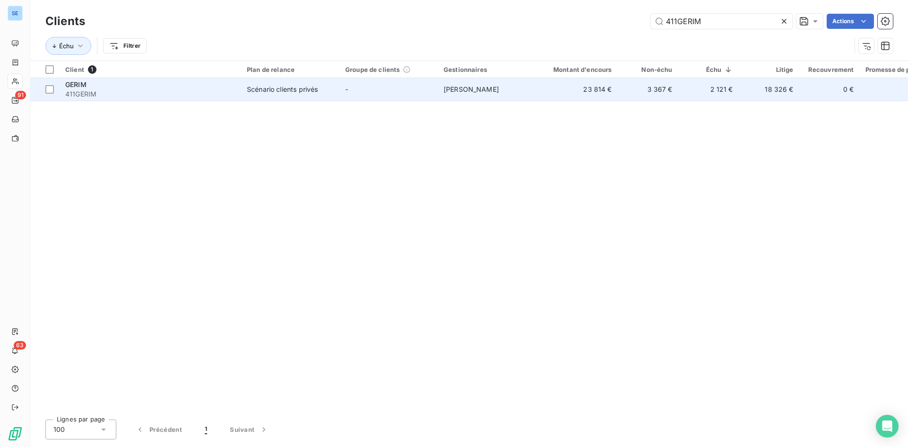
click at [297, 89] on div "Scénario clients privés" at bounding box center [282, 89] width 71 height 9
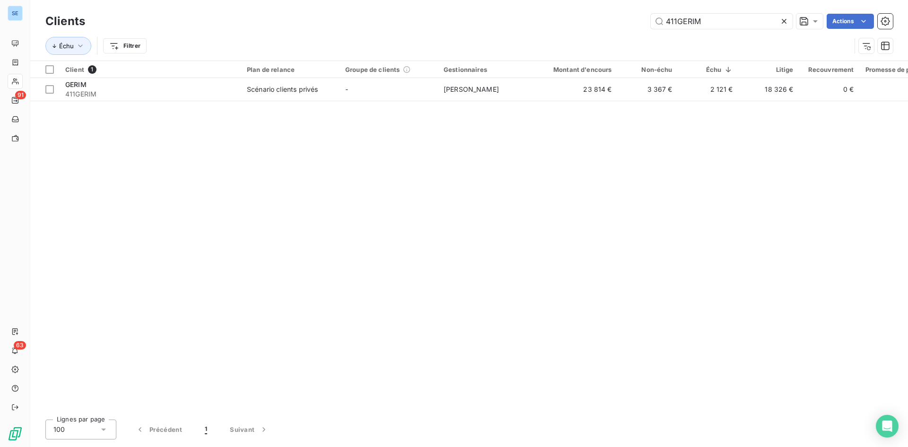
drag, startPoint x: 722, startPoint y: 24, endPoint x: 449, endPoint y: 18, distance: 273.3
click at [449, 18] on div "411GERIM Actions" at bounding box center [494, 21] width 796 height 15
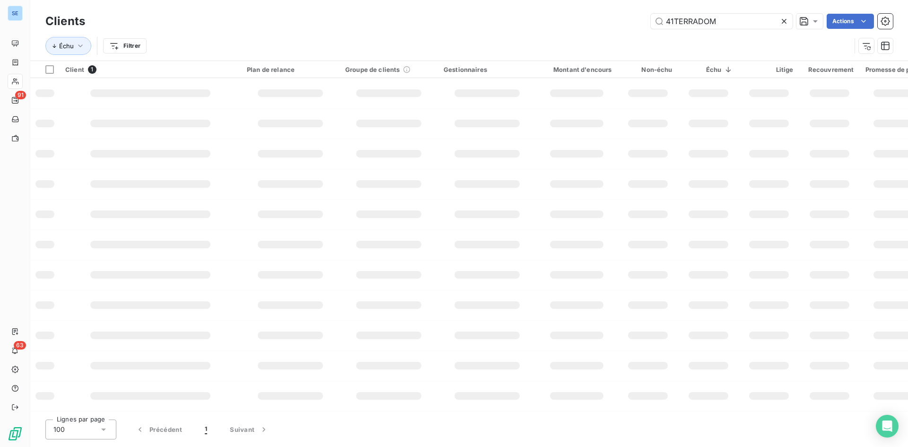
type input "41TERRADOM"
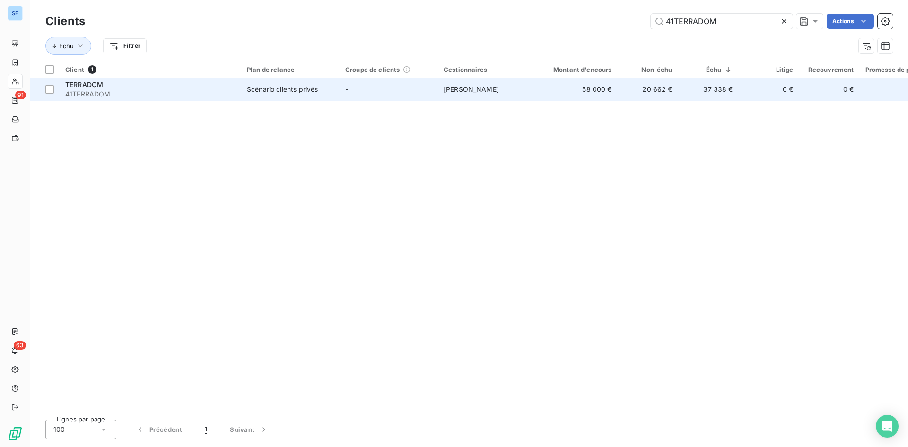
click at [280, 92] on div "Scénario clients privés" at bounding box center [282, 89] width 71 height 9
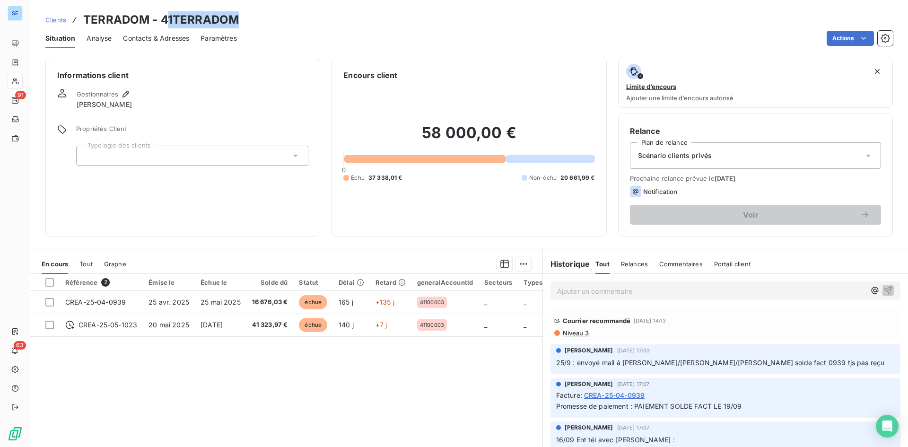
drag, startPoint x: 237, startPoint y: 23, endPoint x: 164, endPoint y: 20, distance: 73.8
click at [164, 20] on h3 "TERRADOM - 41TERRADOM" at bounding box center [161, 19] width 156 height 17
copy h3 "41TERRADOM"
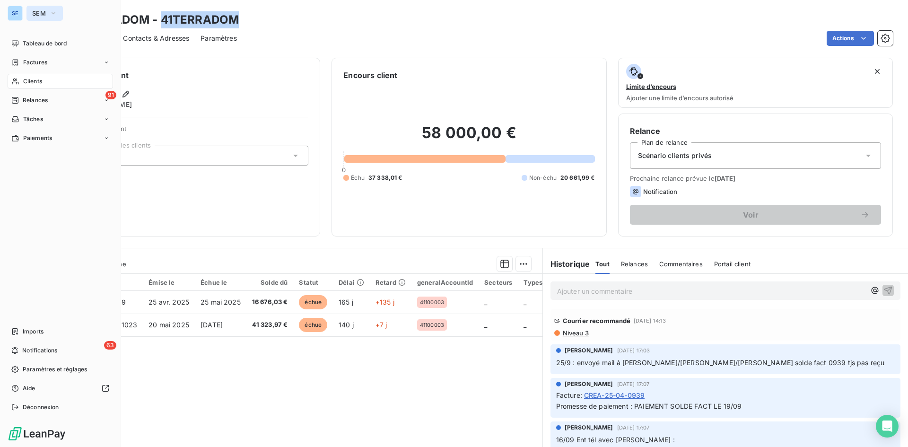
click at [38, 12] on span "SEM" at bounding box center [39, 13] width 14 height 8
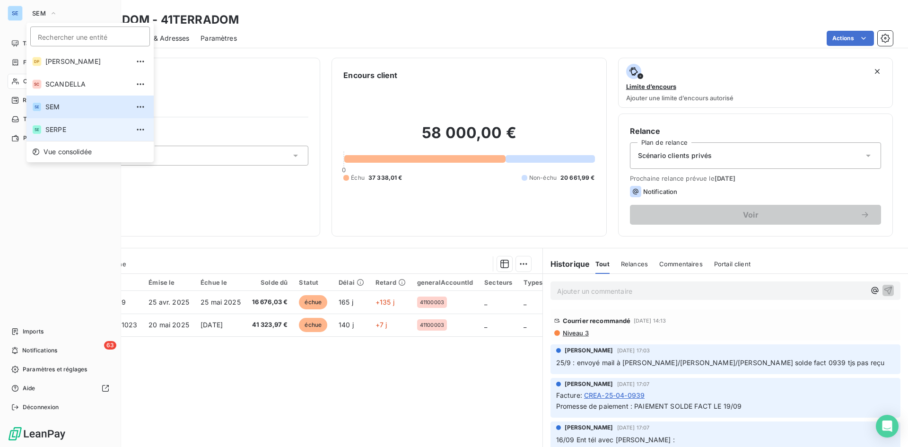
click at [53, 128] on span "SERPE" at bounding box center [87, 129] width 84 height 9
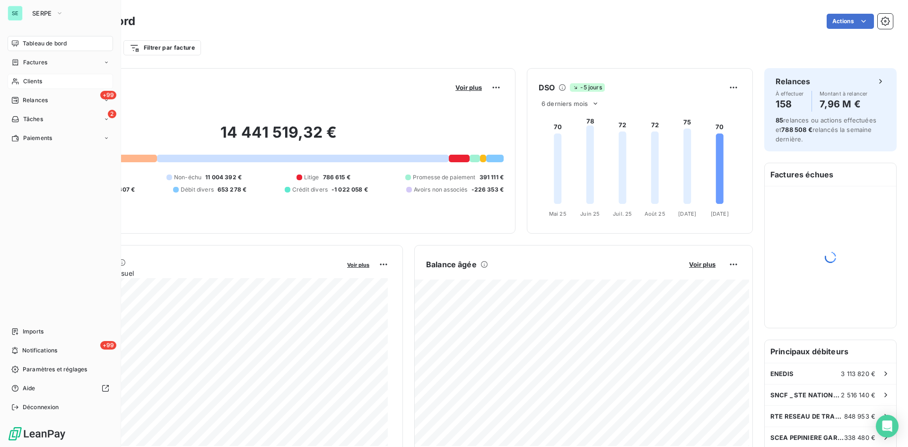
click at [34, 78] on span "Clients" at bounding box center [32, 81] width 19 height 9
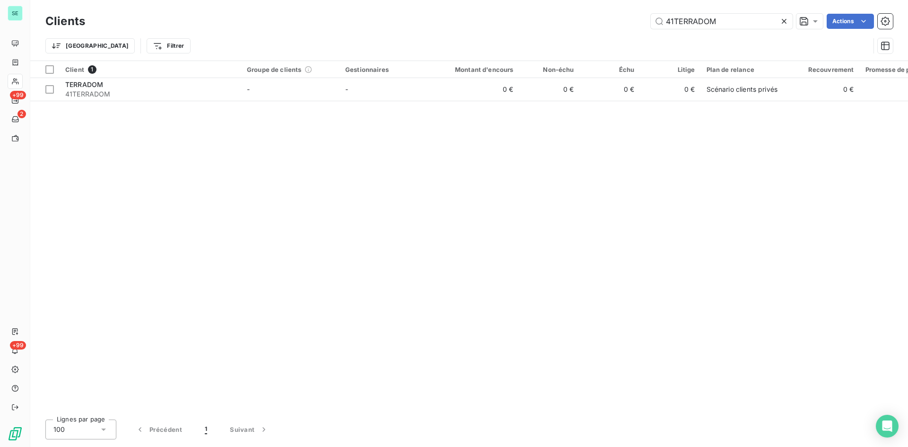
click at [782, 22] on icon at bounding box center [784, 21] width 5 height 5
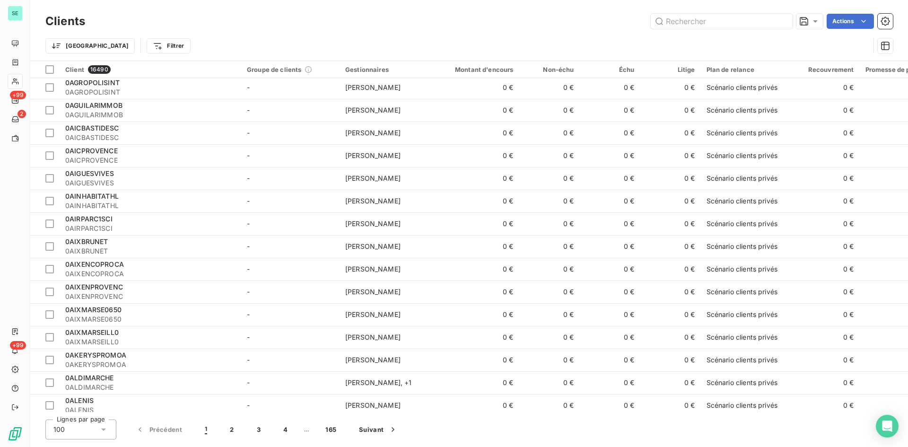
scroll to position [332, 0]
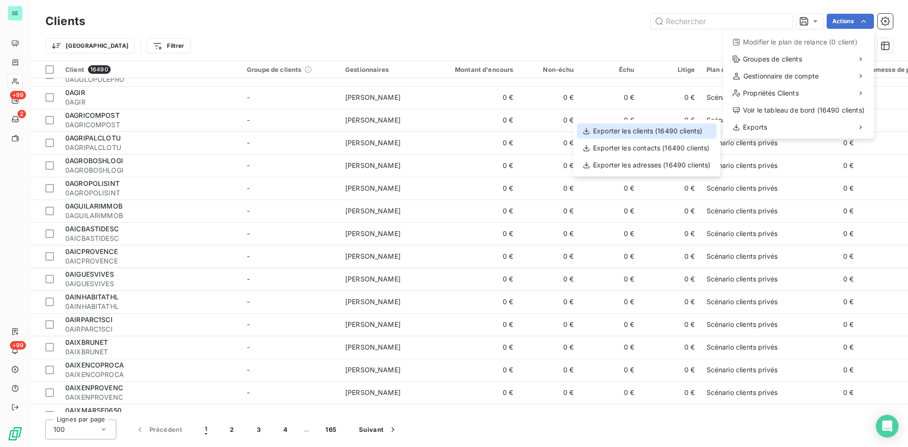
click at [664, 127] on div "Exporter les clients (16490 clients)" at bounding box center [646, 130] width 139 height 15
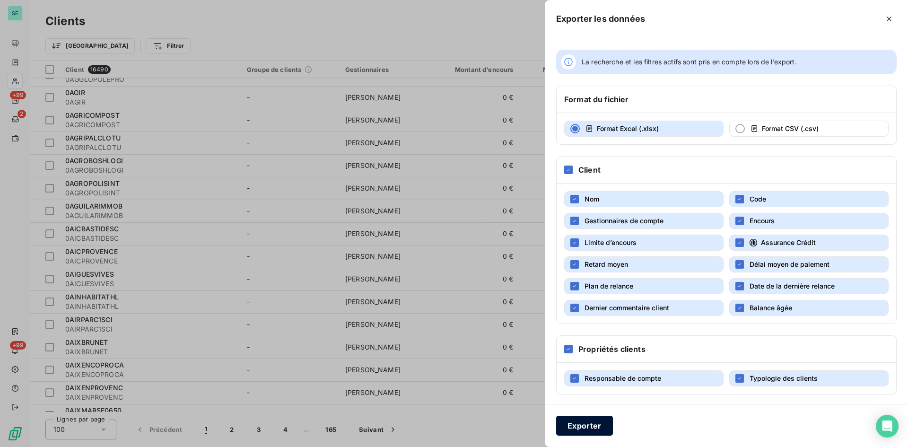
click at [591, 435] on div "Exporter" at bounding box center [726, 425] width 363 height 43
click at [592, 430] on button "Exporter" at bounding box center [584, 426] width 57 height 20
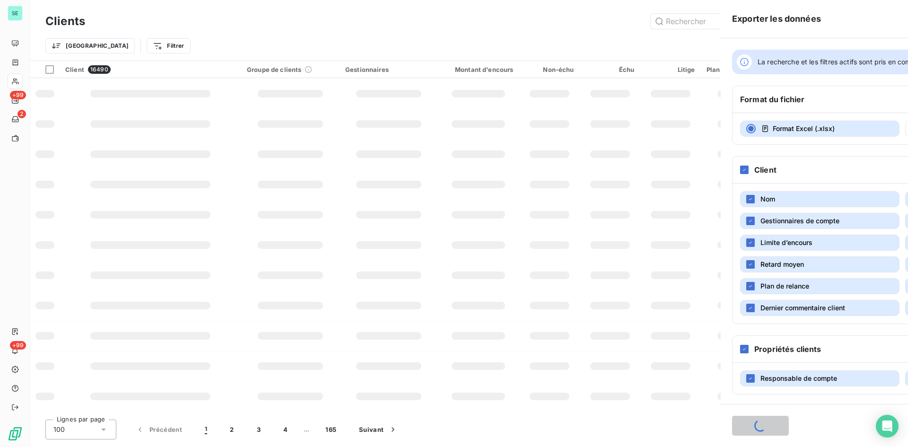
scroll to position [124, 0]
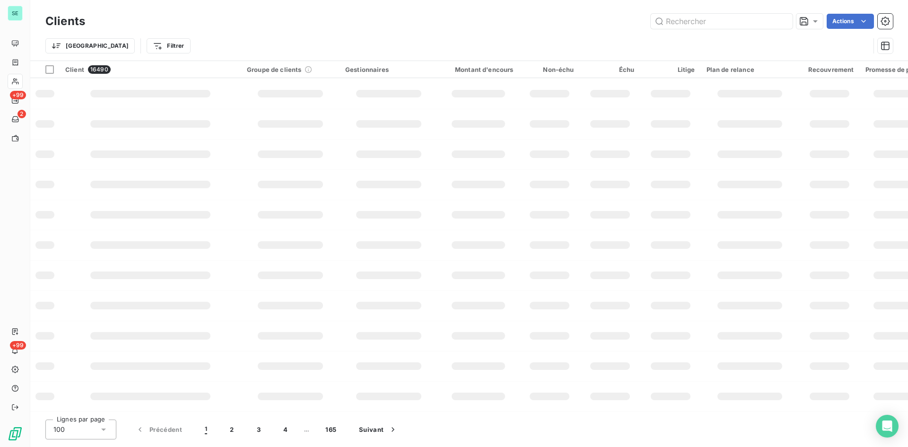
click at [686, 43] on div "Trier Filtrer" at bounding box center [457, 46] width 824 height 18
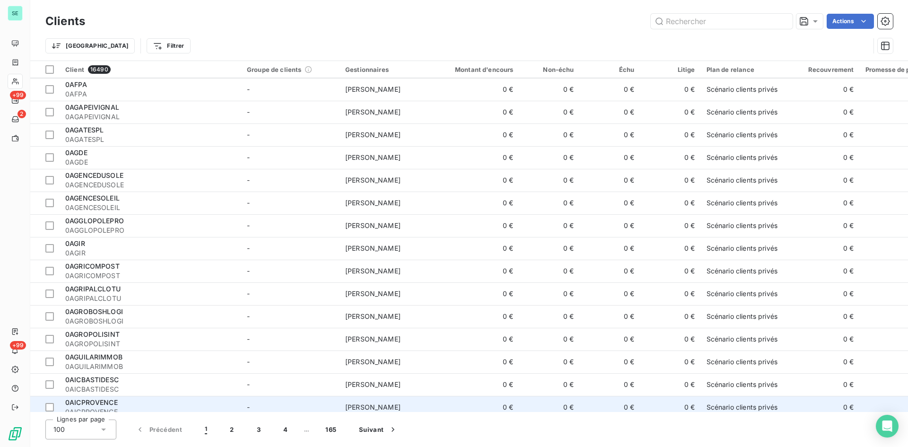
scroll to position [473, 0]
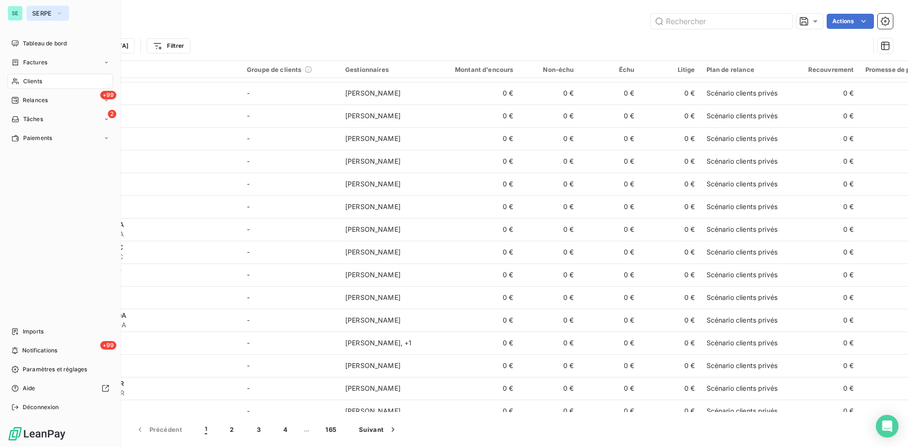
click at [43, 13] on span "SERPE" at bounding box center [42, 13] width 20 height 8
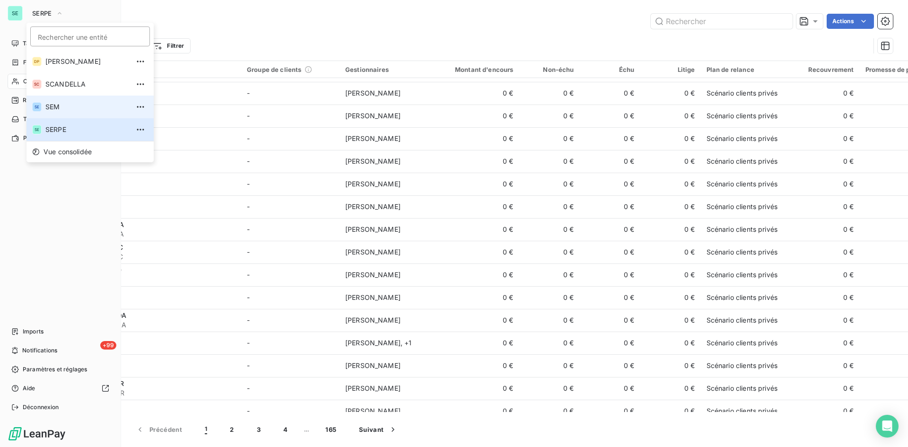
click at [56, 107] on span "SEM" at bounding box center [87, 106] width 84 height 9
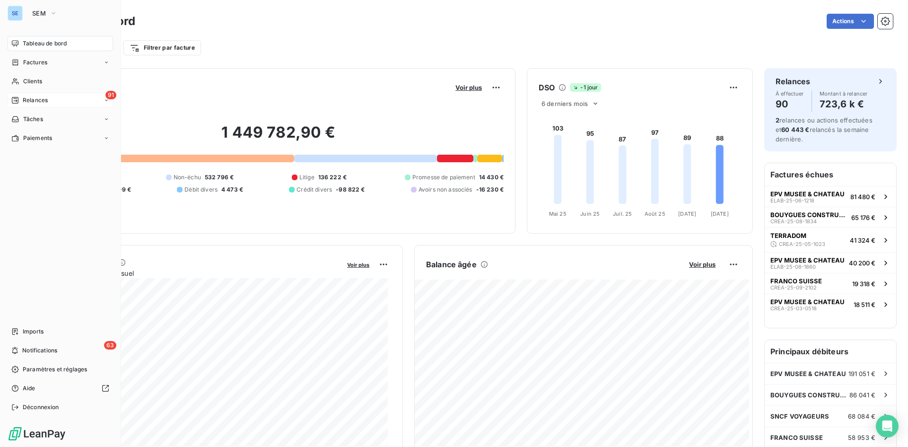
click at [43, 104] on span "Relances" at bounding box center [35, 100] width 25 height 9
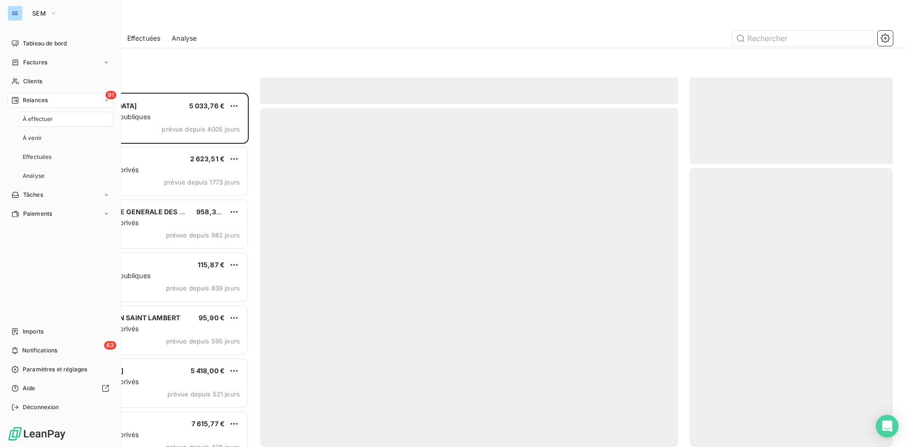
scroll to position [347, 196]
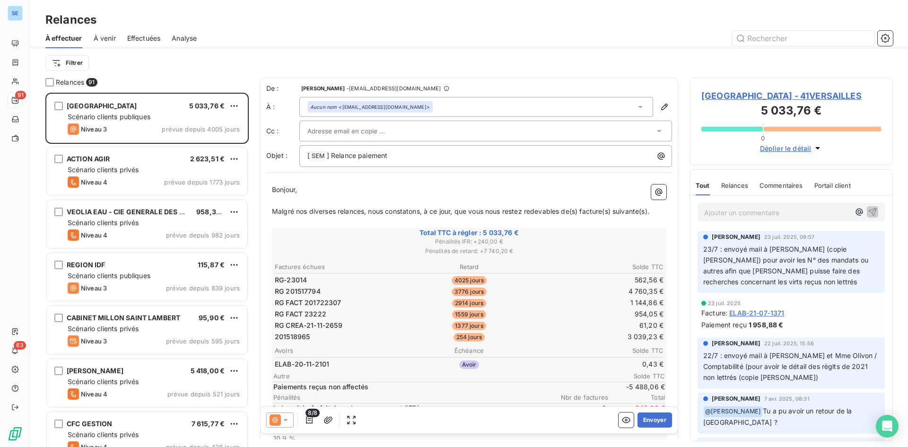
click at [111, 39] on span "À venir" at bounding box center [105, 38] width 22 height 9
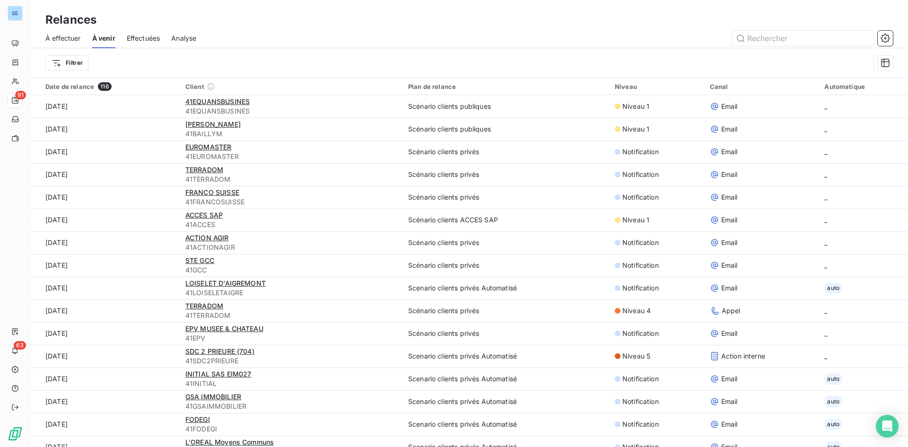
click at [139, 40] on span "Effectuées" at bounding box center [144, 38] width 34 height 9
